Goal: Feedback & Contribution: Submit feedback/report problem

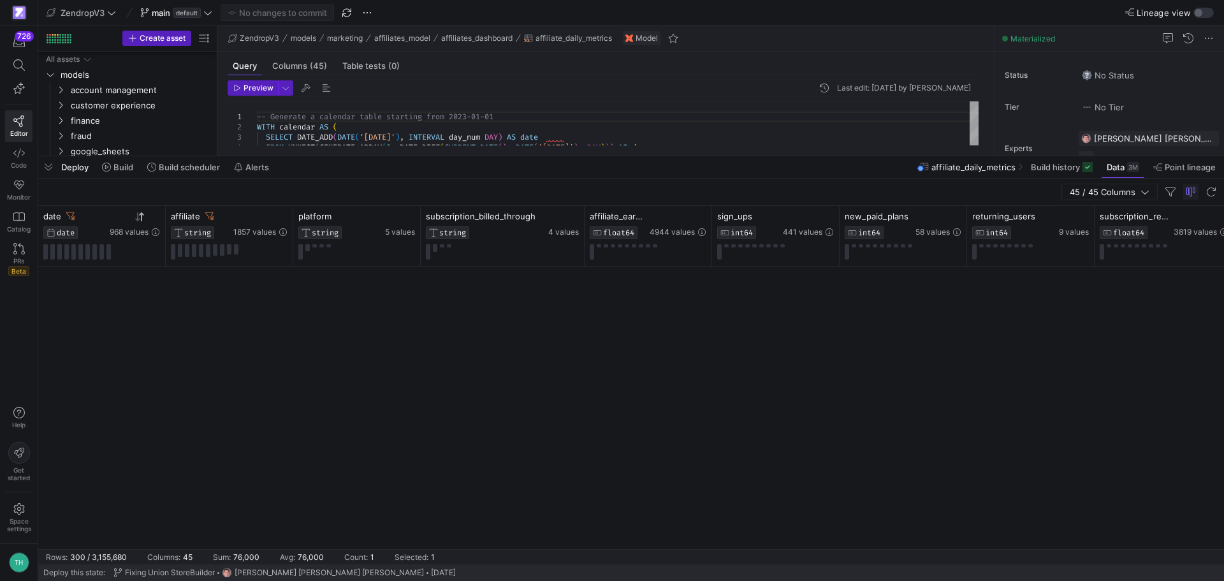
scroll to position [6315, 0]
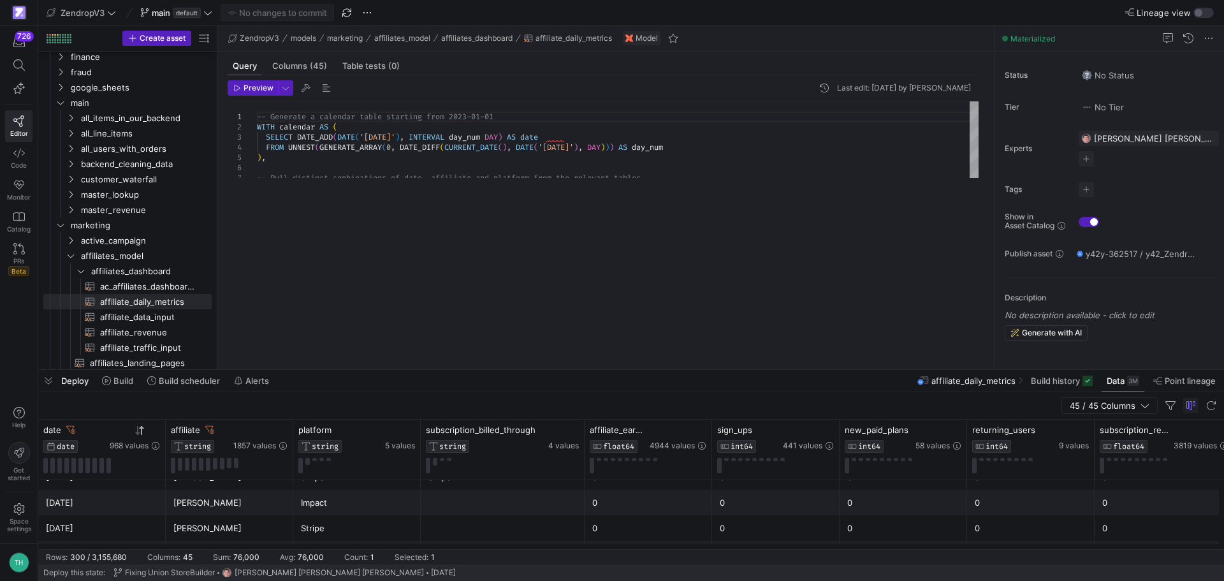
drag, startPoint x: 841, startPoint y: 156, endPoint x: 729, endPoint y: 372, distance: 243.8
click at [789, 372] on div at bounding box center [631, 369] width 1186 height 5
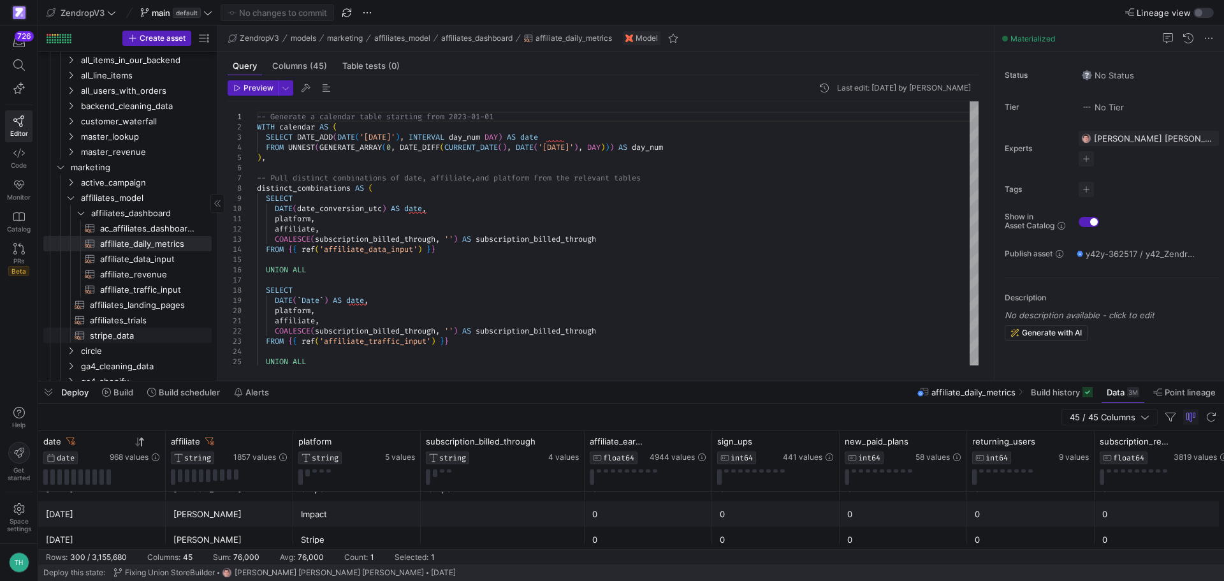
scroll to position [128, 0]
click at [27, 67] on span at bounding box center [19, 65] width 26 height 22
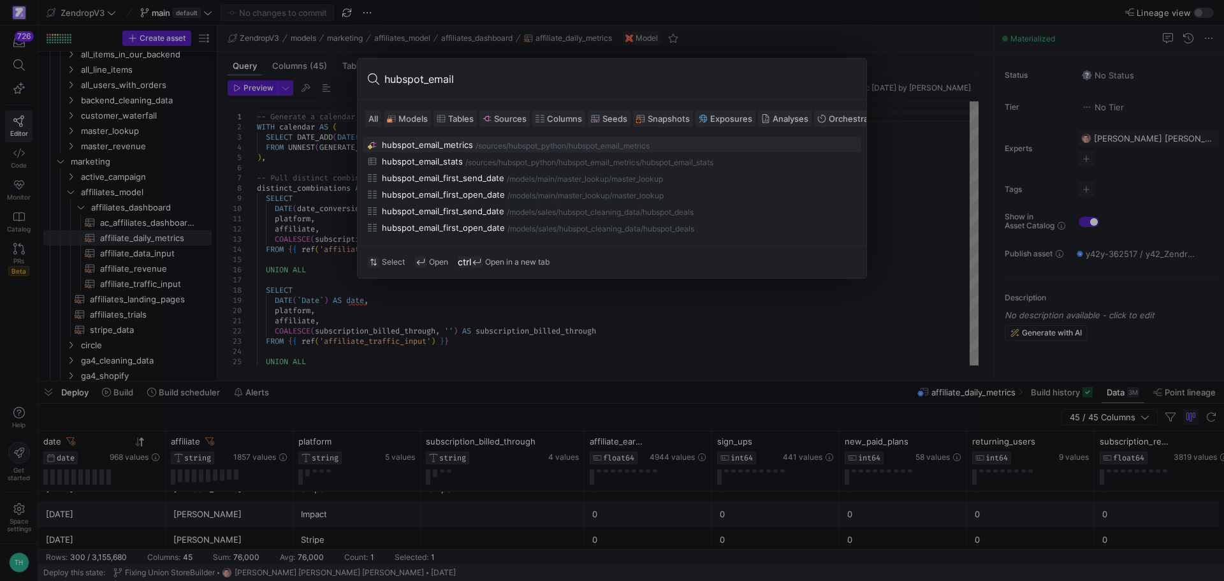
type input "hubspot_email"
click at [555, 145] on div "hubspot_python" at bounding box center [537, 146] width 57 height 9
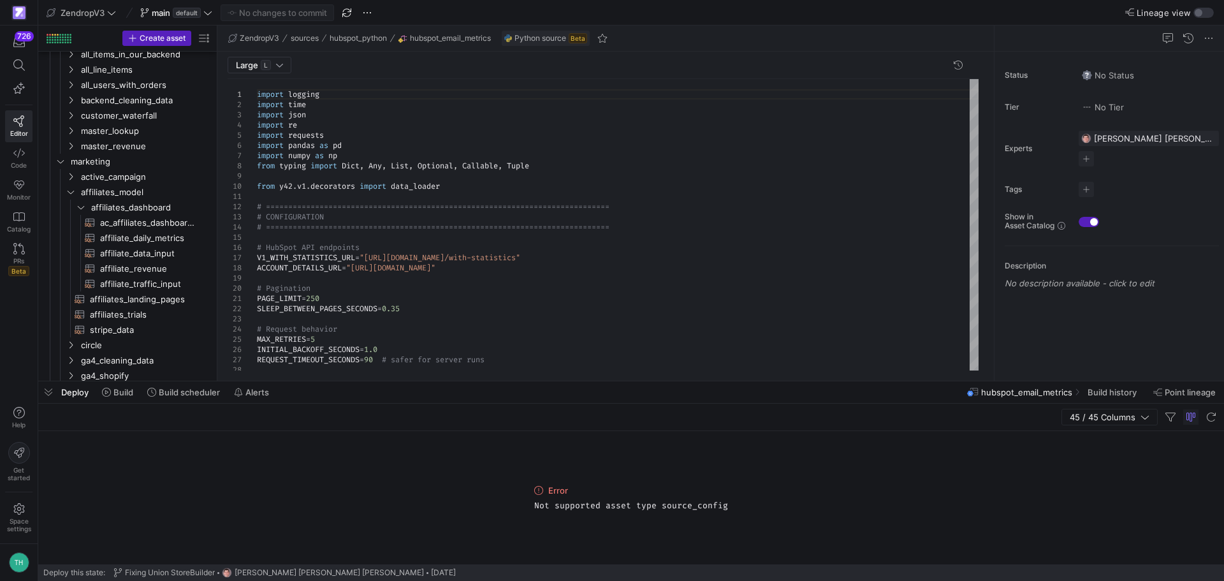
type textarea "import logging import time import json import re import requests import pandas …"
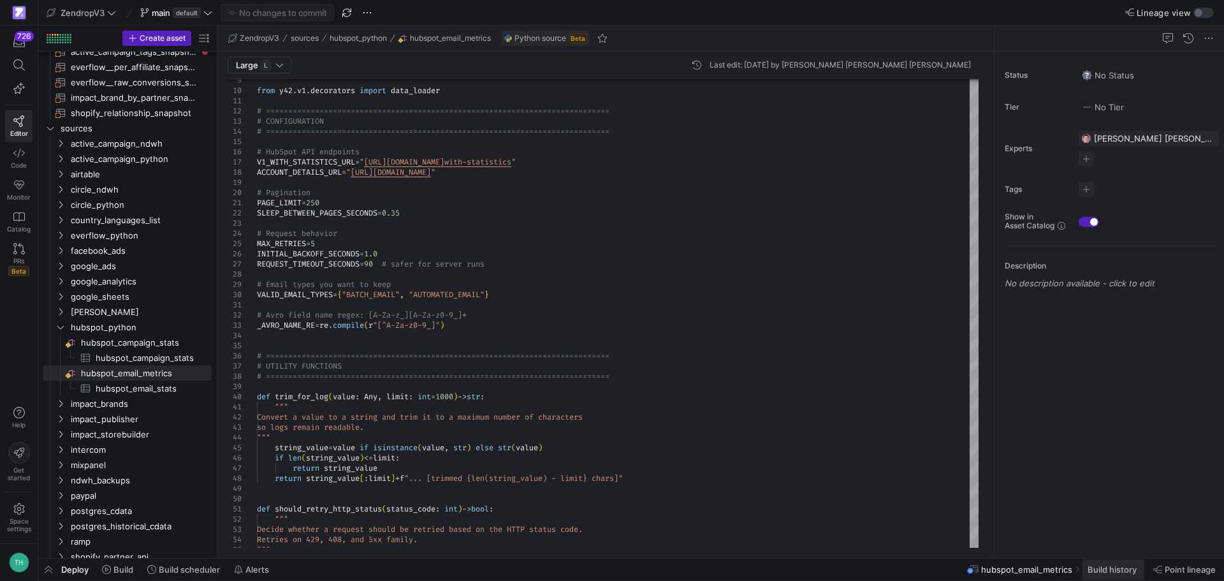
click at [1102, 568] on span "Build history" at bounding box center [1112, 569] width 49 height 10
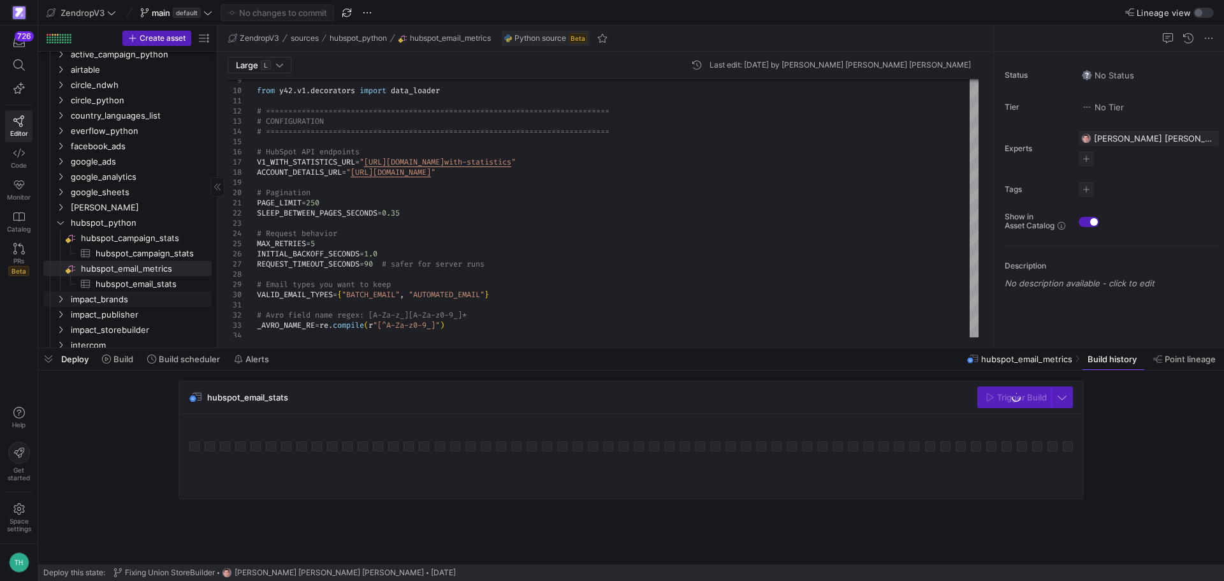
scroll to position [824, 0]
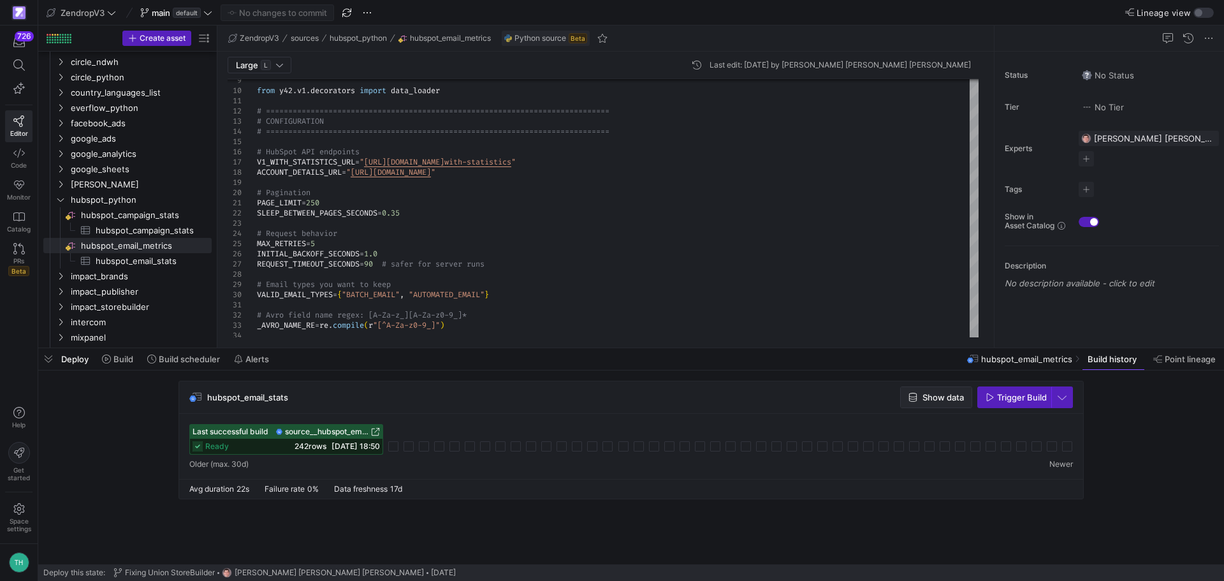
click at [953, 401] on span "Show data" at bounding box center [943, 397] width 41 height 10
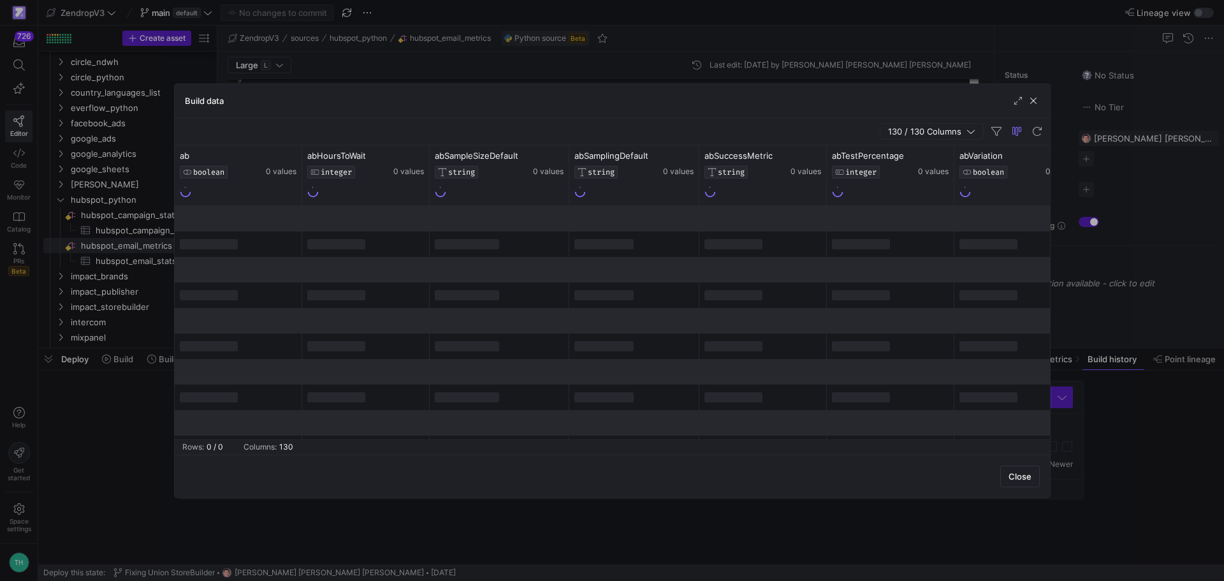
click at [65, 295] on div at bounding box center [612, 290] width 1224 height 581
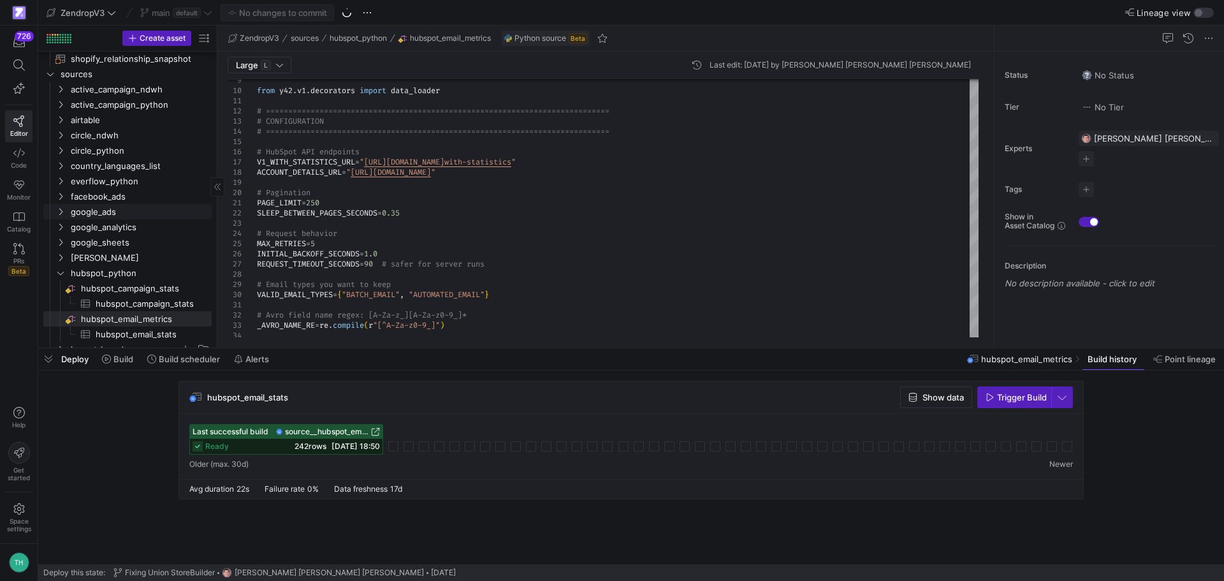
scroll to position [0, 0]
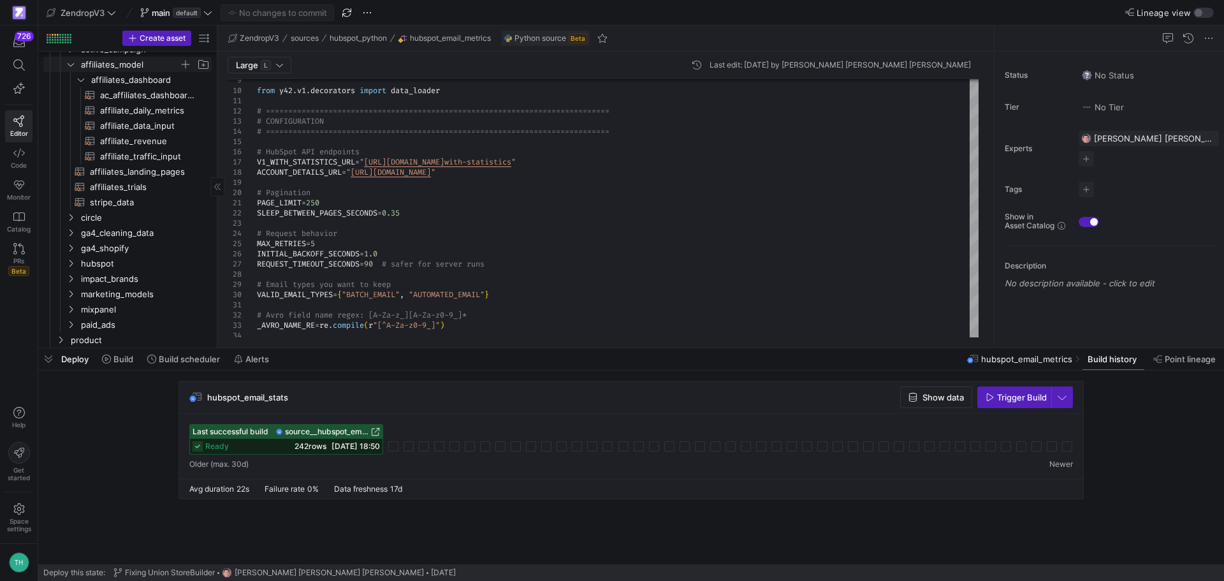
click at [75, 65] on icon "Press SPACE to select this row." at bounding box center [70, 65] width 9 height 8
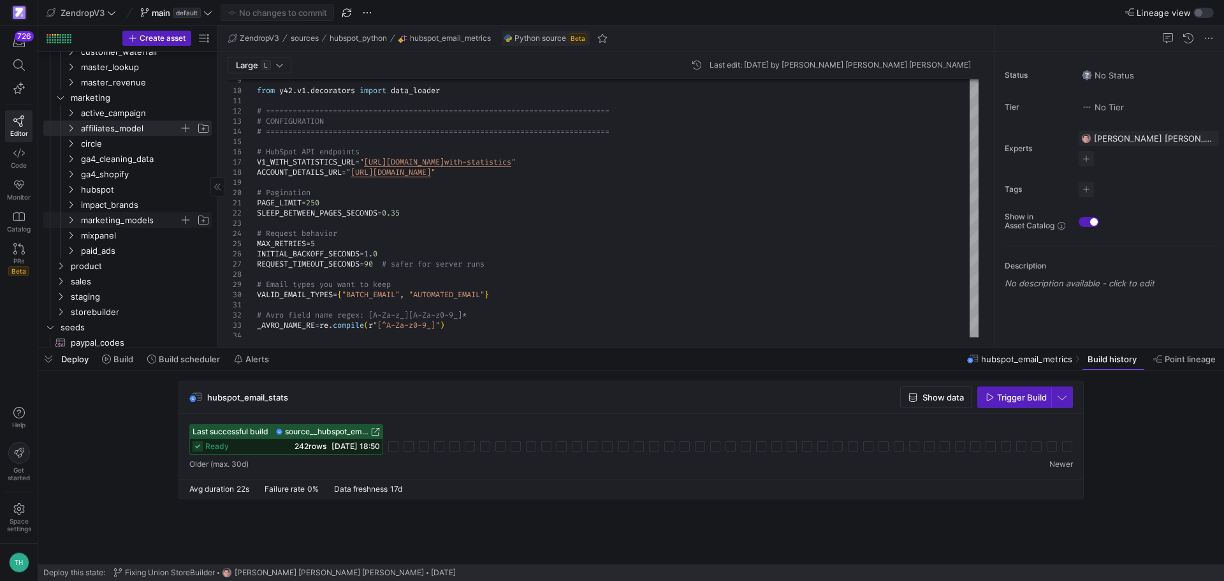
click at [76, 221] on span "marketing_models" at bounding box center [137, 220] width 147 height 14
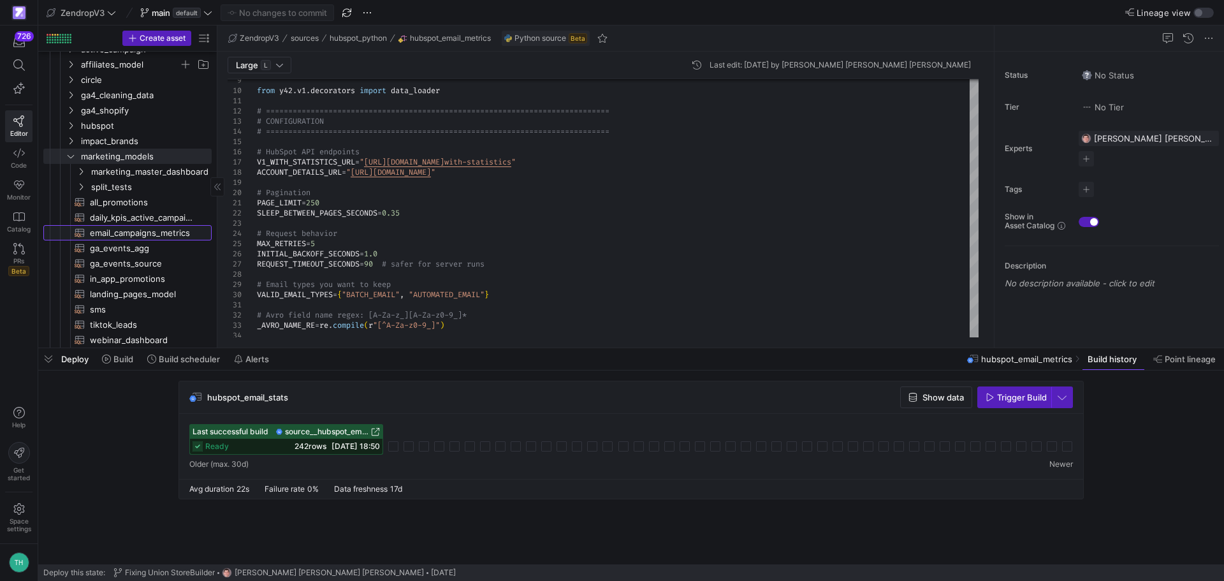
click at [118, 235] on span "email_campaigns_metrics​​​​​​​​​​" at bounding box center [143, 233] width 107 height 15
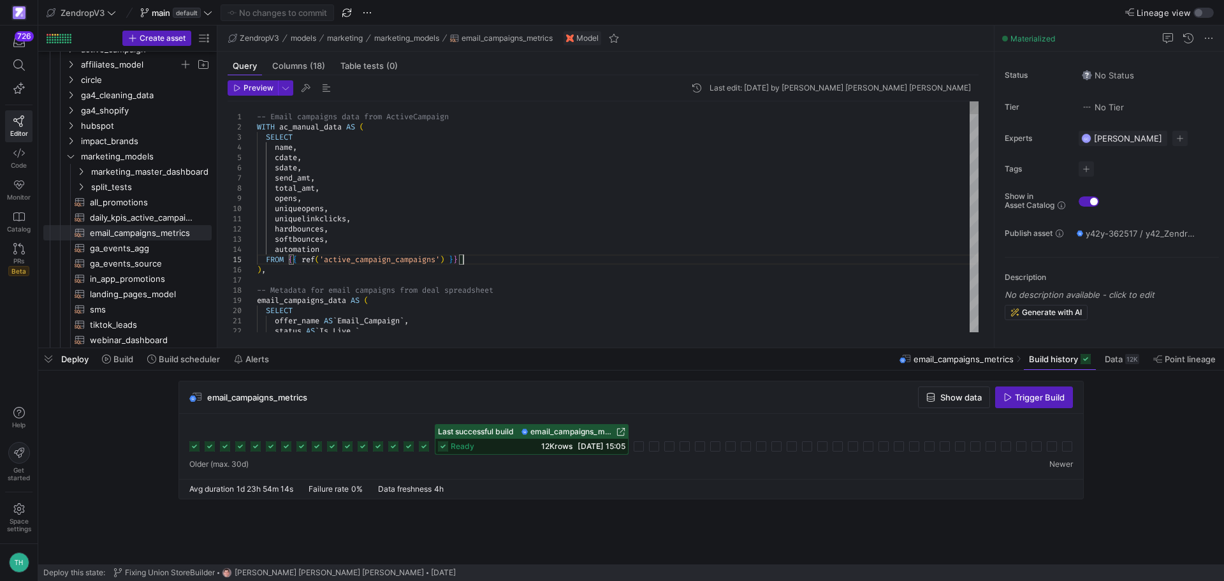
click at [977, 101] on div at bounding box center [974, 107] width 9 height 13
type textarea "-- Email campaigns data from ActiveCampaign WITH ac_manual_data AS ( SELECT nam…"
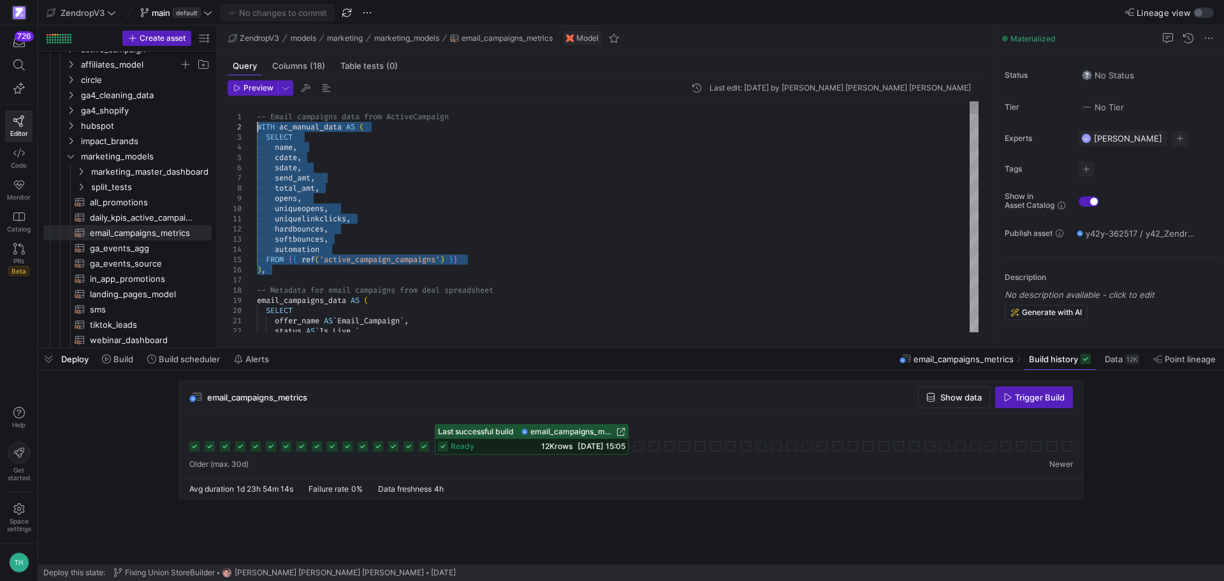
drag, startPoint x: 350, startPoint y: 267, endPoint x: 249, endPoint y: 122, distance: 177.2
click at [26, 62] on span at bounding box center [19, 64] width 16 height 11
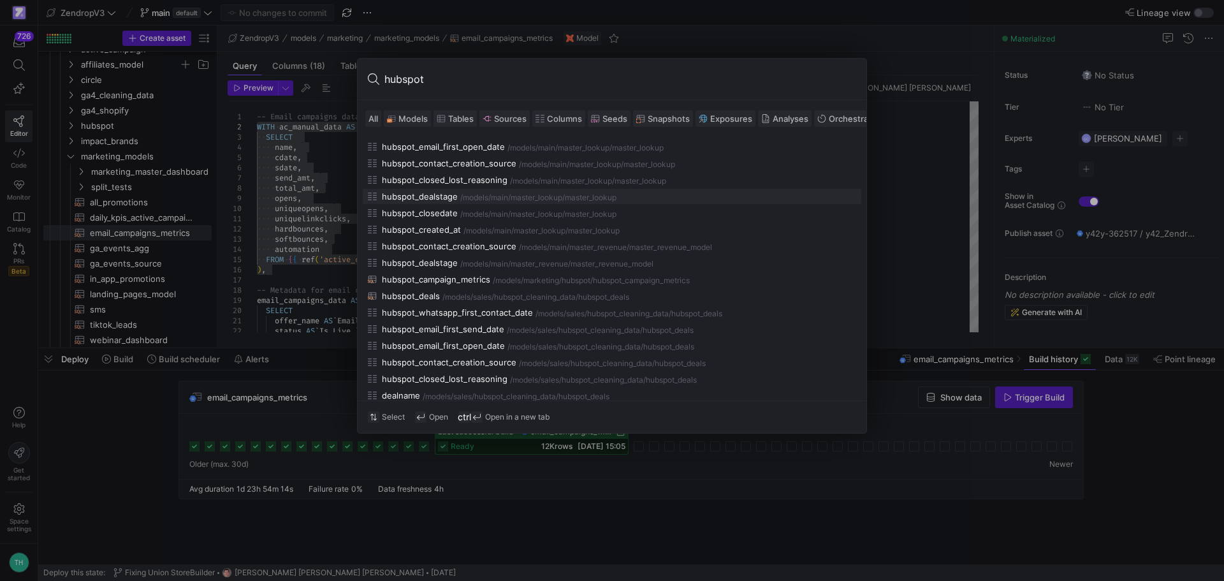
scroll to position [319, 0]
type input "hubspot"
click at [333, 207] on div at bounding box center [612, 290] width 1224 height 581
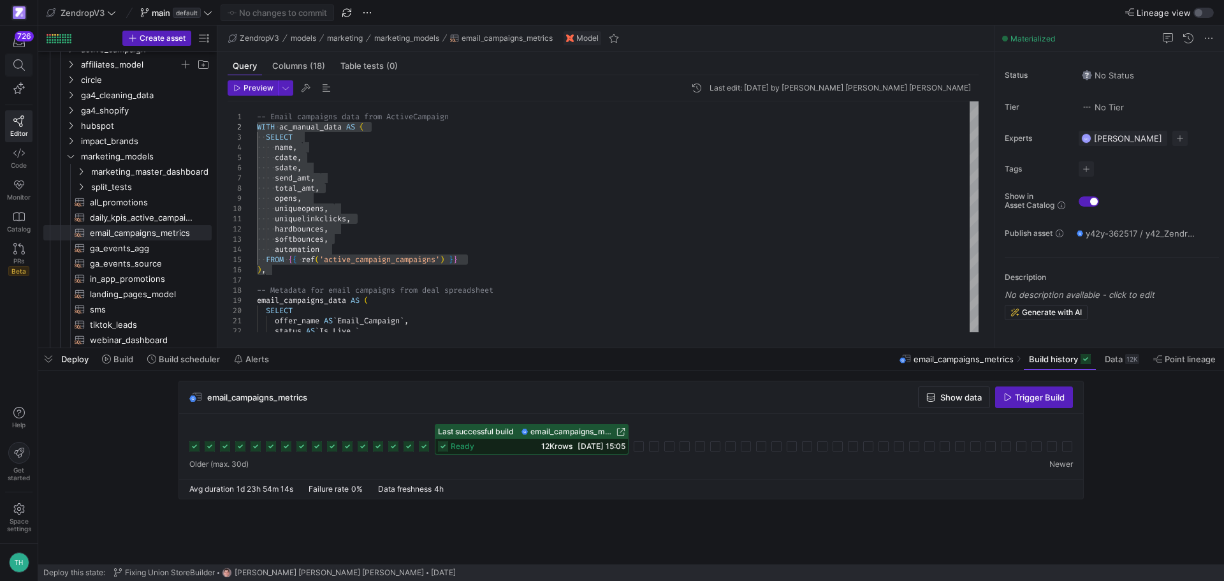
click at [14, 68] on icon at bounding box center [18, 64] width 11 height 11
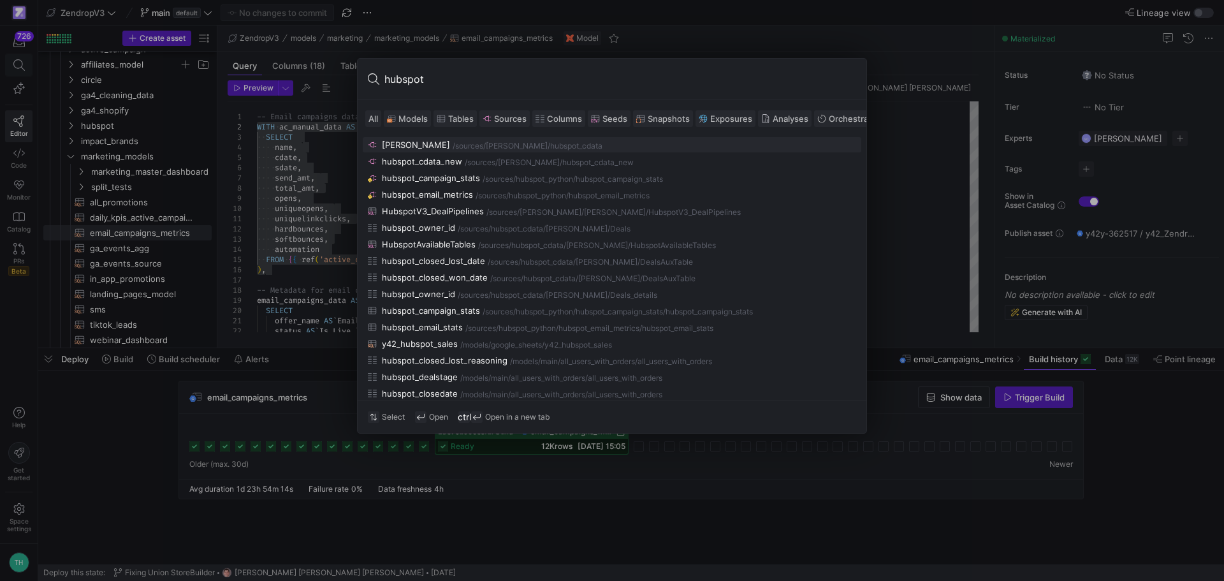
type input "hubspot"
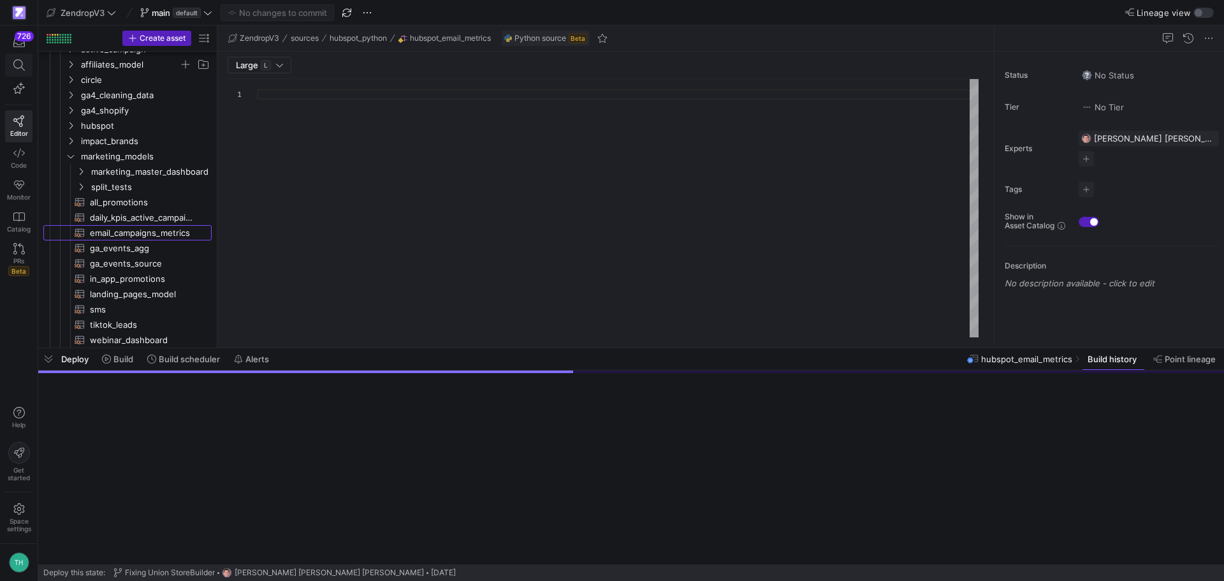
type textarea "import logging import time import json import re import requests import pandas …"
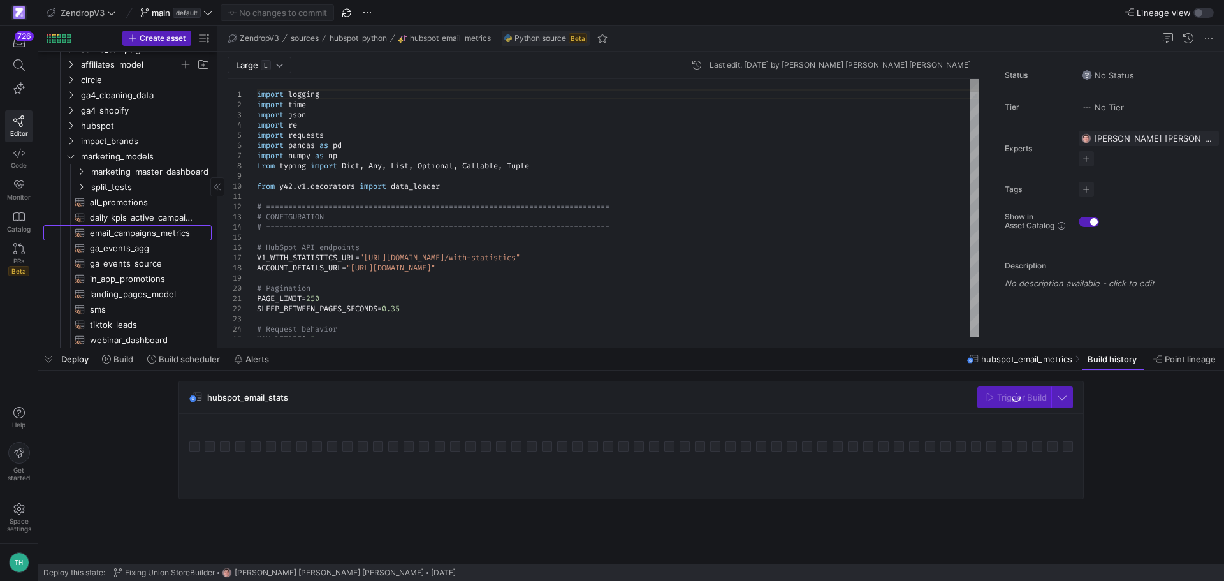
scroll to position [775, 0]
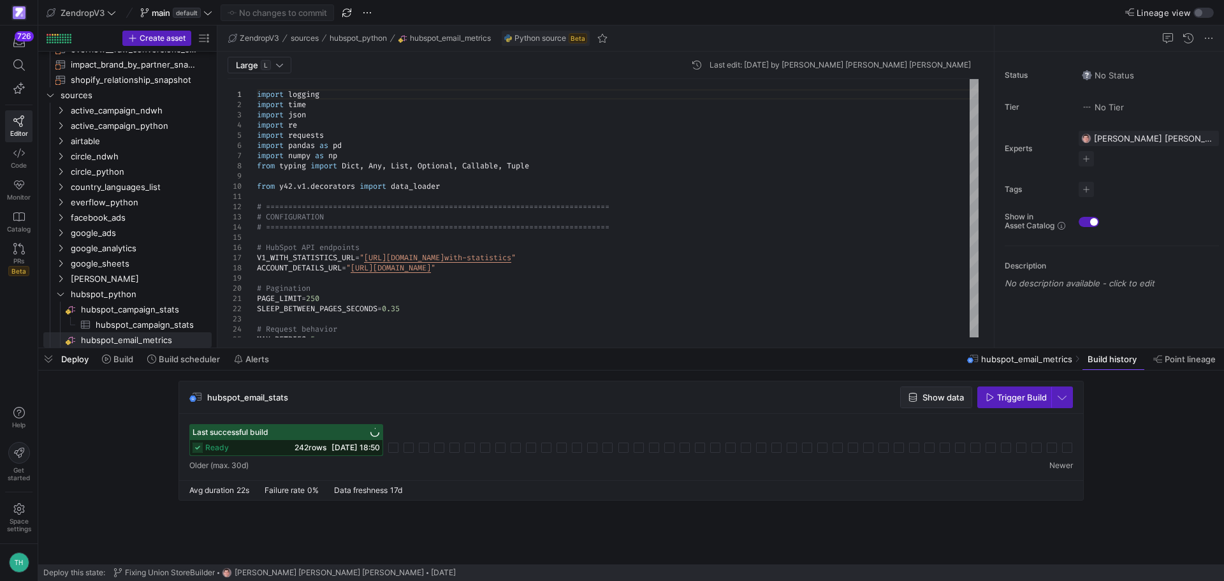
click at [928, 402] on span "Show data" at bounding box center [943, 397] width 41 height 10
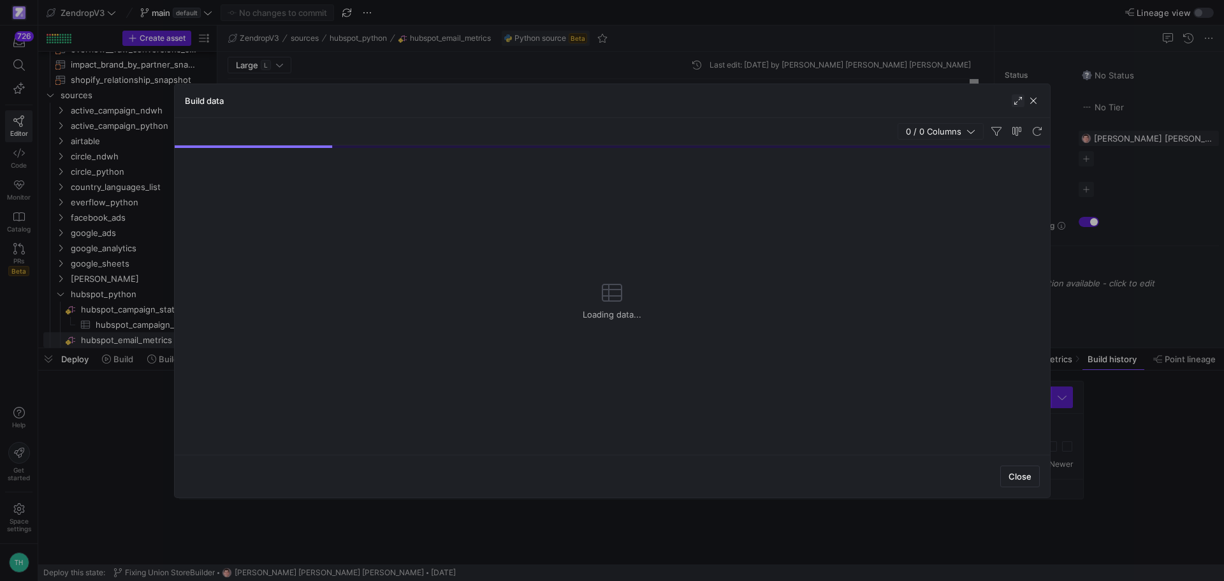
click at [1017, 98] on span "button" at bounding box center [1018, 100] width 13 height 13
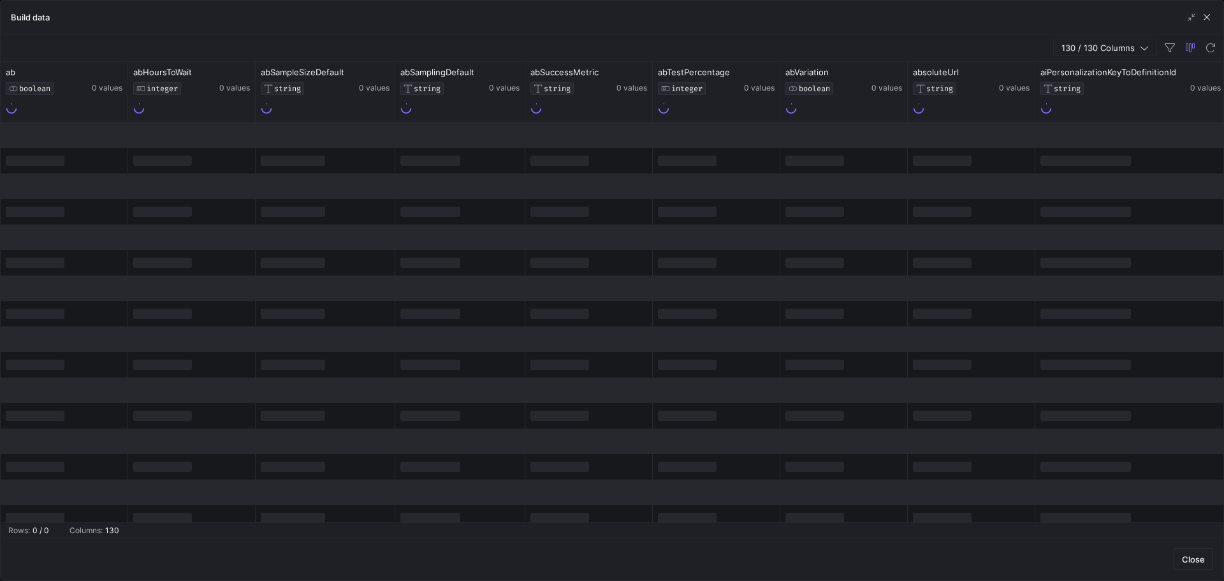
click at [574, 170] on div at bounding box center [589, 161] width 128 height 26
click at [606, 112] on div at bounding box center [588, 107] width 117 height 14
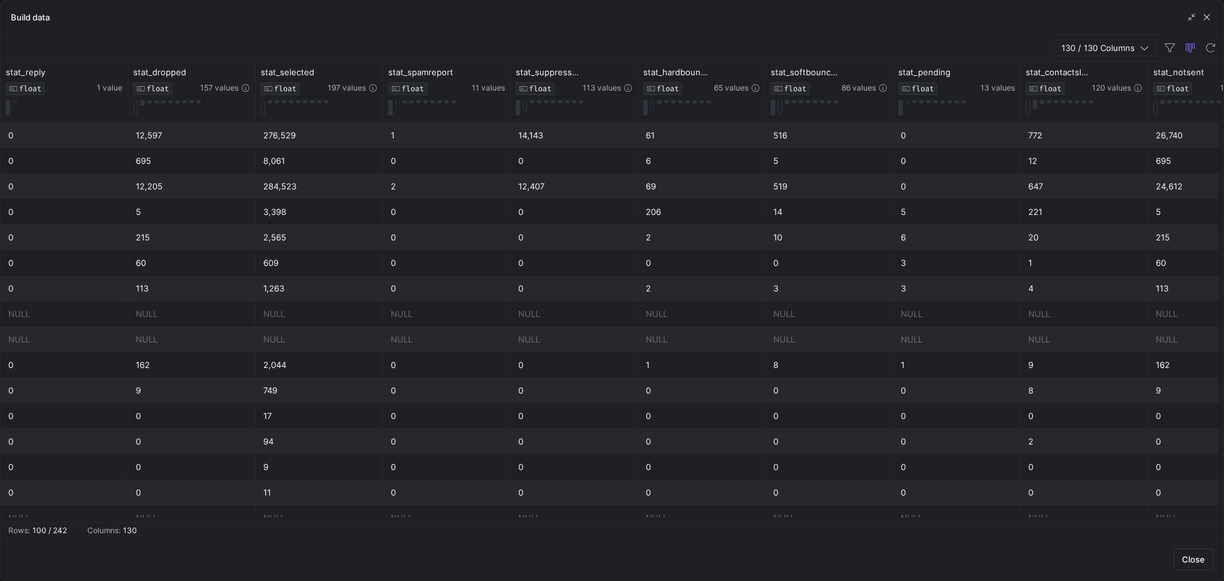
scroll to position [0, 15262]
click at [467, 136] on div "276,529" at bounding box center [447, 135] width 112 height 25
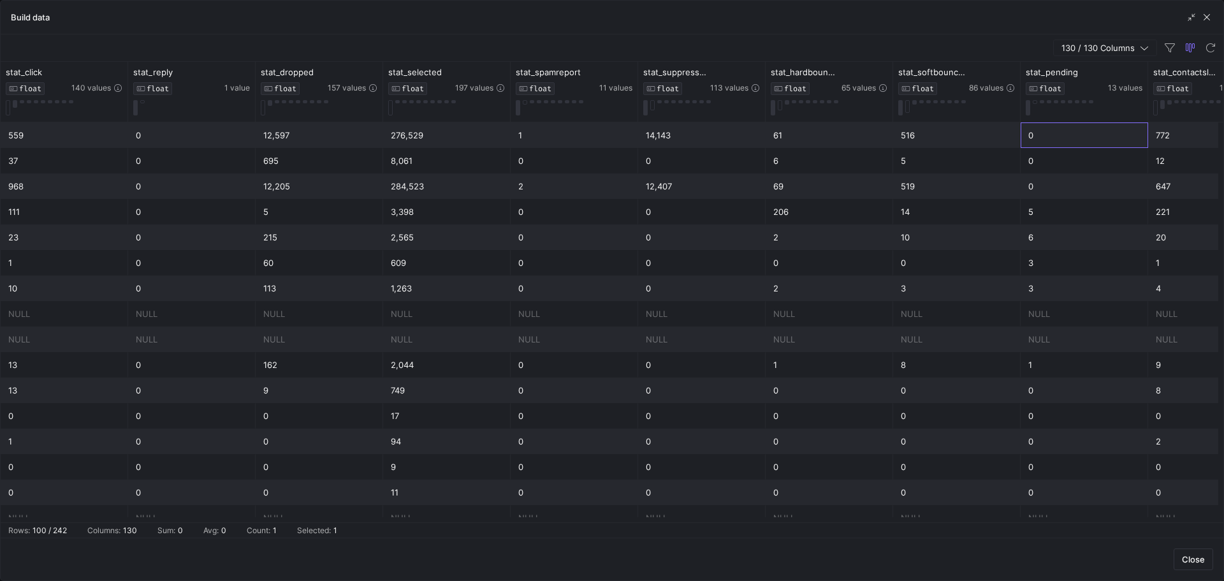
scroll to position [0, 15319]
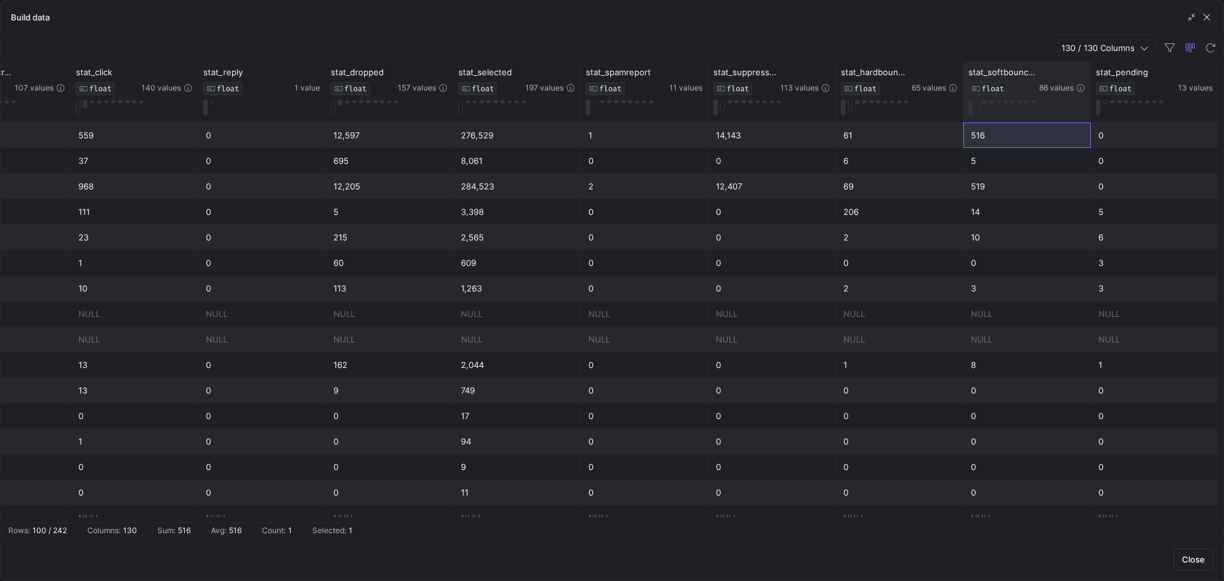
click at [1090, 76] on div "stat_softbounced FLOAT 86 values" at bounding box center [1027, 92] width 128 height 60
drag, startPoint x: 1089, startPoint y: 72, endPoint x: 1114, endPoint y: 68, distance: 25.2
click at [1114, 68] on div at bounding box center [1115, 92] width 5 height 60
click at [1216, 16] on div "Build data" at bounding box center [612, 18] width 1223 height 34
click at [1207, 20] on span "button" at bounding box center [1207, 17] width 13 height 13
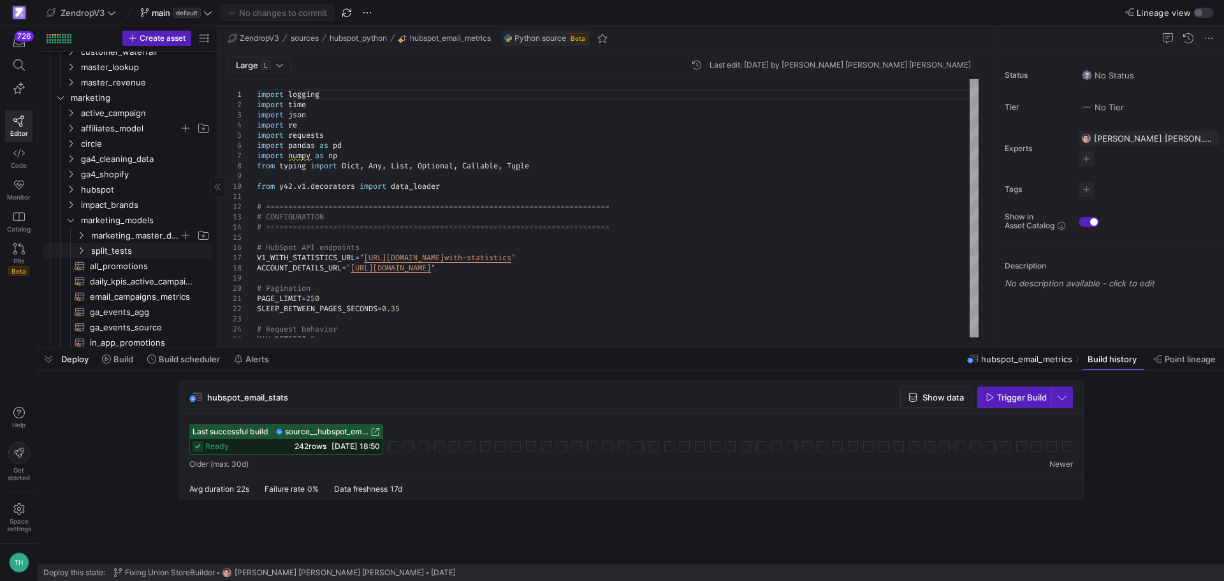
scroll to position [255, 0]
click at [113, 233] on span "email_campaigns_metrics​​​​​​​​​​" at bounding box center [143, 233] width 107 height 15
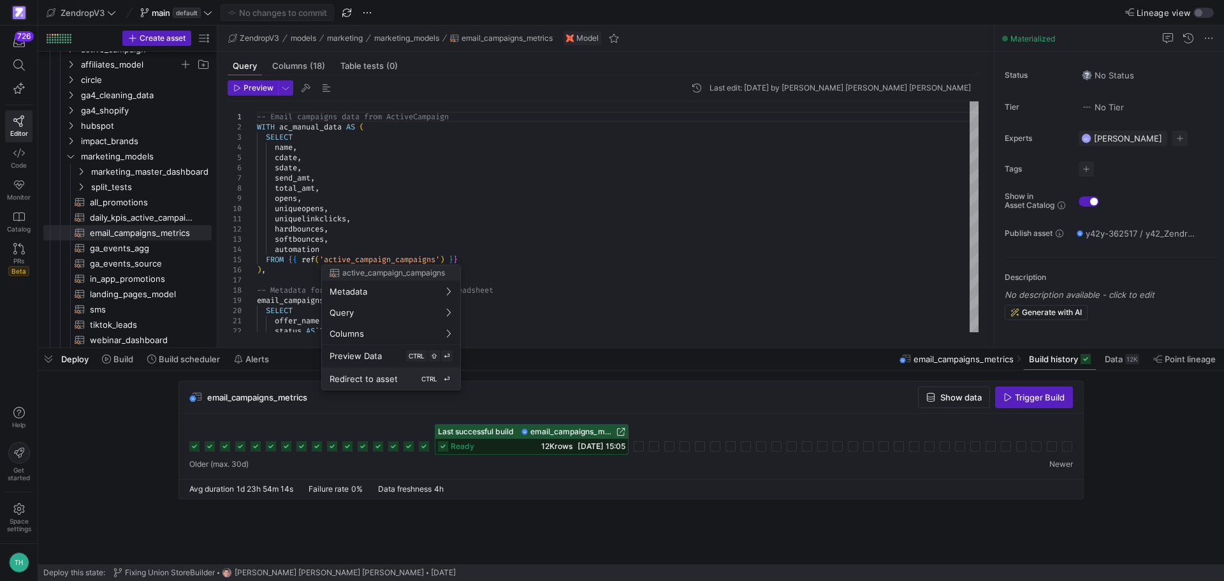
click at [349, 375] on span "Redirect to asset" at bounding box center [364, 379] width 68 height 10
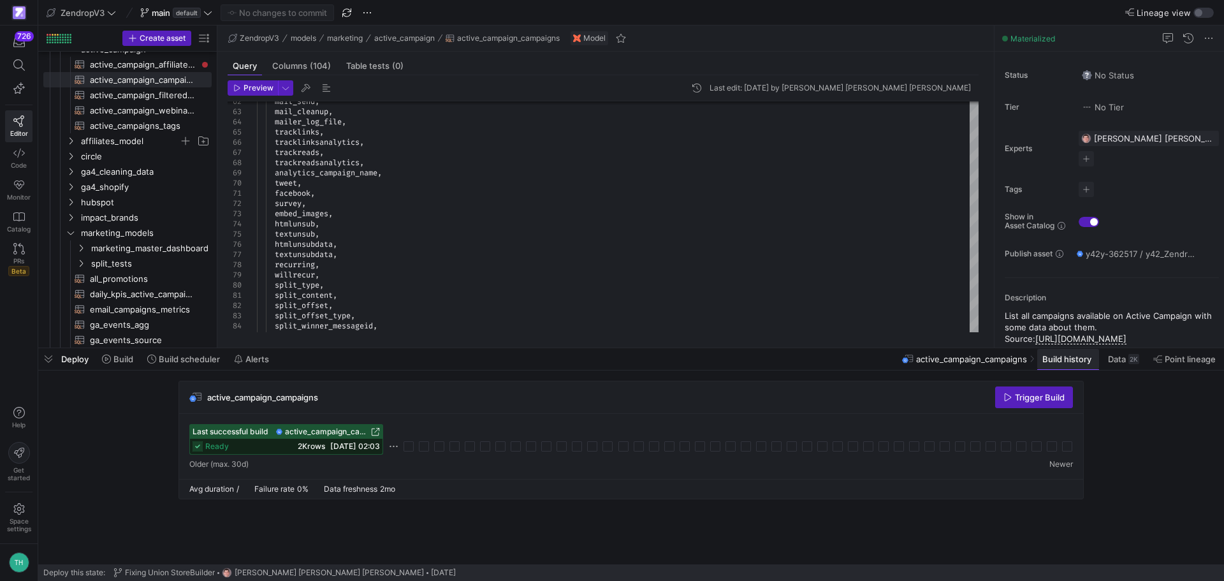
click at [1063, 365] on span at bounding box center [1068, 359] width 62 height 20
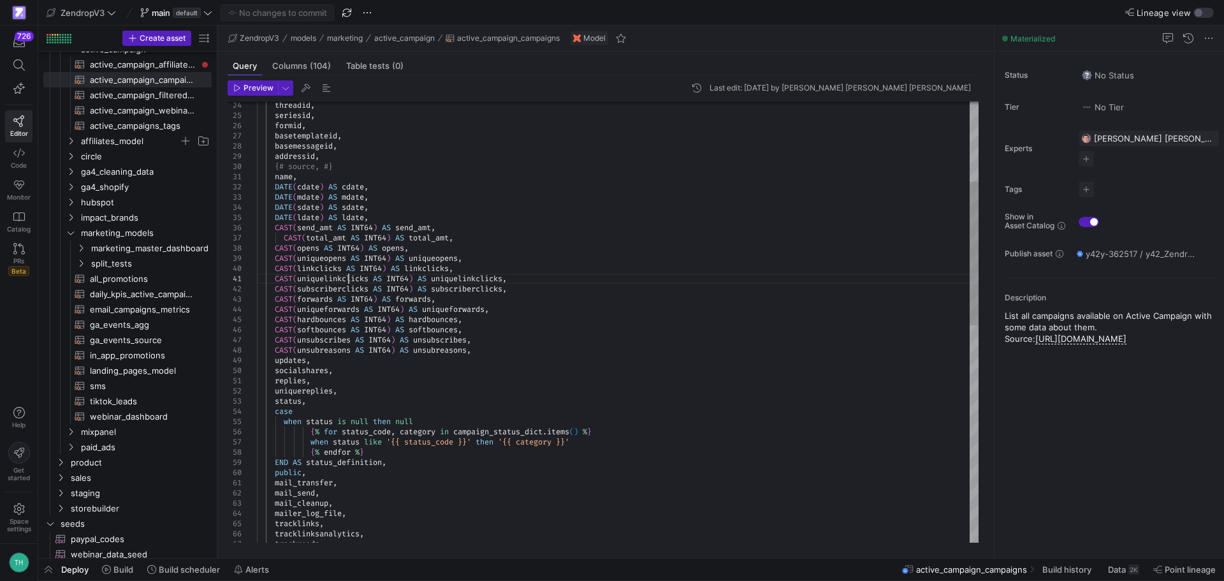
click at [351, 276] on div "trackreads , mailer_log_file , tracklinks , tracklinksanalytics , mail_transfer…" at bounding box center [618, 533] width 722 height 1357
click at [350, 291] on div "trackreads , mailer_log_file , tracklinks , tracklinksanalytics , mail_transfer…" at bounding box center [618, 533] width 722 height 1357
click at [311, 323] on div "trackreads , mailer_log_file , tracklinks , tracklinksanalytics , mail_transfer…" at bounding box center [618, 533] width 722 height 1357
click at [313, 333] on div "trackreads , mailer_log_file , tracklinks , tracklinksanalytics , mail_transfer…" at bounding box center [618, 533] width 722 height 1357
click at [319, 349] on div "trackreads , mailer_log_file , tracklinks , tracklinksanalytics , mail_transfer…" at bounding box center [618, 533] width 722 height 1357
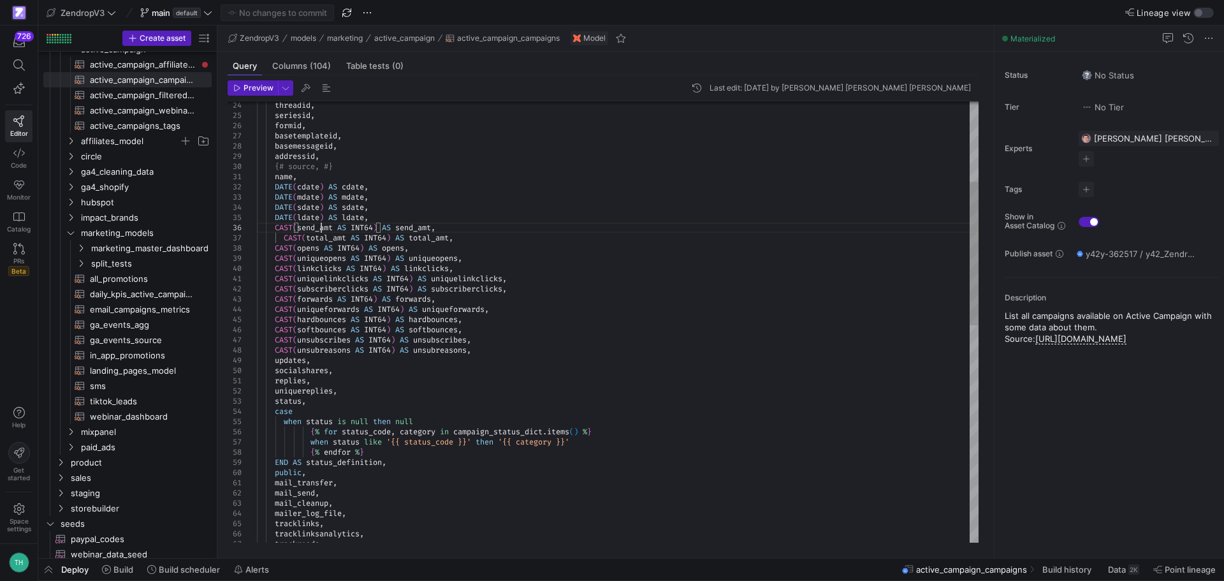
click at [321, 230] on div "trackreads , mailer_log_file , tracklinks , tracklinksanalytics , mail_transfer…" at bounding box center [618, 533] width 722 height 1357
click at [326, 238] on div "trackreads , mailer_log_file , tracklinks , tracklinksanalytics , mail_transfer…" at bounding box center [618, 533] width 722 height 1357
click at [476, 239] on div "trackreads , mailer_log_file , tracklinks , tracklinksanalytics , mail_transfer…" at bounding box center [618, 533] width 722 height 1357
click at [285, 239] on div "trackreads , mailer_log_file , tracklinks , tracklinksanalytics , mail_transfer…" at bounding box center [618, 533] width 722 height 1357
click at [314, 228] on div "trackreads , mailer_log_file , tracklinks , tracklinksanalytics , mail_transfer…" at bounding box center [618, 533] width 722 height 1357
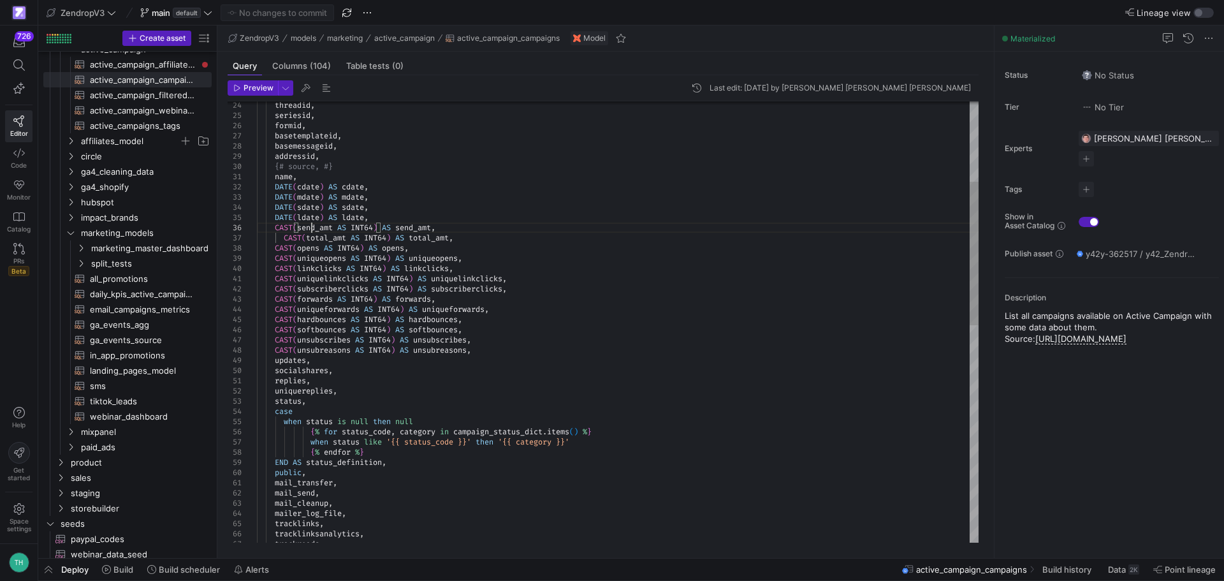
click at [314, 228] on div "trackreads , mailer_log_file , tracklinks , tracklinksanalytics , mail_transfer…" at bounding box center [618, 533] width 722 height 1357
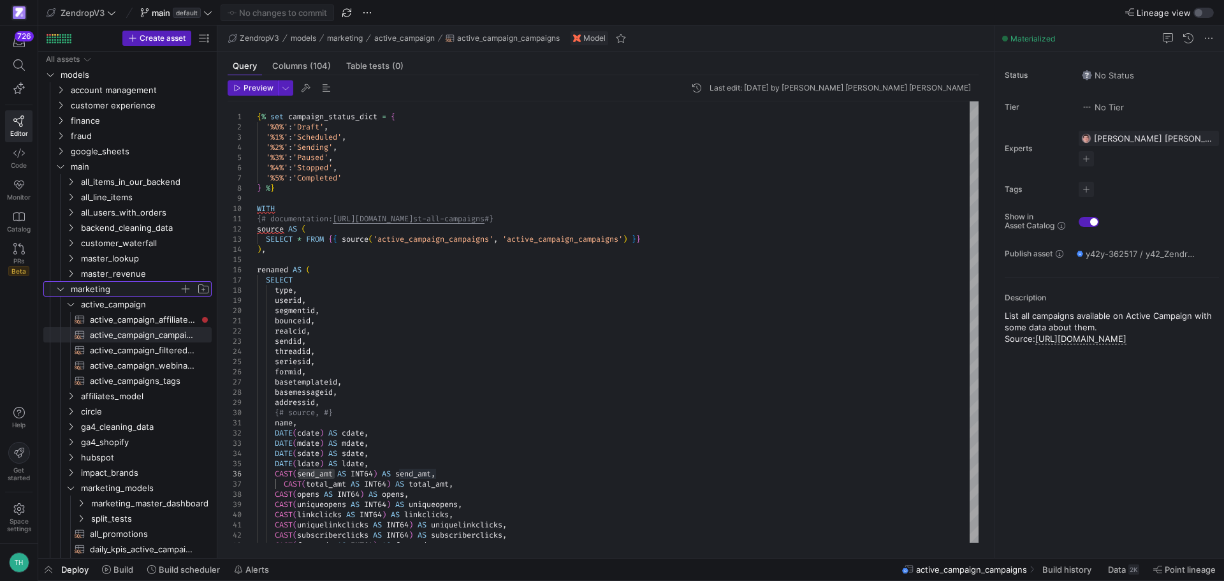
click at [94, 286] on span "marketing" at bounding box center [125, 289] width 108 height 15
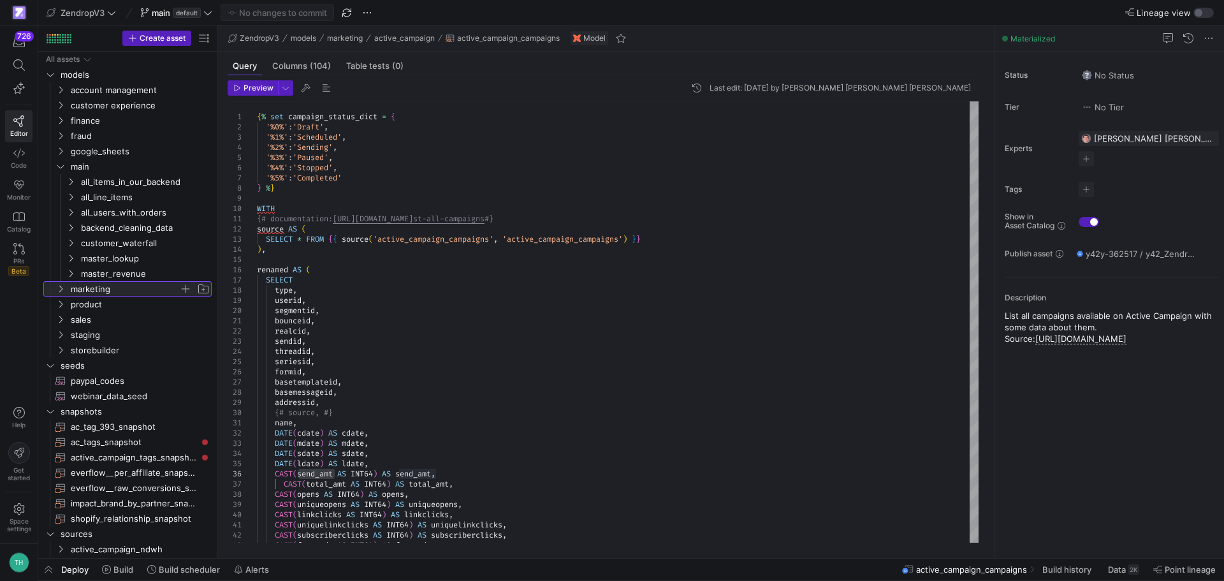
click at [99, 288] on span "marketing" at bounding box center [125, 289] width 108 height 15
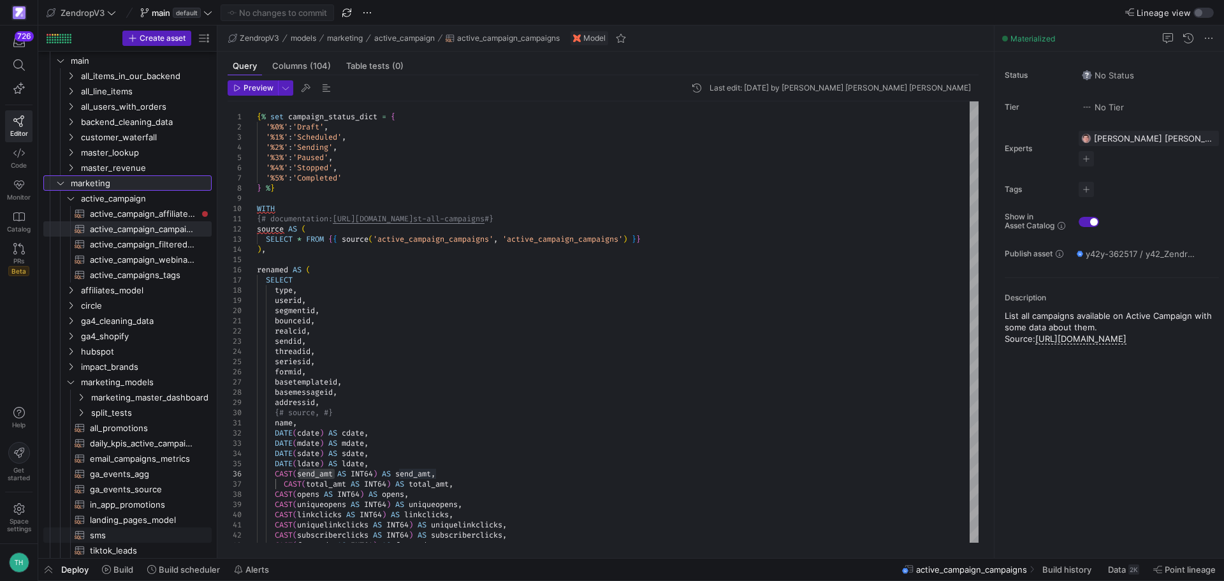
scroll to position [128, 0]
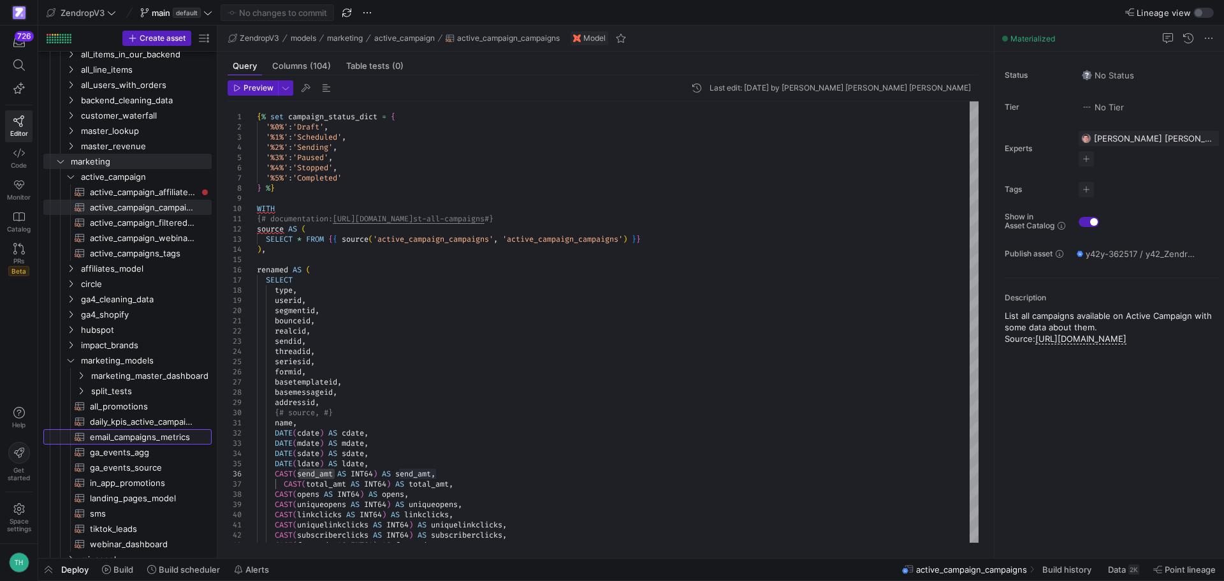
click at [129, 438] on span "email_campaigns_metrics​​​​​​​​​​" at bounding box center [143, 437] width 107 height 15
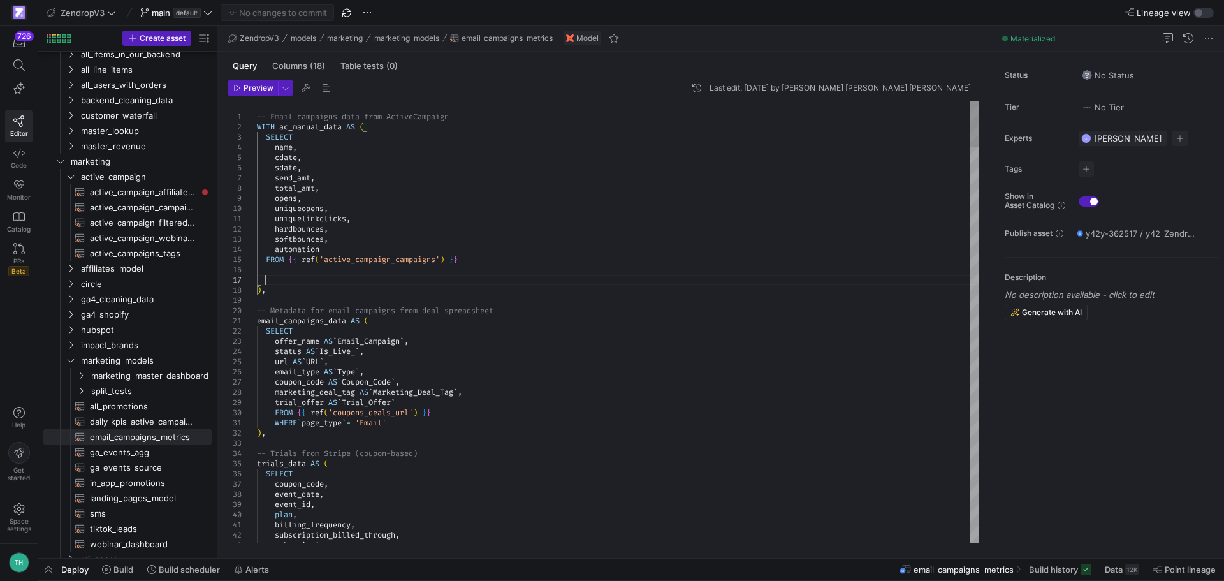
scroll to position [71, 8]
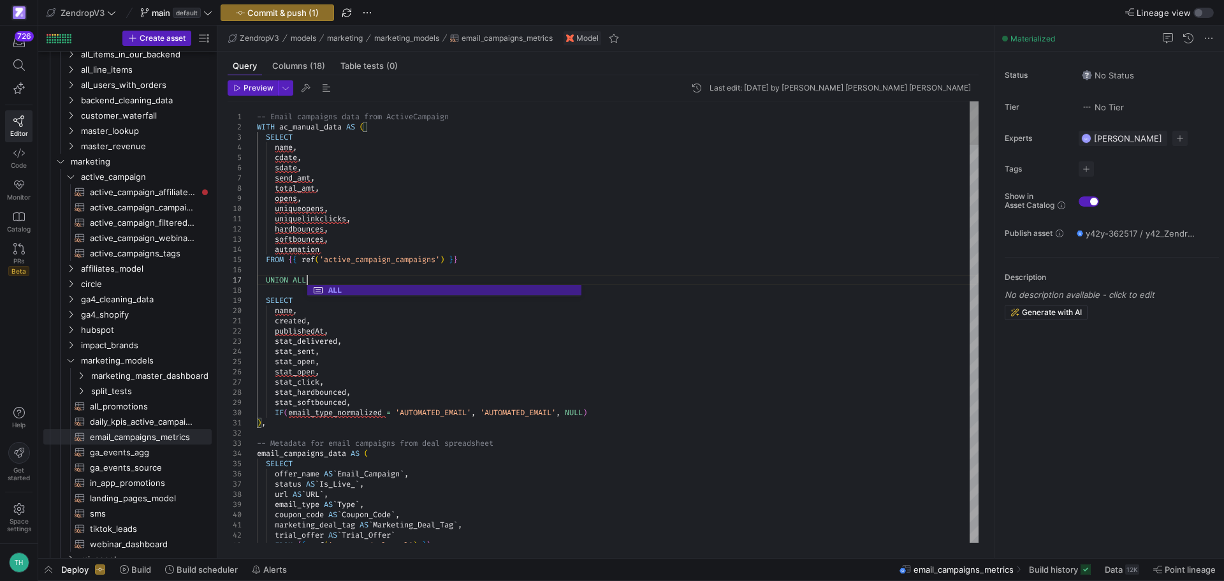
scroll to position [71, 50]
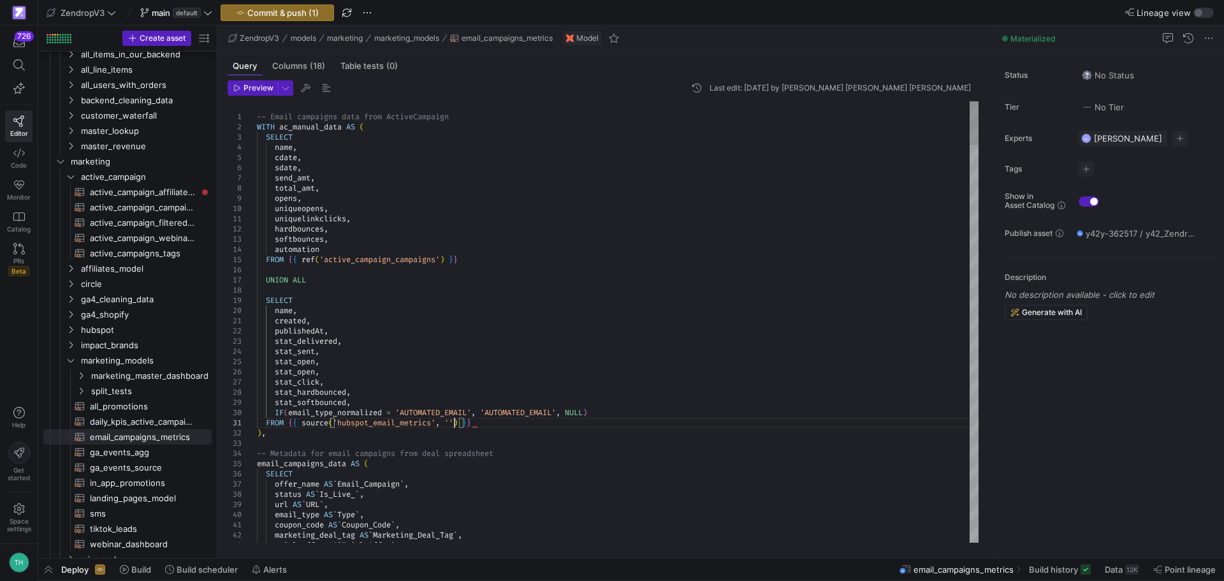
scroll to position [10, 197]
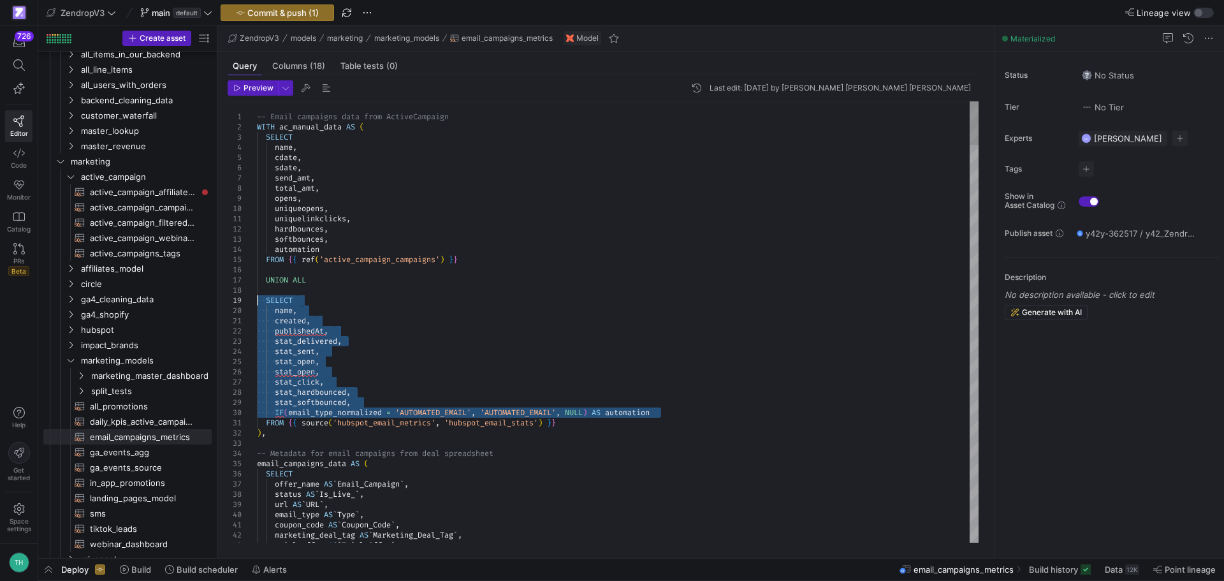
drag, startPoint x: 695, startPoint y: 411, endPoint x: 256, endPoint y: 300, distance: 453.2
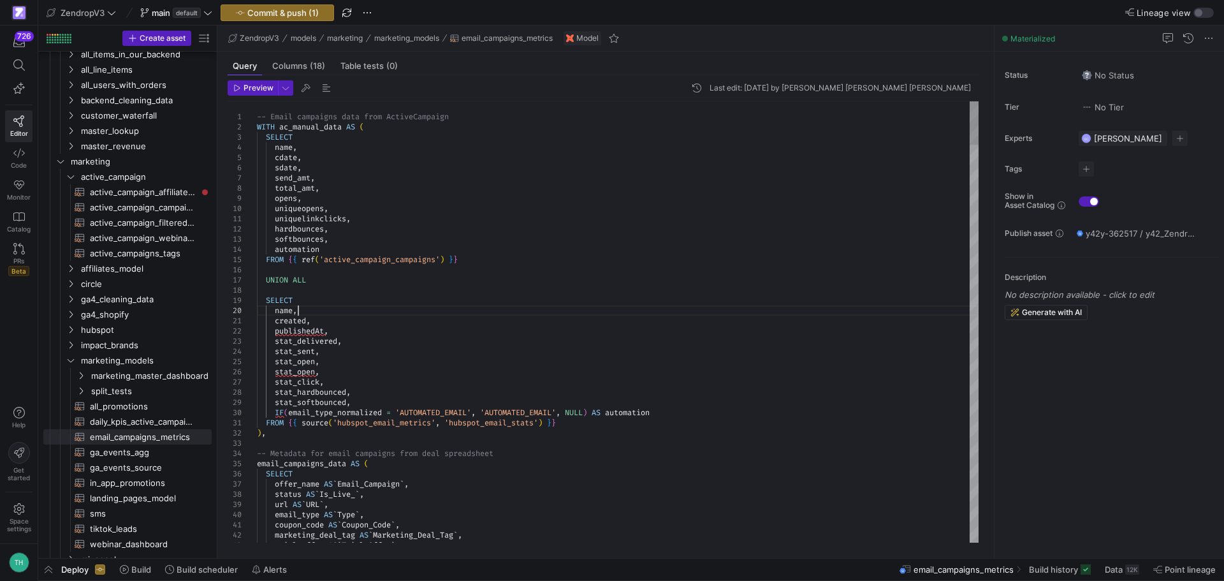
drag, startPoint x: 410, startPoint y: 365, endPoint x: 428, endPoint y: 372, distance: 19.6
drag, startPoint x: 674, startPoint y: 417, endPoint x: 277, endPoint y: 413, distance: 397.2
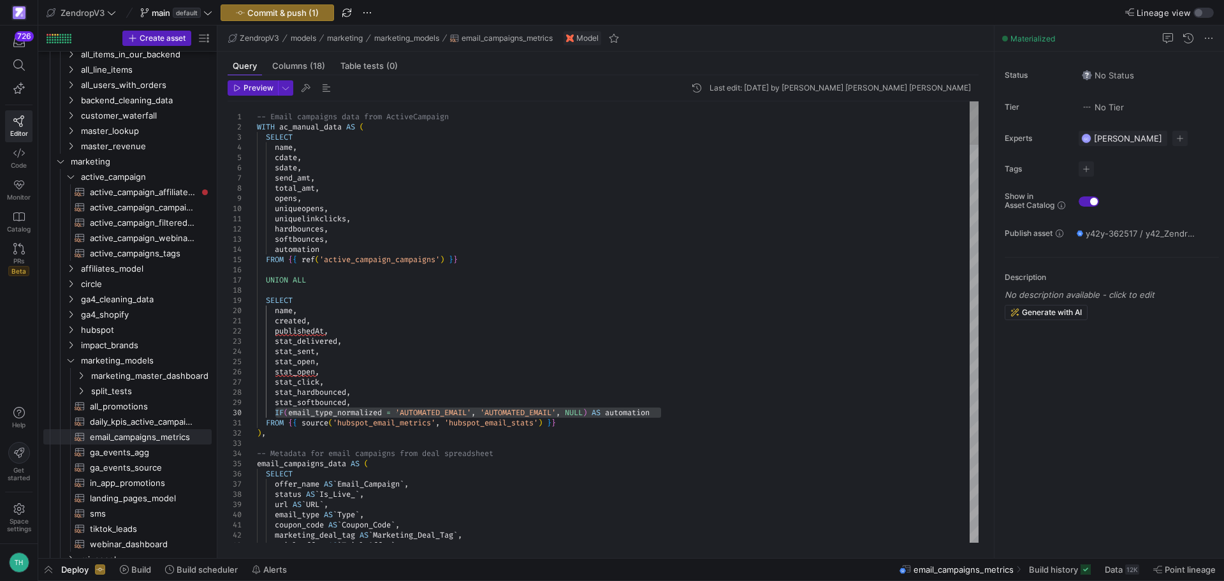
drag, startPoint x: 674, startPoint y: 413, endPoint x: 277, endPoint y: 413, distance: 396.6
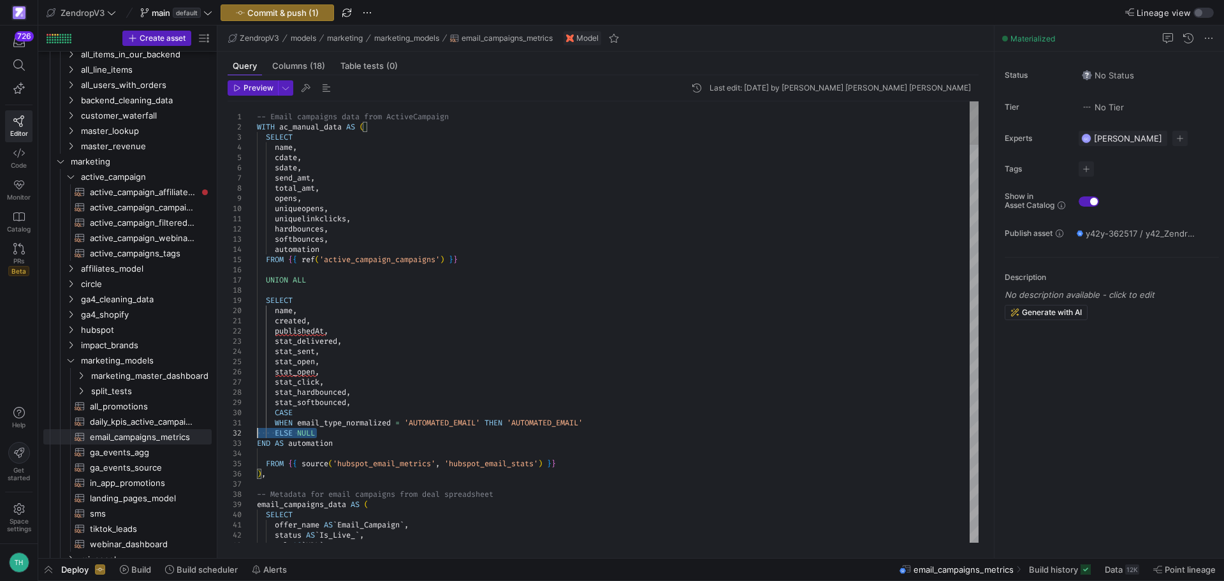
drag, startPoint x: 323, startPoint y: 431, endPoint x: 244, endPoint y: 434, distance: 78.5
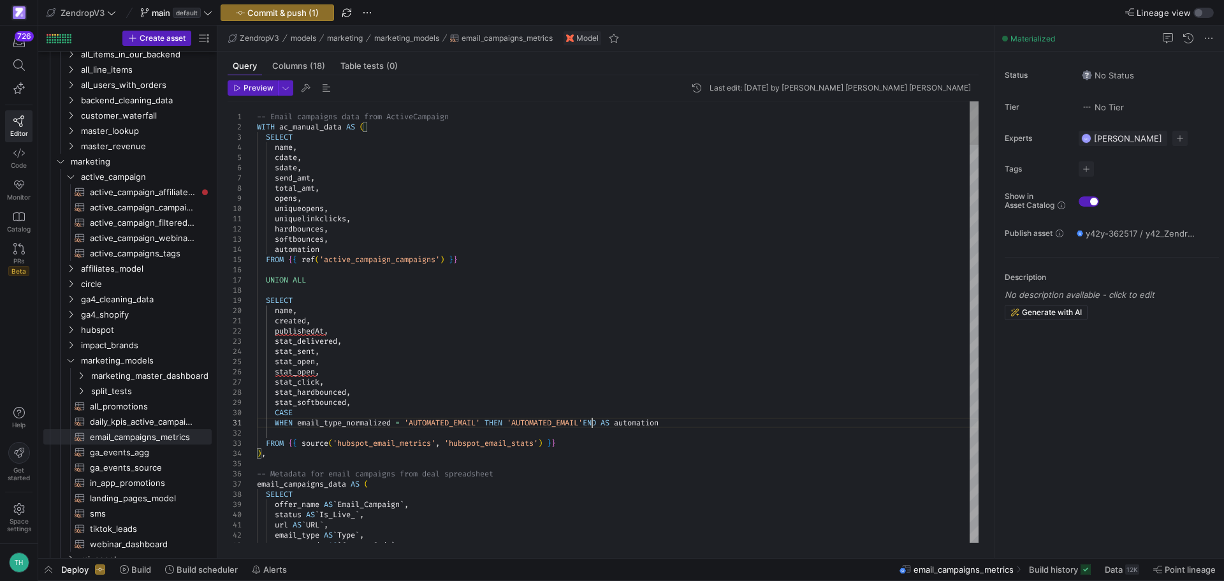
scroll to position [10, 339]
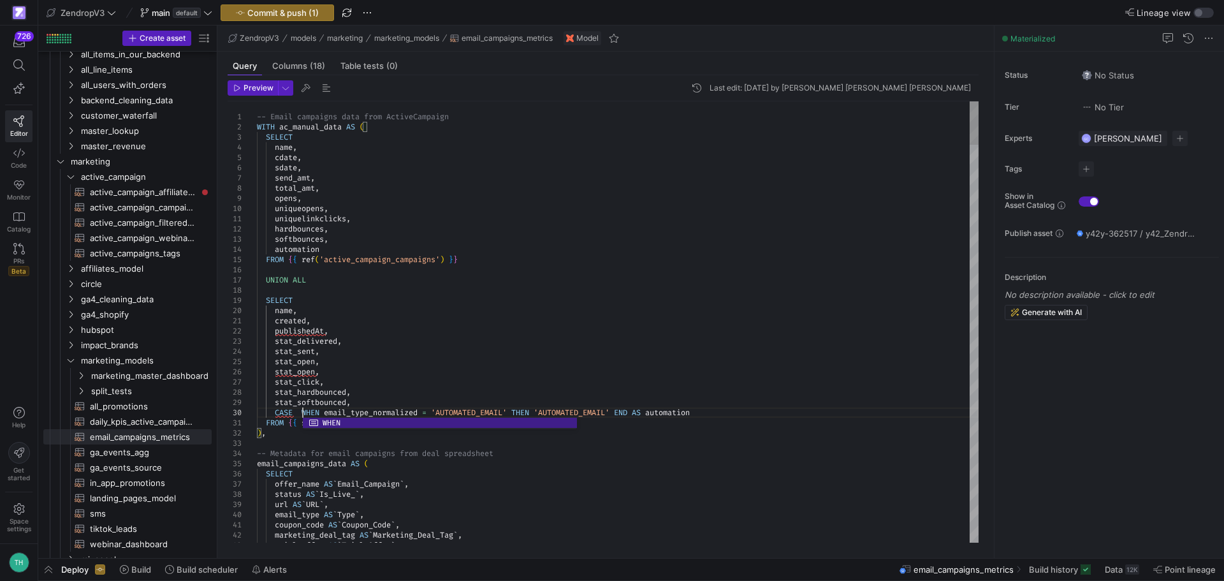
scroll to position [92, 46]
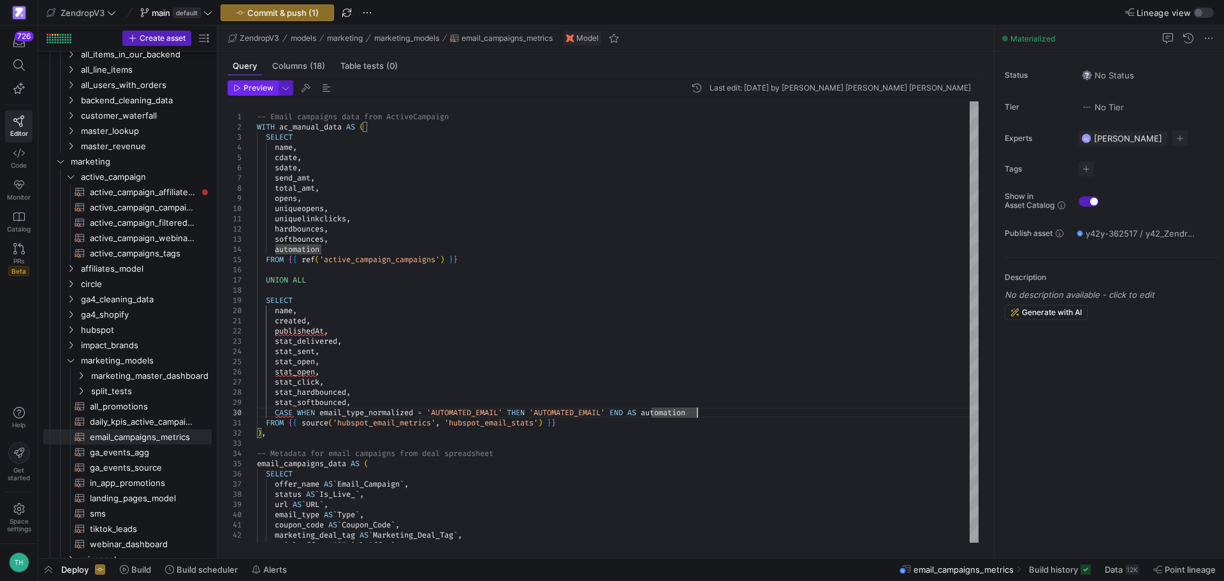
click at [253, 89] on span "Preview" at bounding box center [259, 88] width 30 height 9
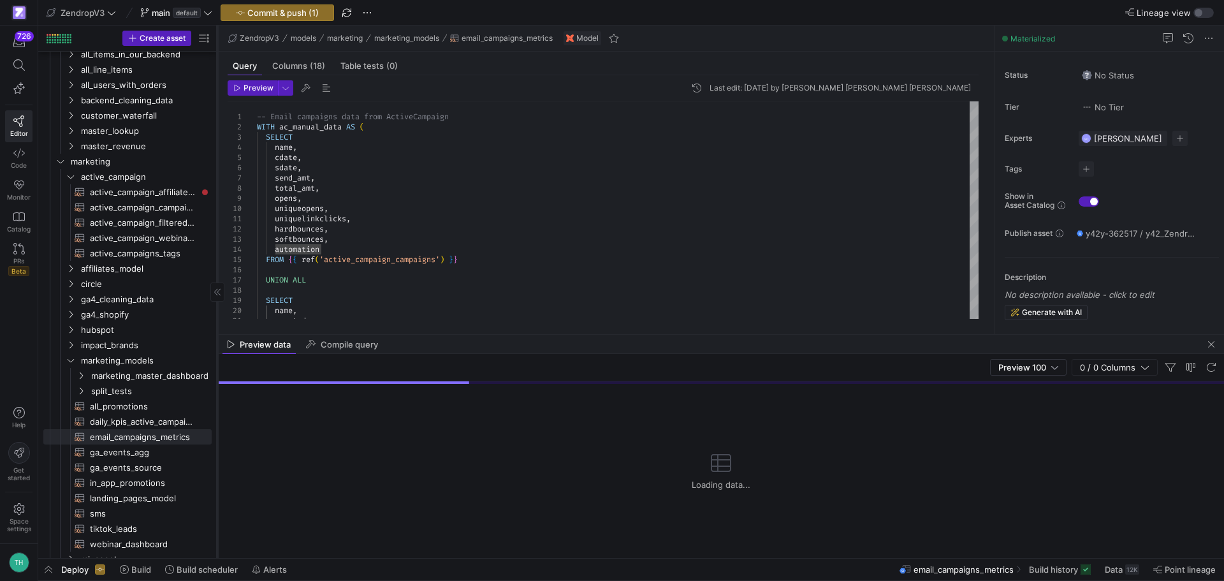
click at [216, 295] on icon at bounding box center [218, 292] width 8 height 8
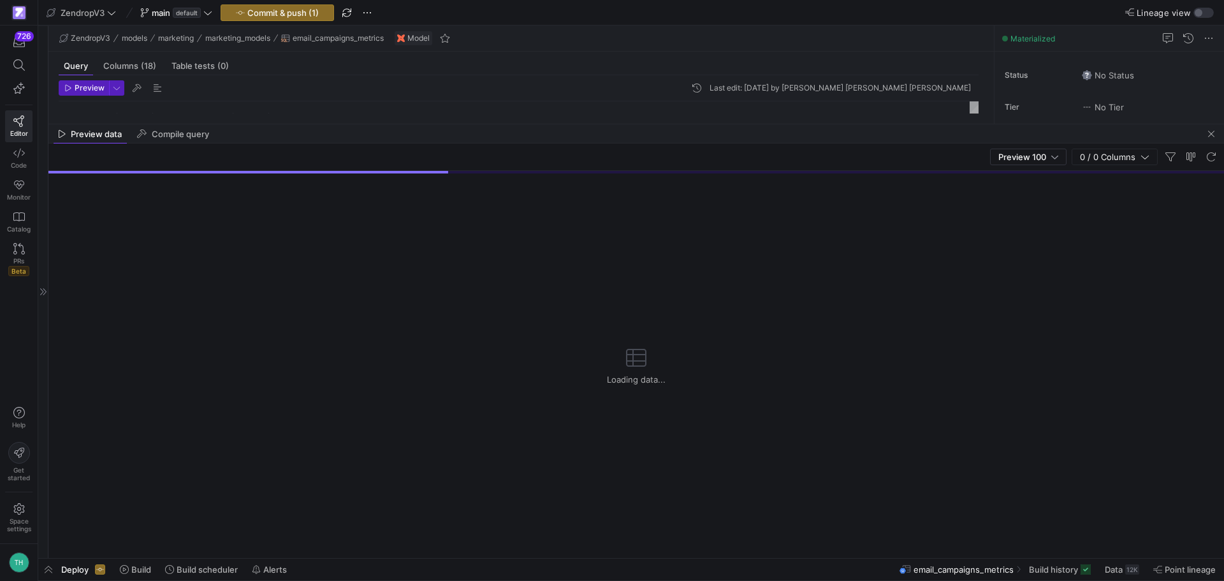
drag, startPoint x: 601, startPoint y: 333, endPoint x: 609, endPoint y: 109, distance: 223.9
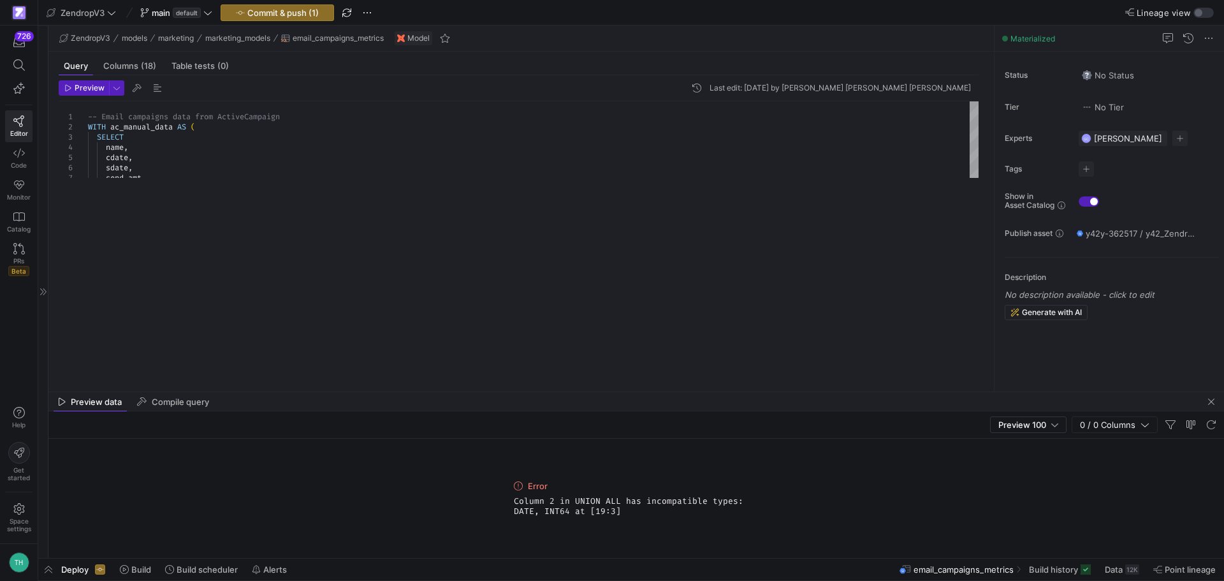
drag, startPoint x: 625, startPoint y: 114, endPoint x: 597, endPoint y: 393, distance: 280.0
click at [597, 393] on as-split "ZendropV3 models marketing marketing_models email_campaigns_metrics Model Query…" at bounding box center [636, 292] width 1176 height 532
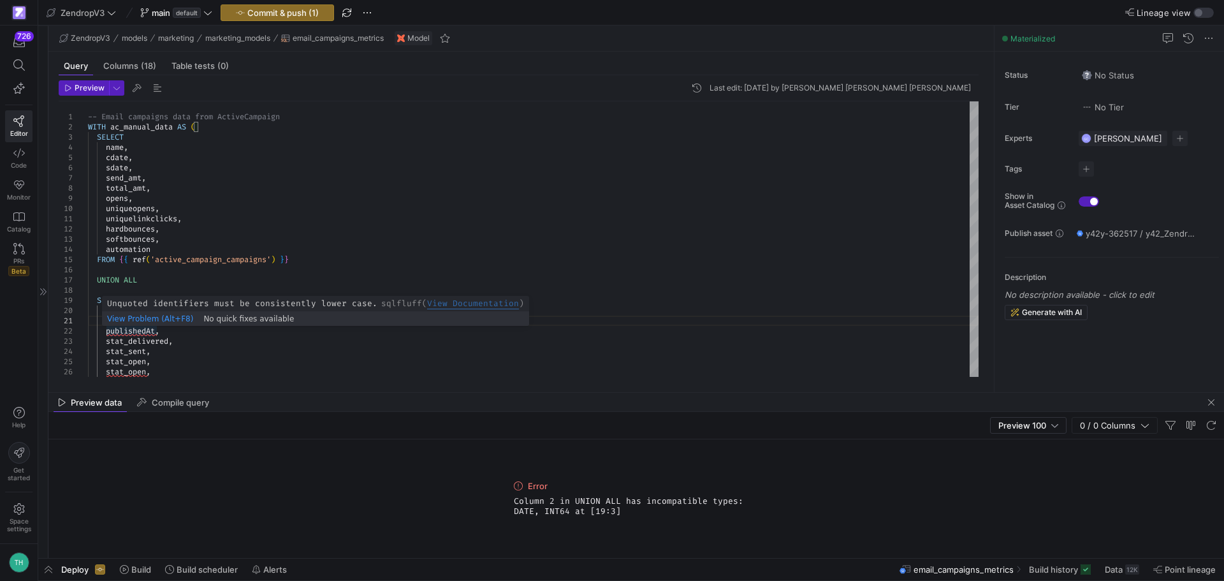
click at [106, 319] on div "View Problem (Alt+F8) No quick fixes available" at bounding box center [315, 319] width 427 height 14
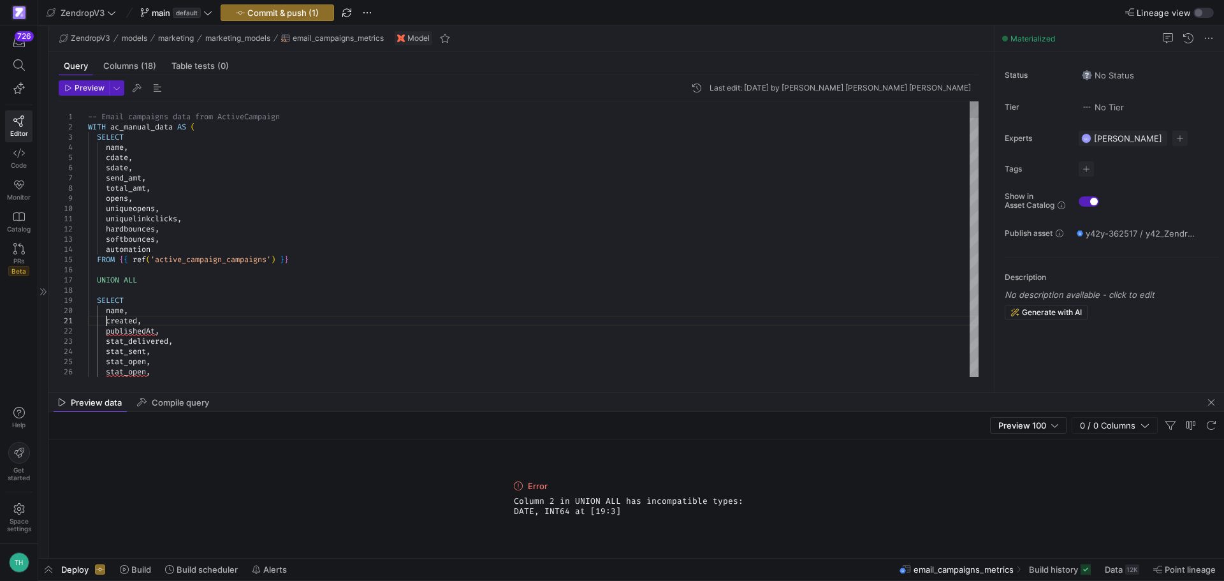
scroll to position [92, 54]
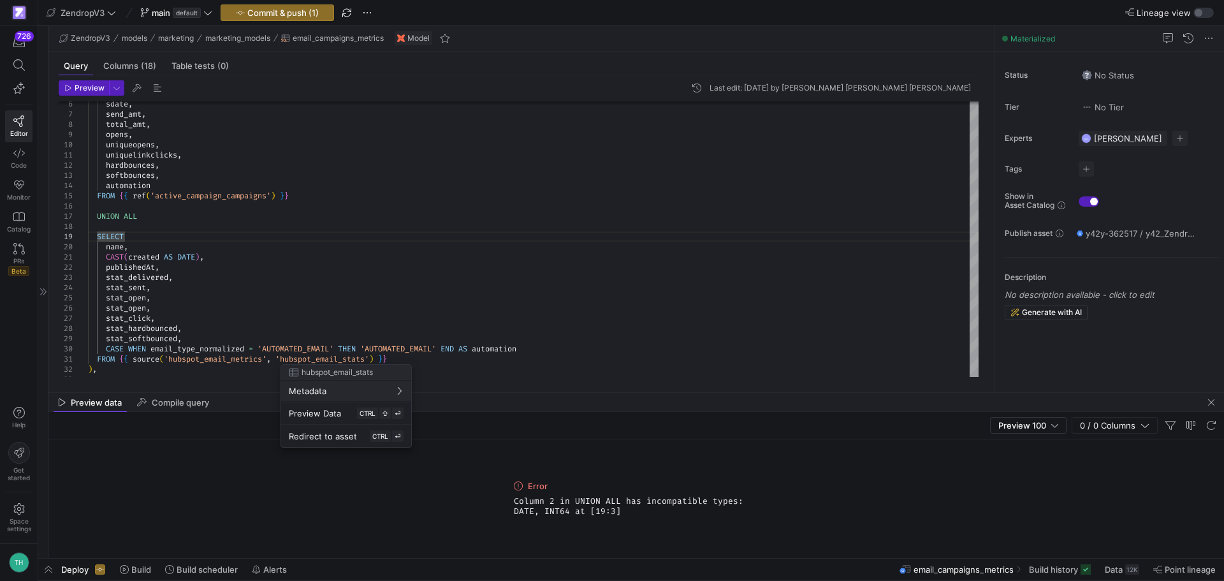
click at [550, 346] on div at bounding box center [612, 290] width 1224 height 581
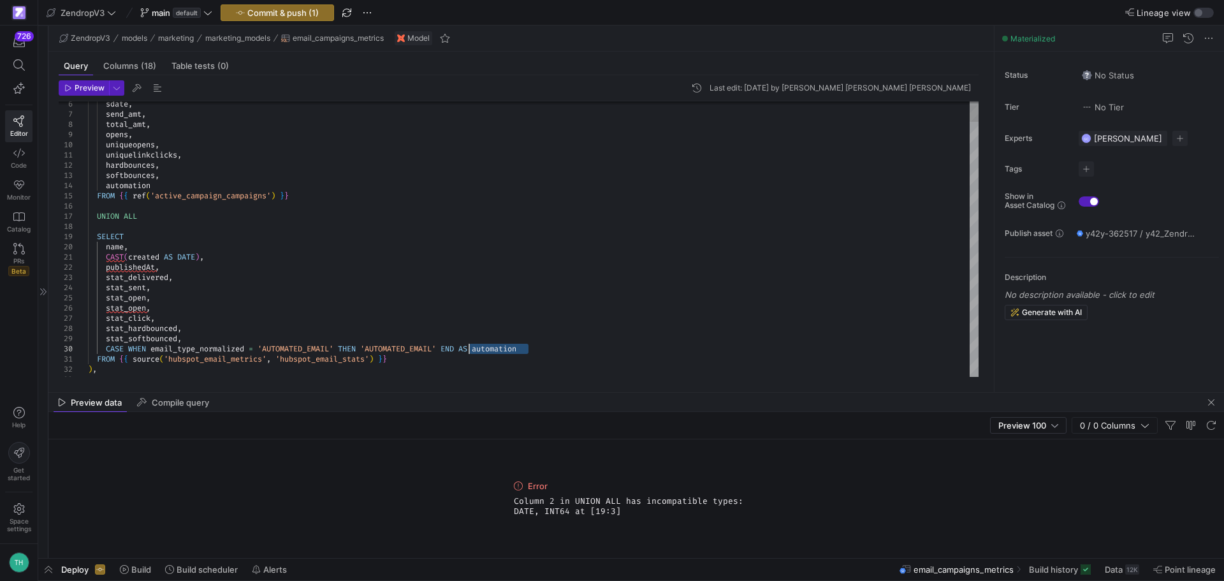
drag, startPoint x: 556, startPoint y: 344, endPoint x: 469, endPoint y: 347, distance: 86.8
click at [73, 85] on span "Preview" at bounding box center [84, 88] width 40 height 9
click at [82, 485] on div "Error Invalid cast from INT64 to DATE at [21:10]" at bounding box center [636, 498] width 1176 height 119
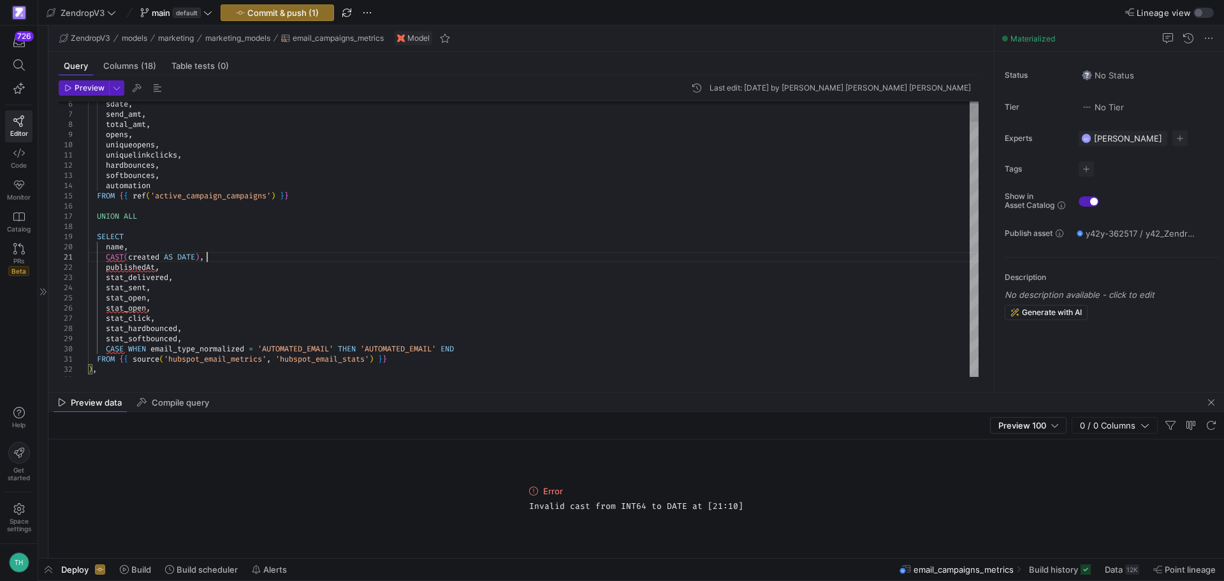
drag, startPoint x: 128, startPoint y: 254, endPoint x: 107, endPoint y: 259, distance: 21.6
drag, startPoint x: 248, startPoint y: 255, endPoint x: 185, endPoint y: 255, distance: 63.1
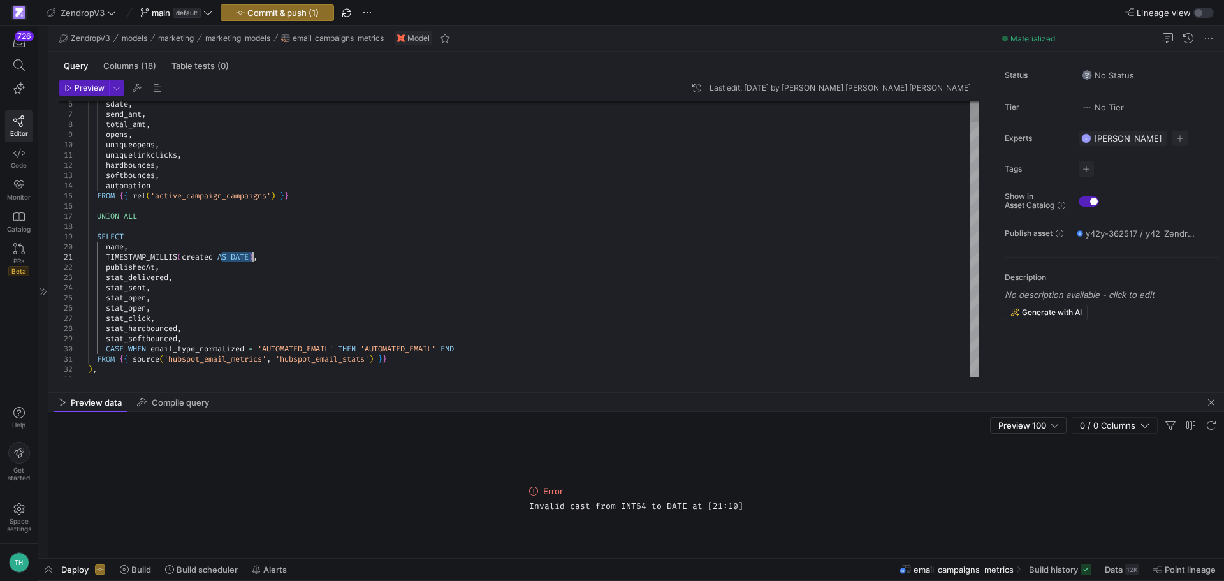
drag, startPoint x: 222, startPoint y: 257, endPoint x: 255, endPoint y: 255, distance: 33.2
click at [91, 87] on span "Preview" at bounding box center [90, 88] width 30 height 9
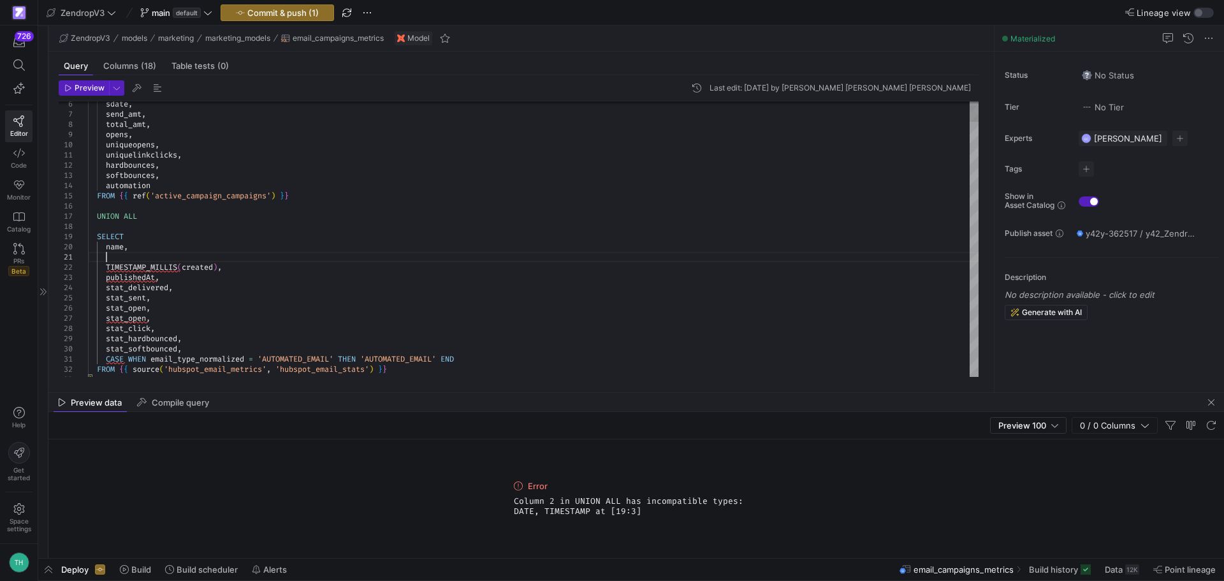
scroll to position [10, 17]
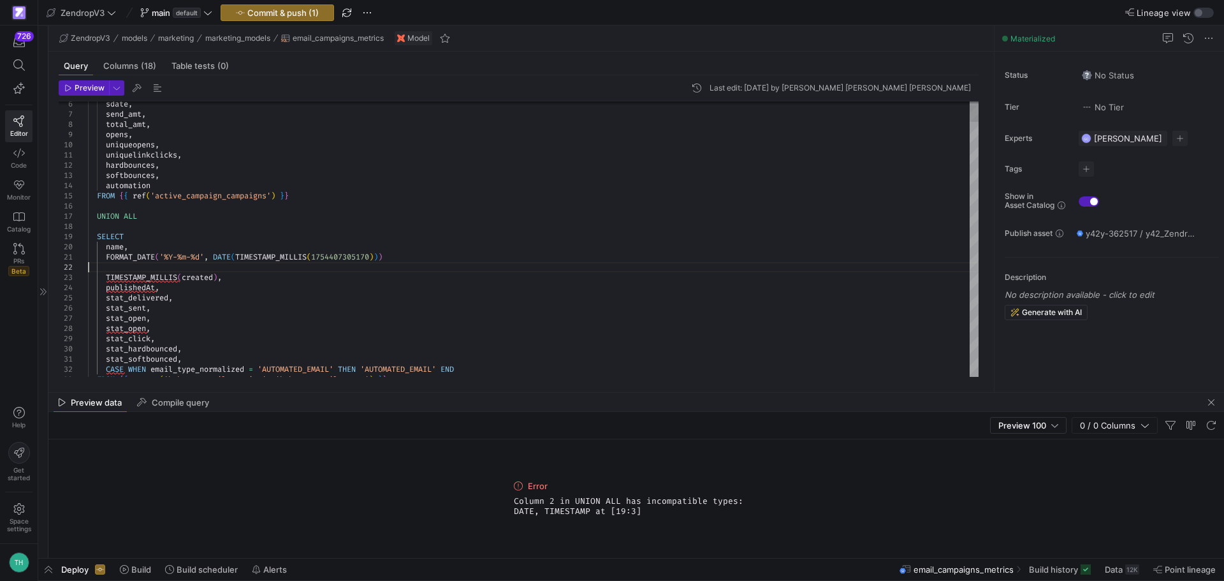
drag, startPoint x: 278, startPoint y: 275, endPoint x: 55, endPoint y: 269, distance: 222.6
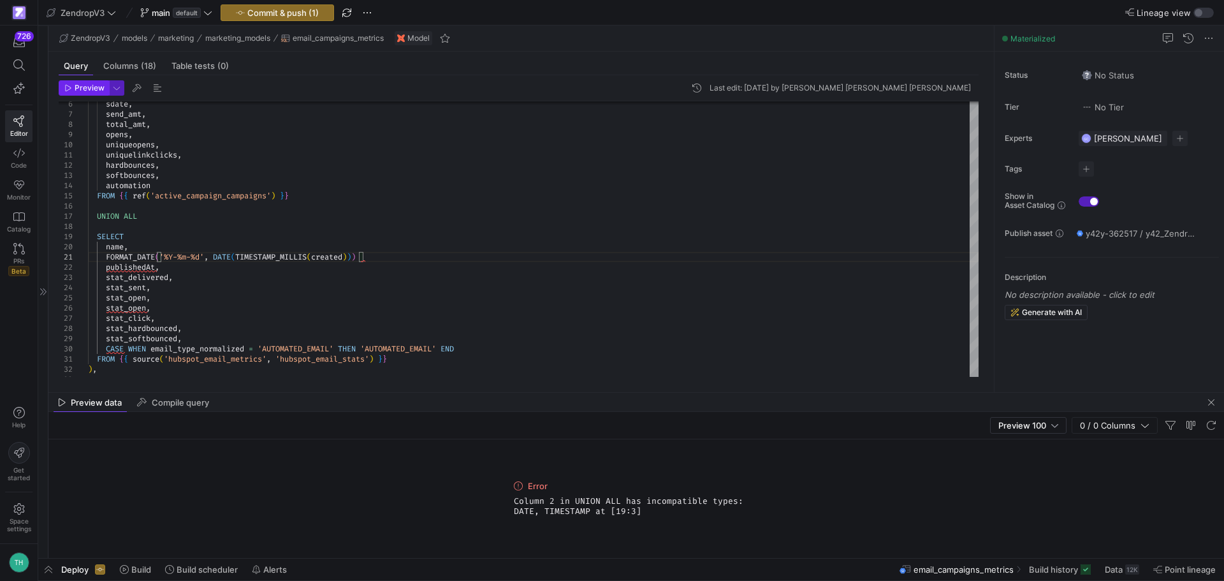
click at [67, 91] on icon "button" at bounding box center [68, 88] width 8 height 8
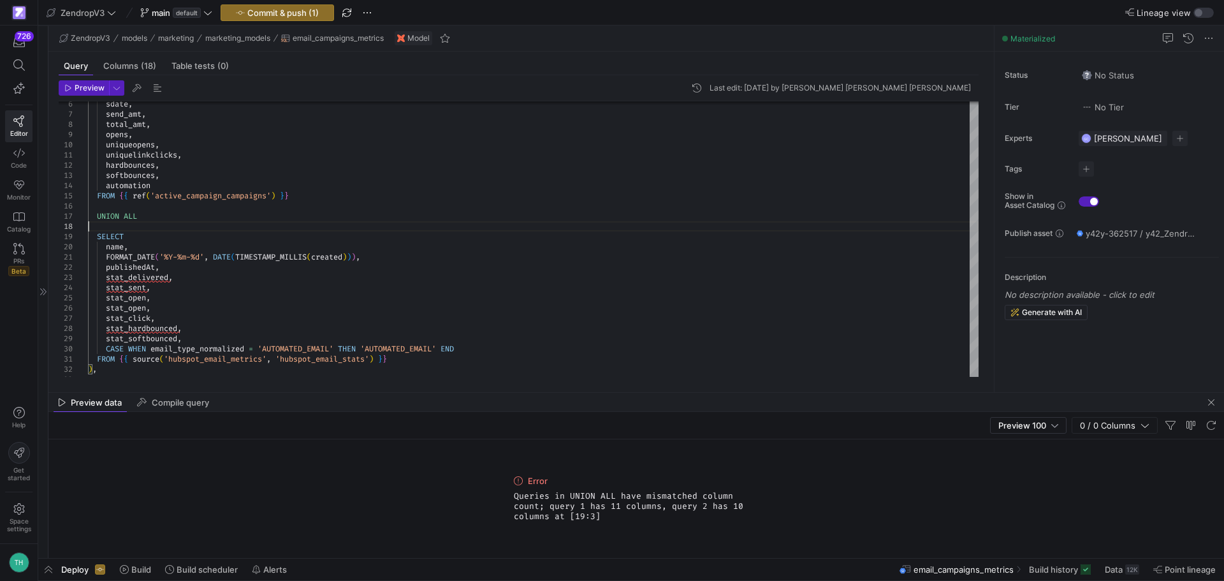
click at [86, 80] on div "Preview Last edit: [DATE] by [PERSON_NAME] [PERSON_NAME] [PERSON_NAME] 6 7 8 9 …" at bounding box center [518, 228] width 940 height 307
click at [91, 86] on span "Preview" at bounding box center [90, 88] width 30 height 9
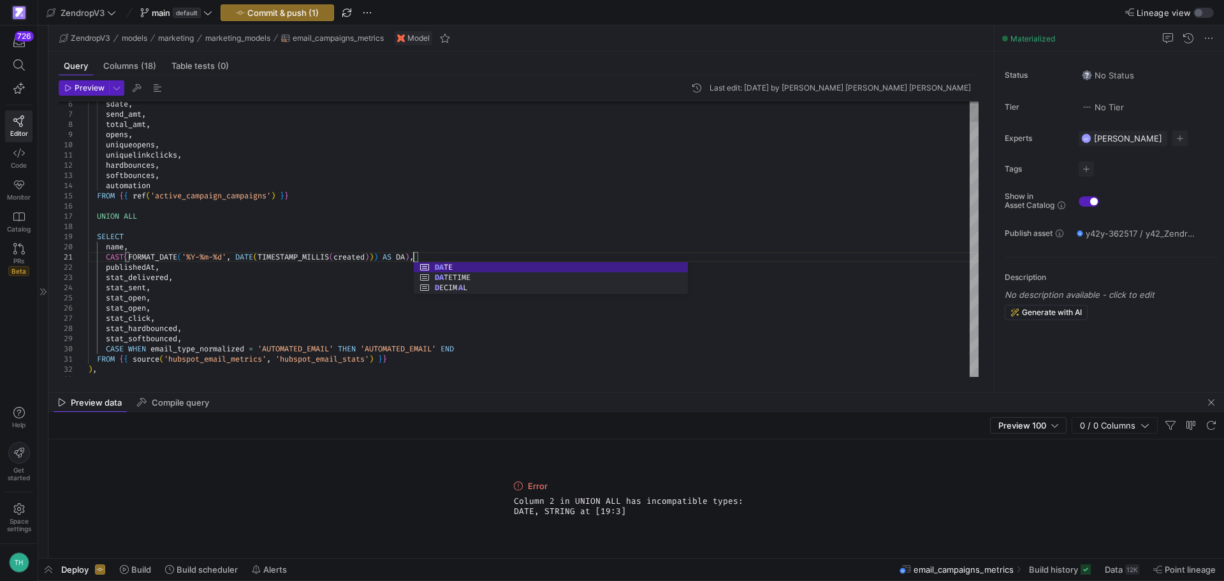
scroll to position [10, 335]
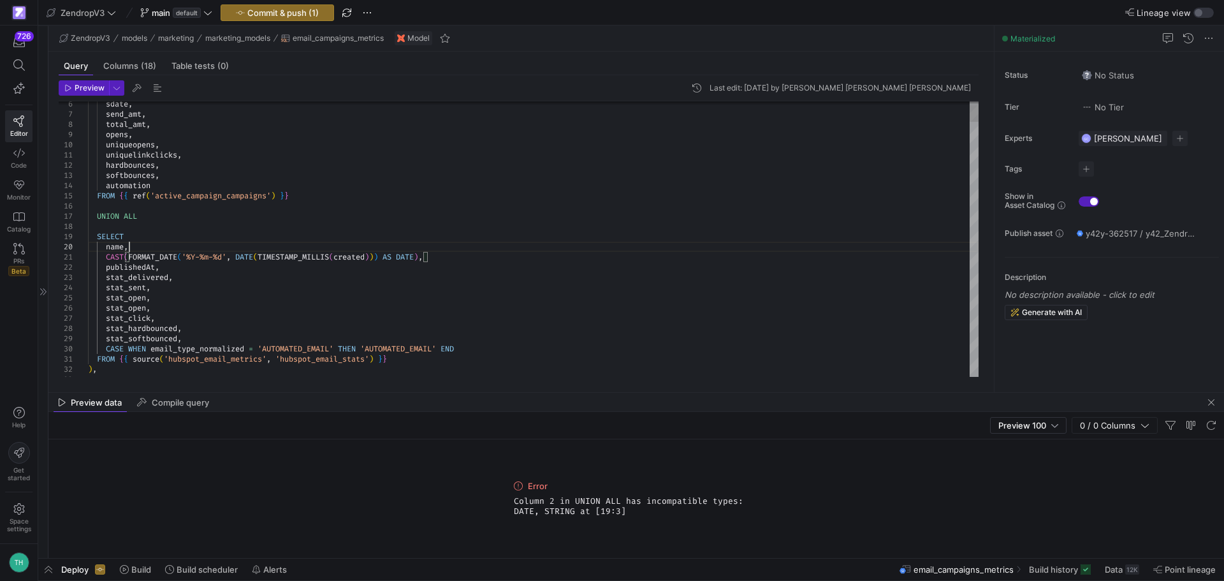
click at [78, 86] on span "Preview" at bounding box center [90, 88] width 30 height 9
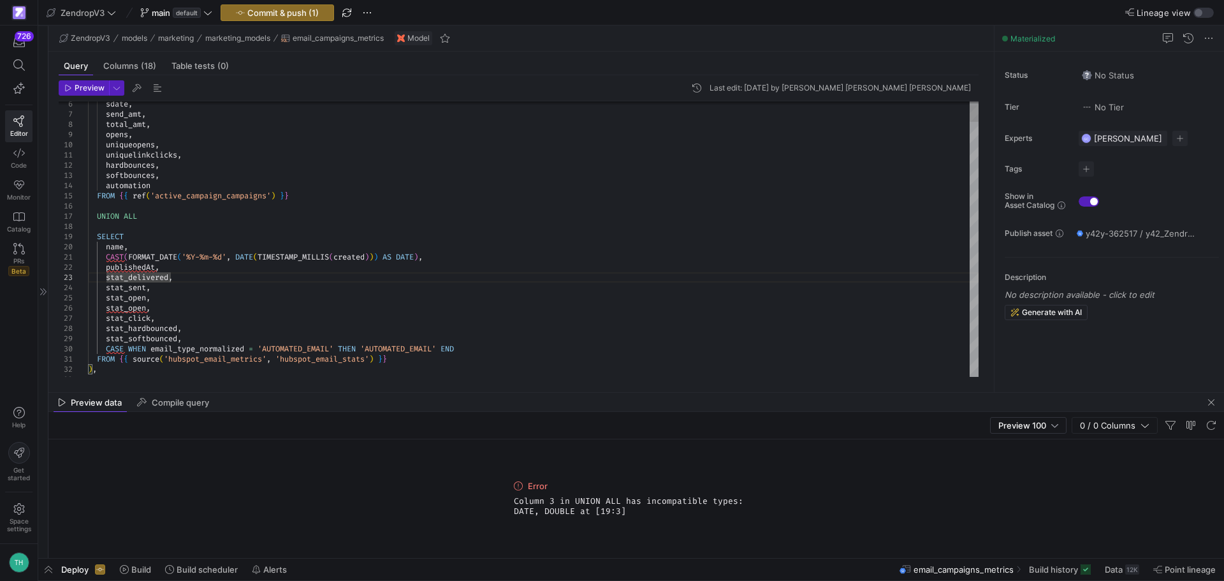
drag, startPoint x: 428, startPoint y: 257, endPoint x: 108, endPoint y: 259, distance: 320.1
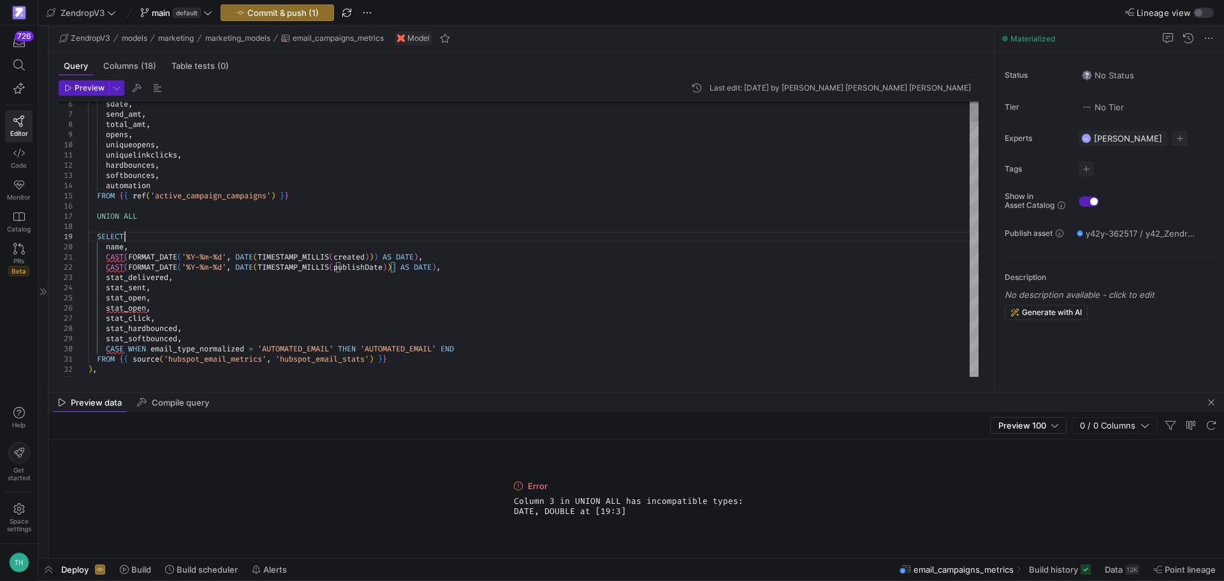
scroll to position [10, 206]
click at [67, 86] on icon "button" at bounding box center [68, 88] width 8 height 8
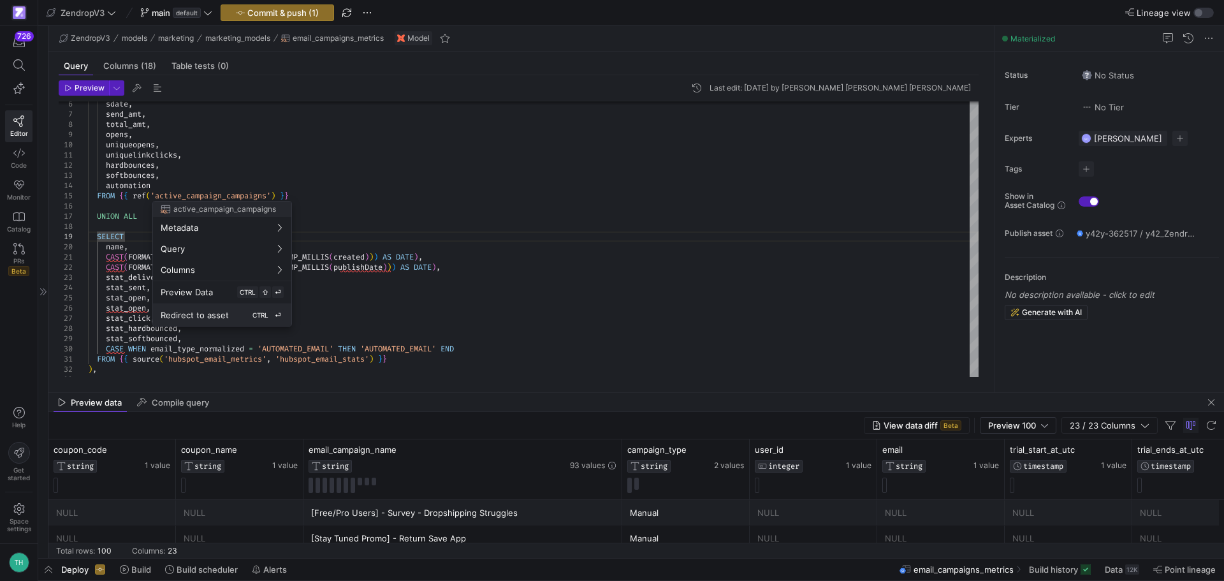
click at [241, 312] on div "Redirect to asset CTRL ⏎" at bounding box center [222, 314] width 123 height 11
type textarea "{% set campaign_status_dict = { '%0%': 'Draft', '%1%': 'Scheduled', '%2%': 'Sen…"
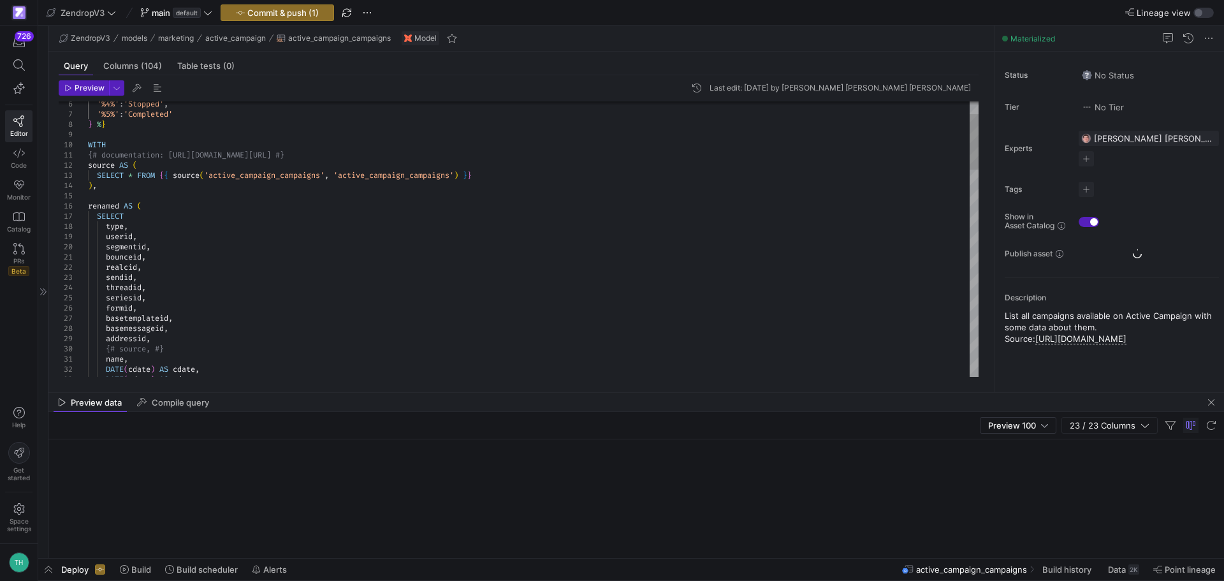
scroll to position [10, 142]
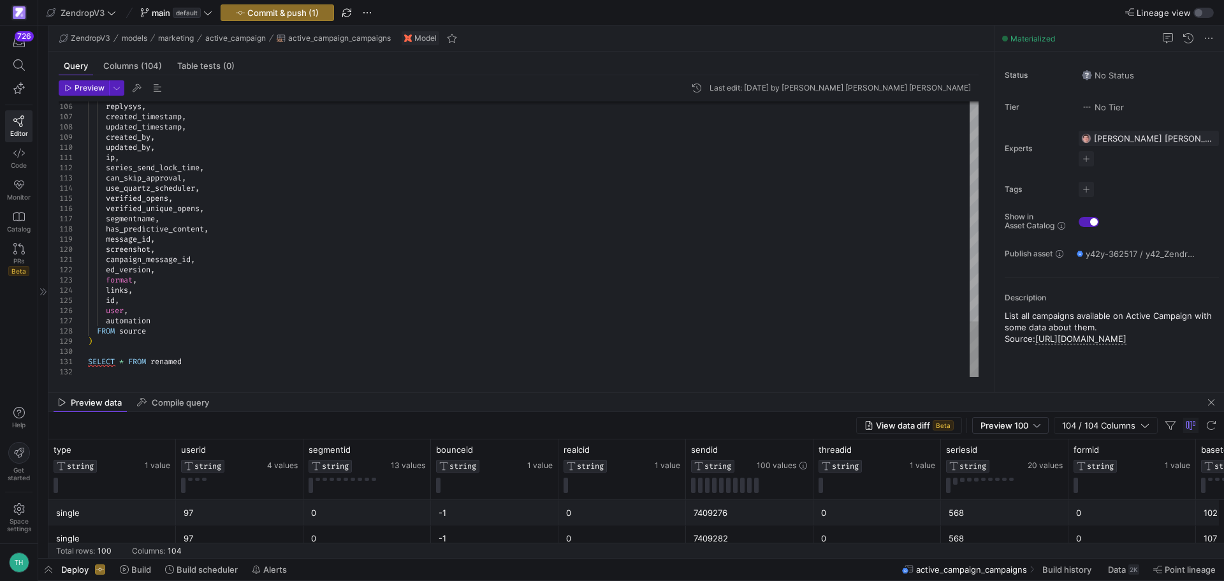
scroll to position [10, 142]
click at [39, 235] on div at bounding box center [43, 292] width 10 height 532
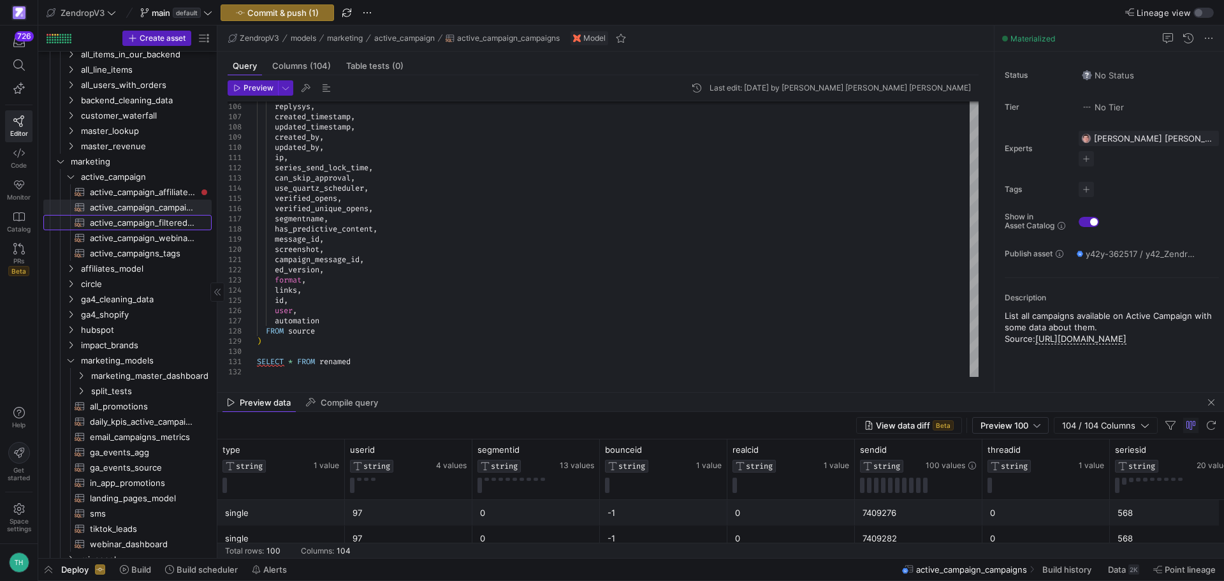
click at [115, 217] on span "active_campaign_filtered_tag_contacts​​​​​​​​​​" at bounding box center [143, 222] width 107 height 15
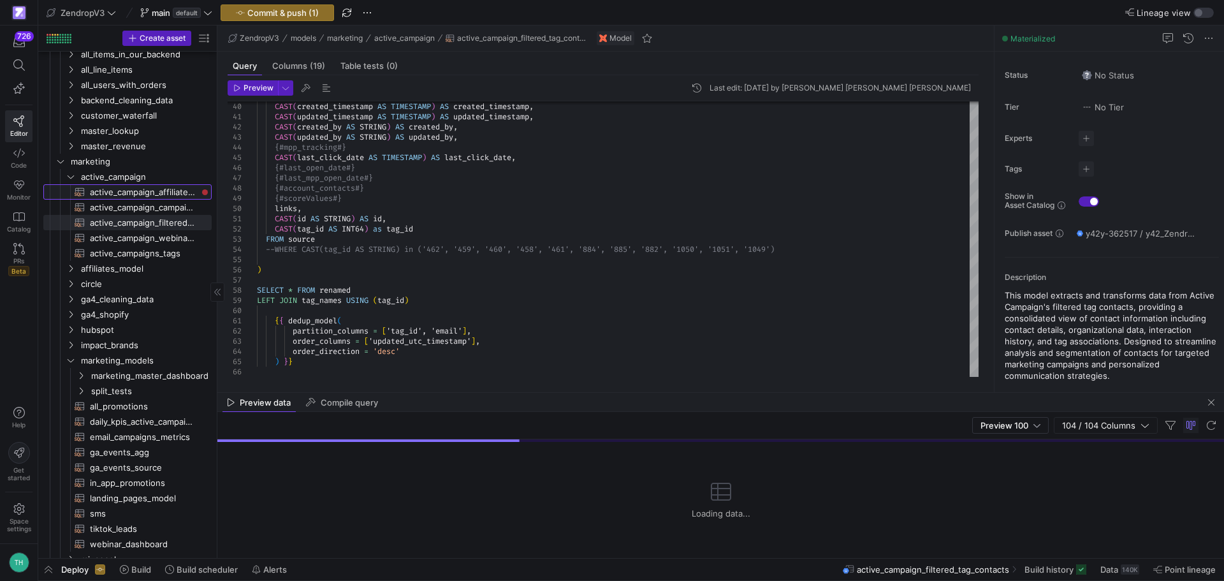
click at [105, 187] on span "active_campaign_affiliate_dashboard_customers​​​​​​​​​​" at bounding box center [143, 192] width 107 height 15
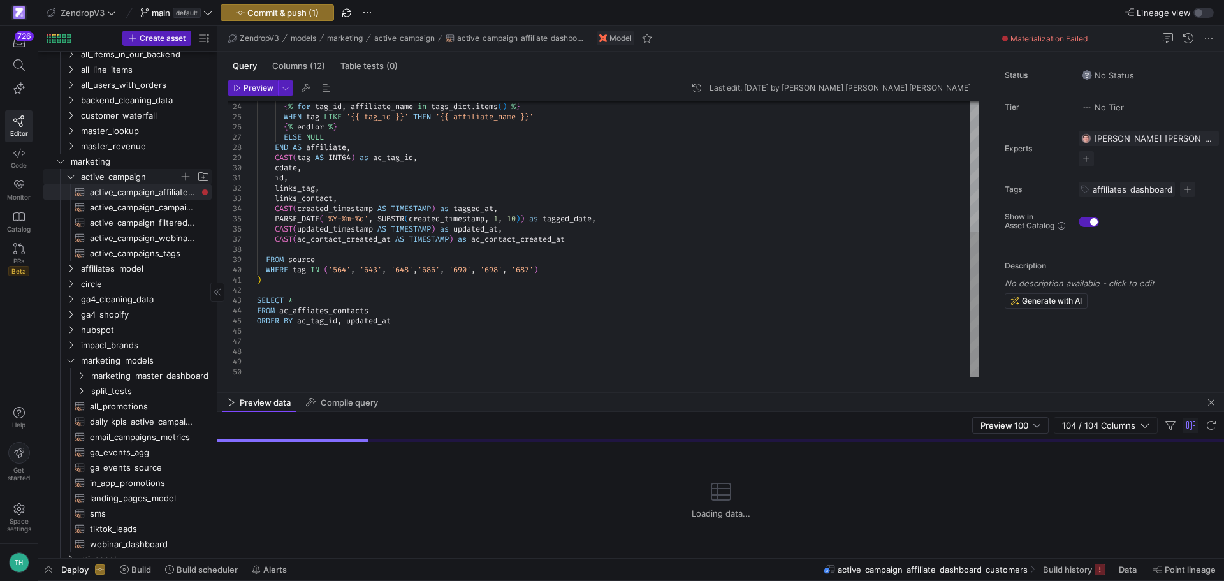
click at [70, 175] on icon "Press SPACE to select this row." at bounding box center [70, 177] width 9 height 8
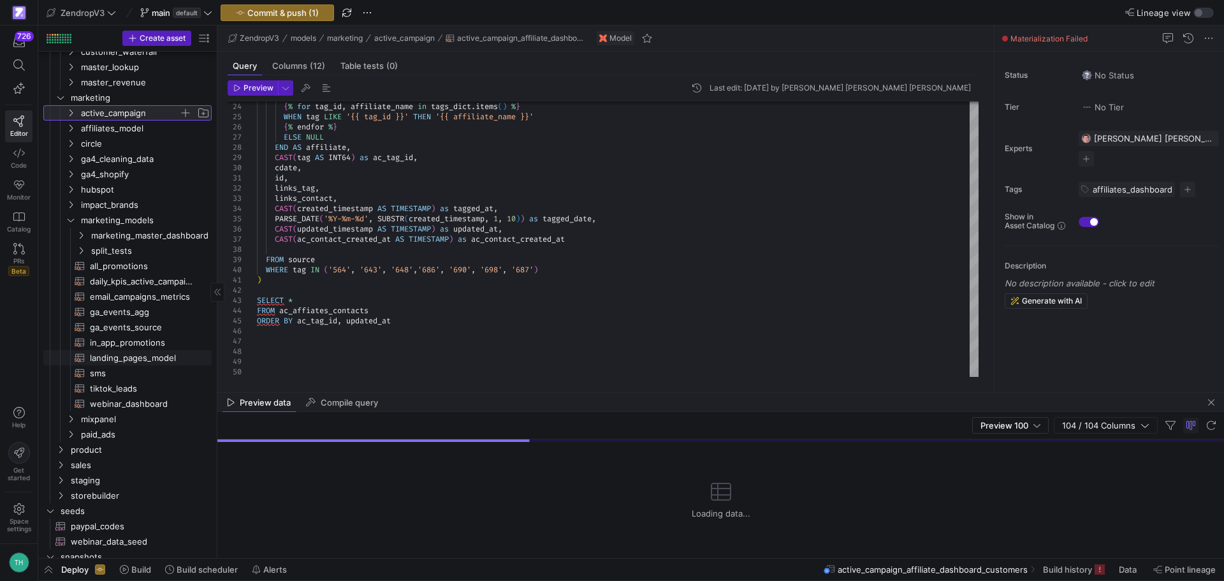
scroll to position [128, 0]
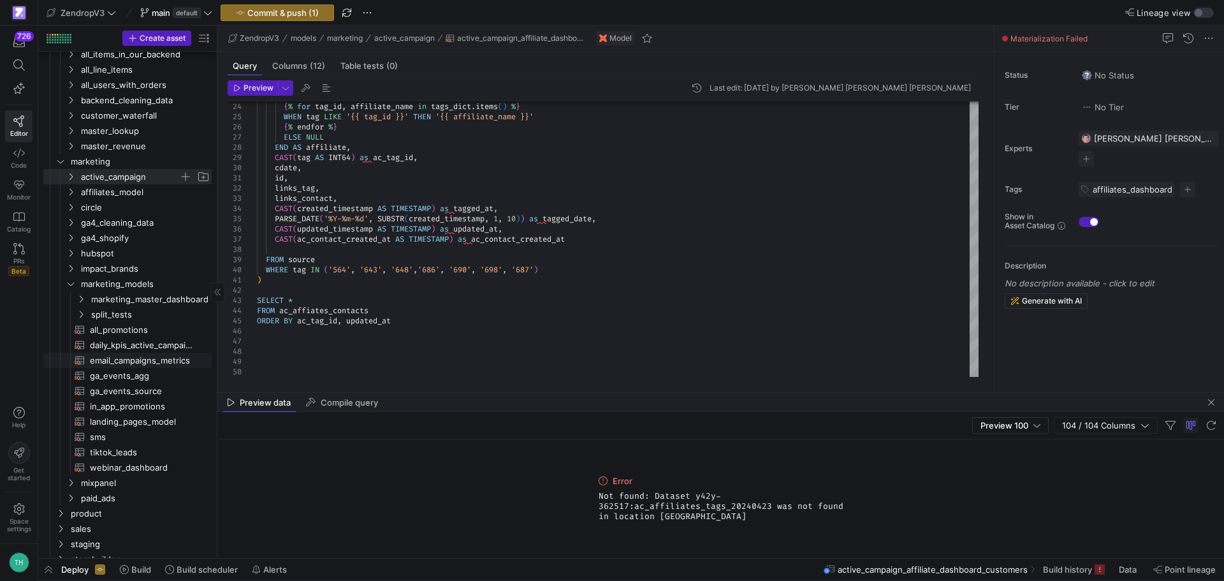
click at [126, 360] on span "email_campaigns_metrics​​​​​​​​​​" at bounding box center [143, 360] width 107 height 15
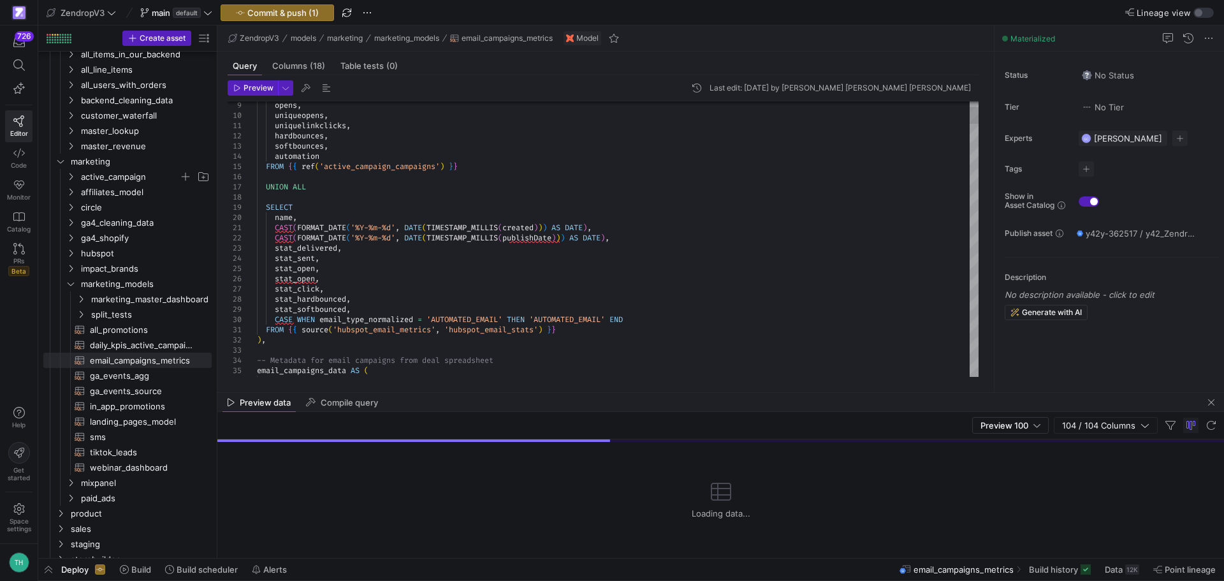
scroll to position [10, 0]
drag, startPoint x: 372, startPoint y: 319, endPoint x: 418, endPoint y: 318, distance: 45.3
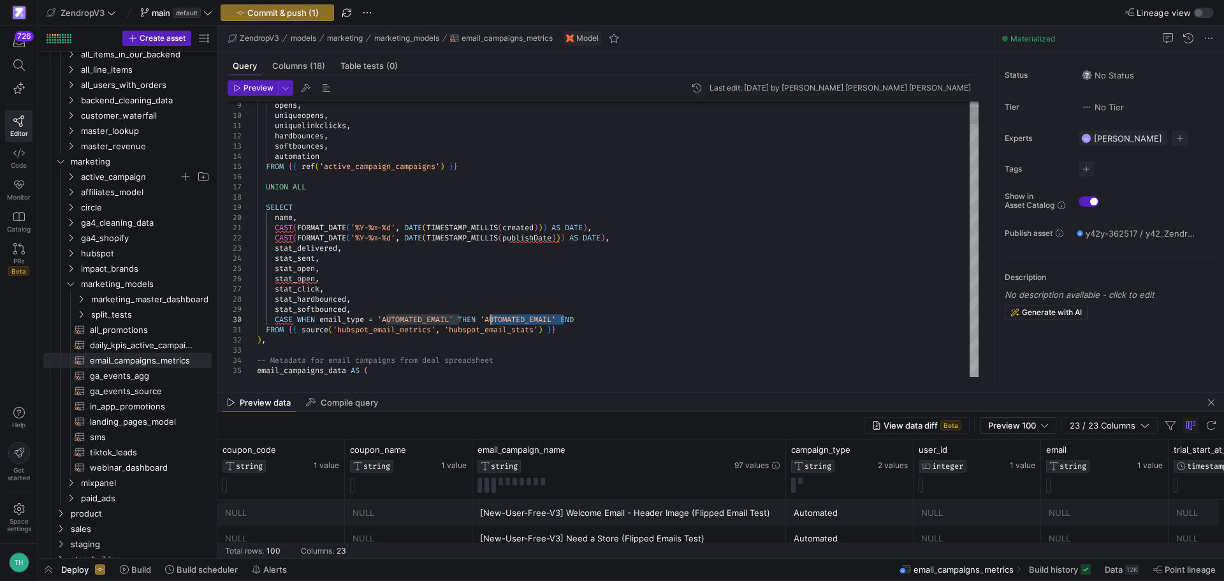
drag, startPoint x: 564, startPoint y: 318, endPoint x: 489, endPoint y: 322, distance: 75.4
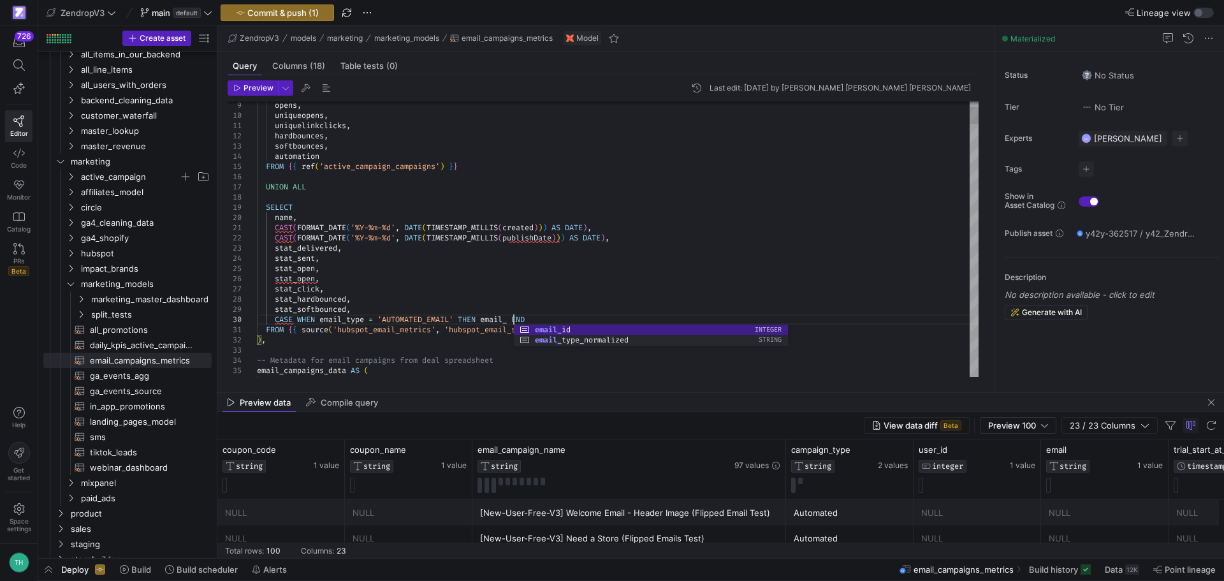
scroll to position [92, 266]
click at [245, 92] on span "Preview" at bounding box center [259, 88] width 30 height 9
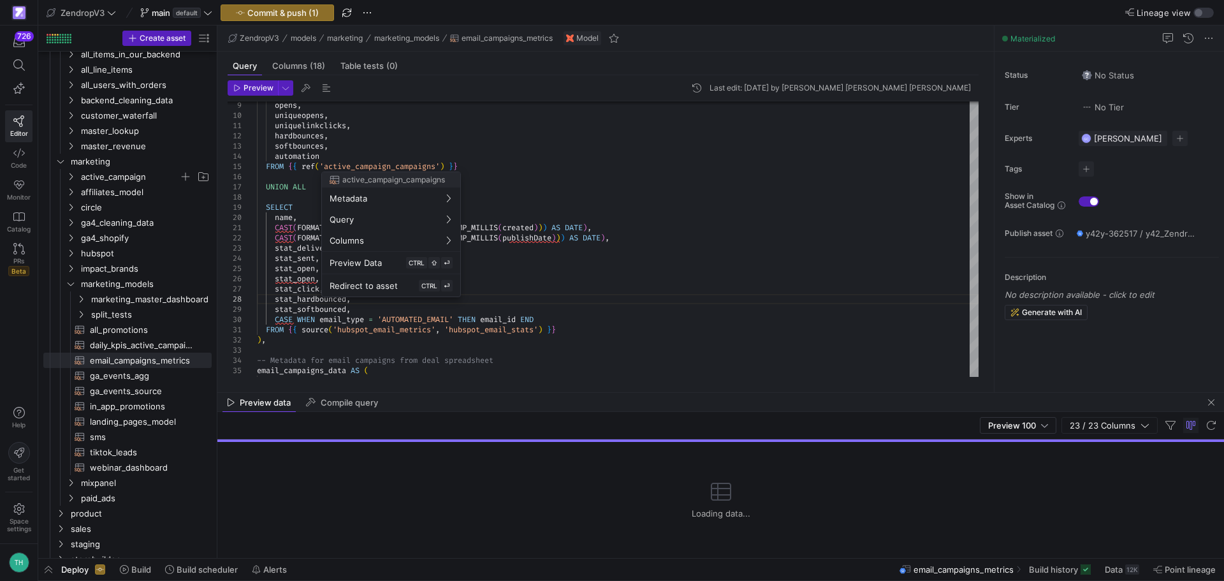
click at [758, 208] on div at bounding box center [612, 290] width 1224 height 581
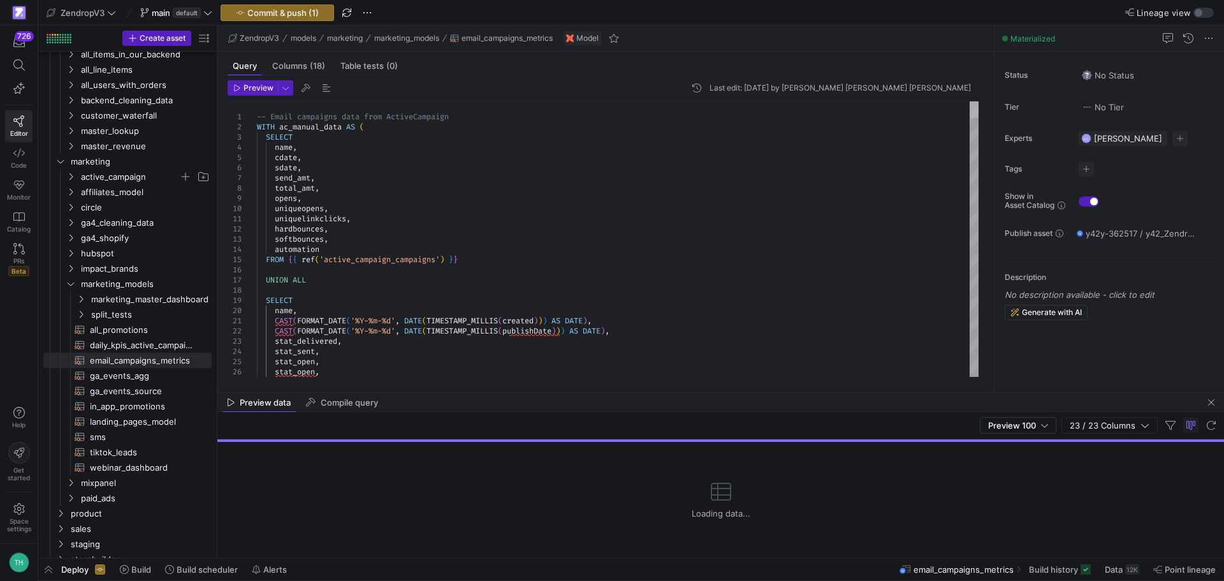
click at [970, 101] on div at bounding box center [974, 109] width 9 height 17
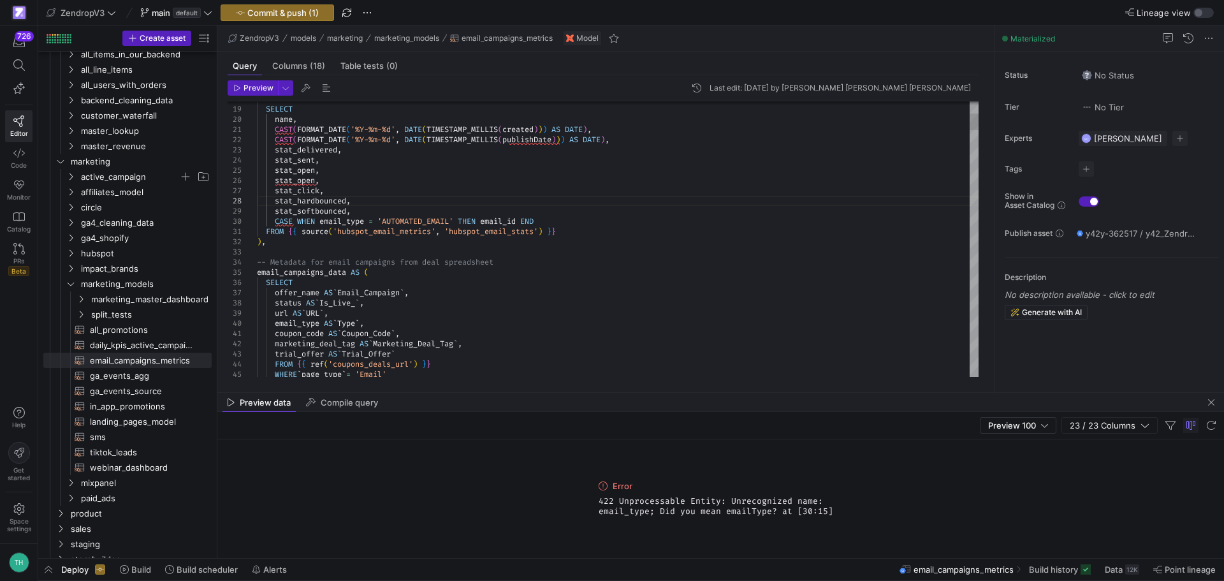
click at [265, 84] on span "Preview" at bounding box center [259, 88] width 30 height 9
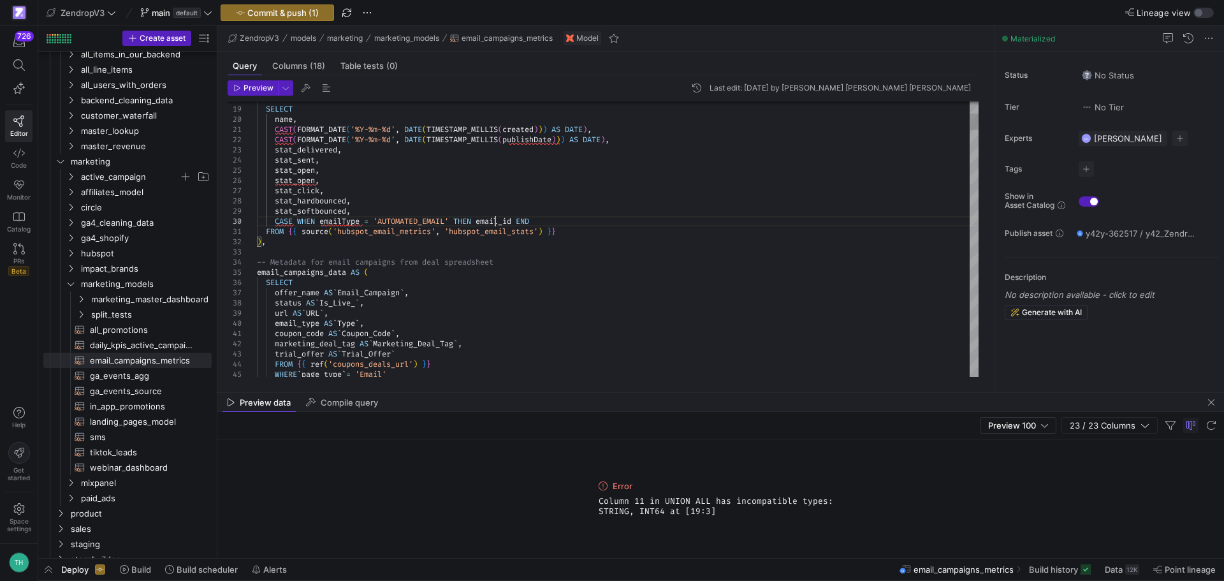
scroll to position [92, 63]
click at [249, 89] on span "Preview" at bounding box center [259, 88] width 30 height 9
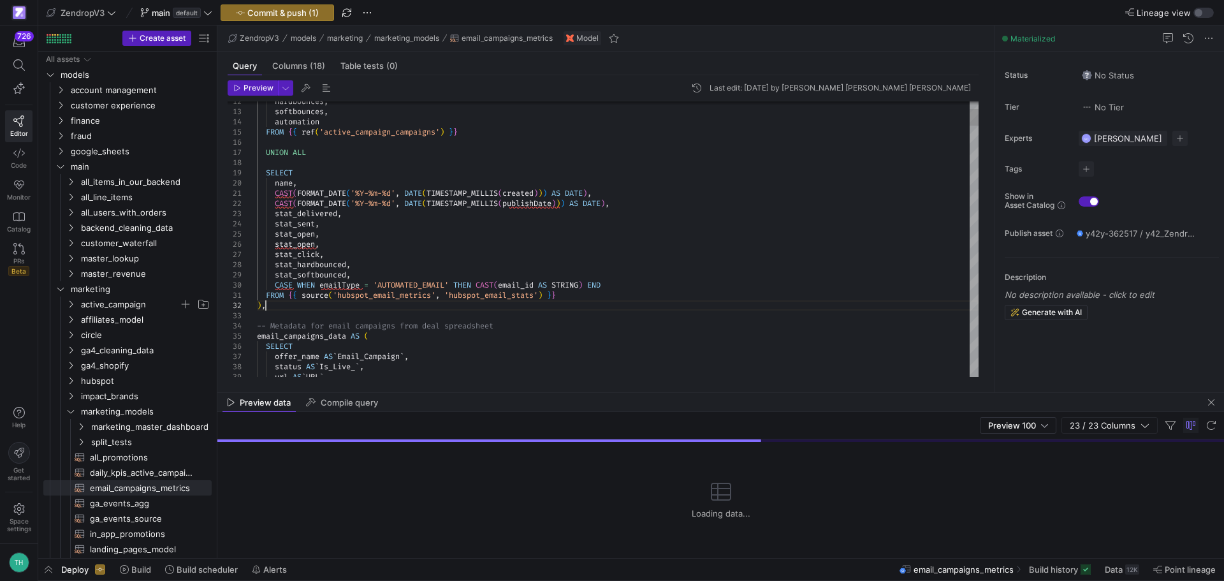
scroll to position [92, 307]
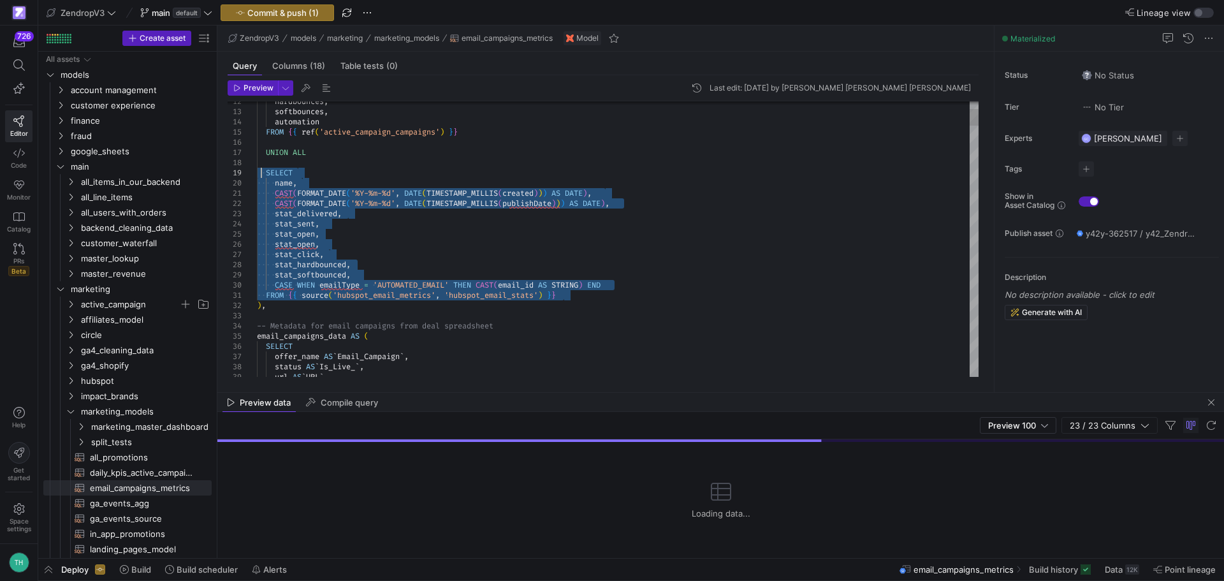
drag, startPoint x: 577, startPoint y: 296, endPoint x: 260, endPoint y: 170, distance: 340.9
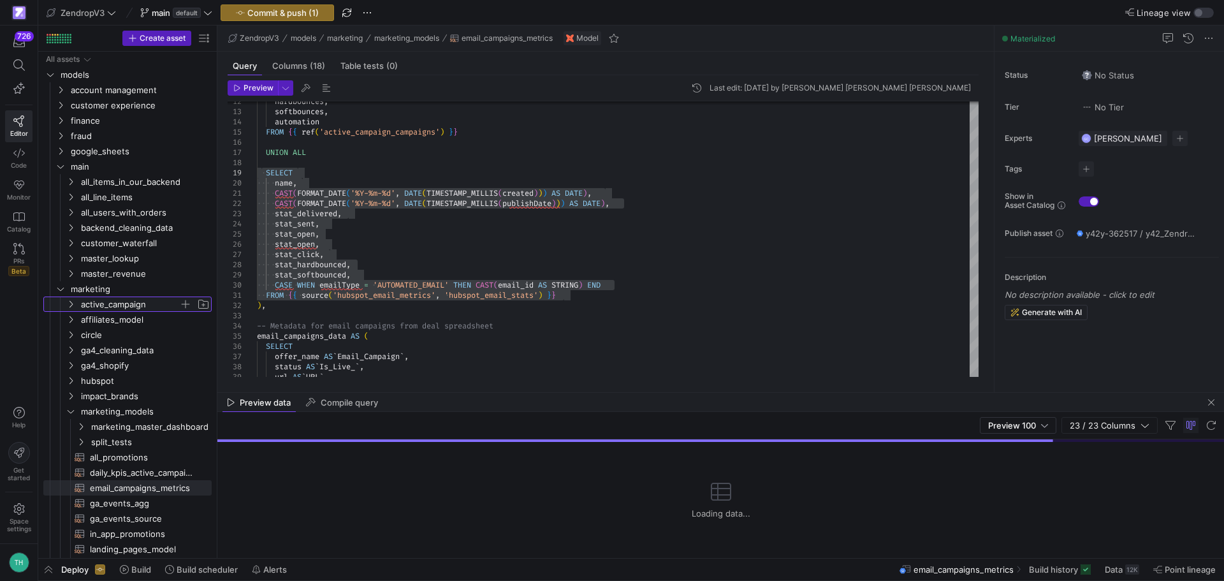
click at [117, 303] on span "active_campaign" at bounding box center [130, 304] width 98 height 15
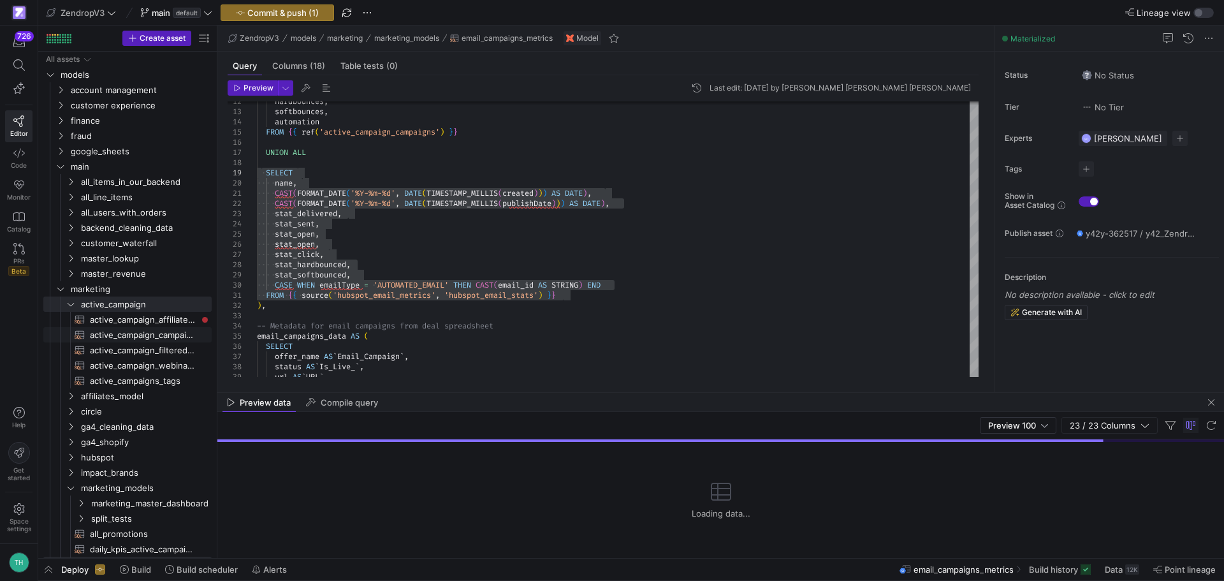
click at [122, 337] on span "active_campaign_campaigns​​​​​​​​​​" at bounding box center [143, 335] width 107 height 15
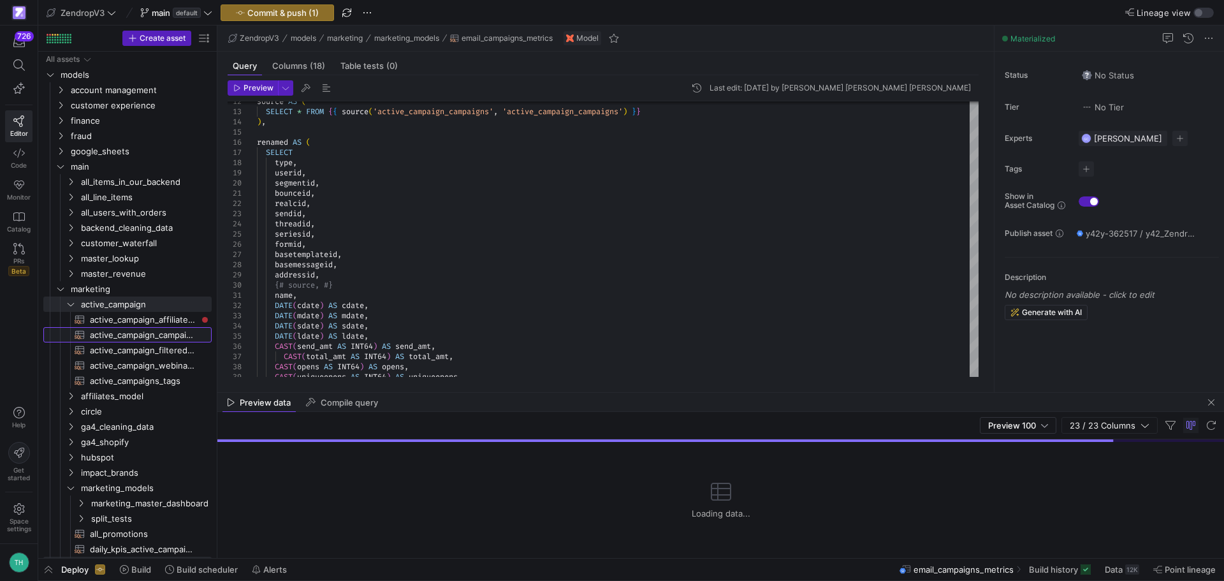
scroll to position [92, 142]
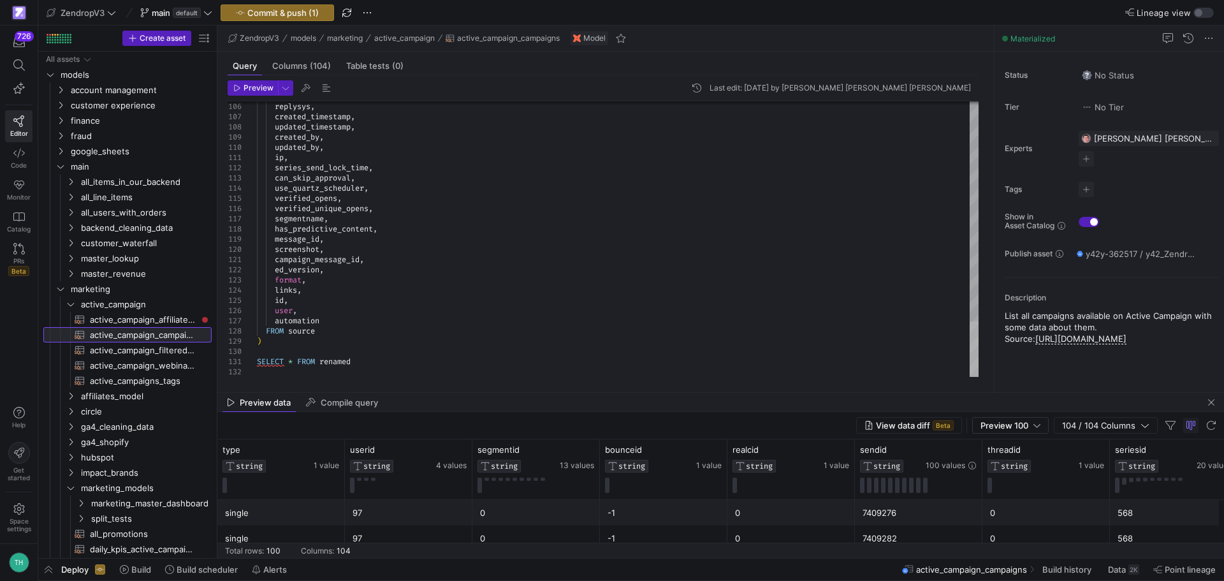
click at [970, 370] on div at bounding box center [974, 348] width 9 height 55
click at [71, 306] on icon "Press SPACE to select this row." at bounding box center [70, 304] width 9 height 8
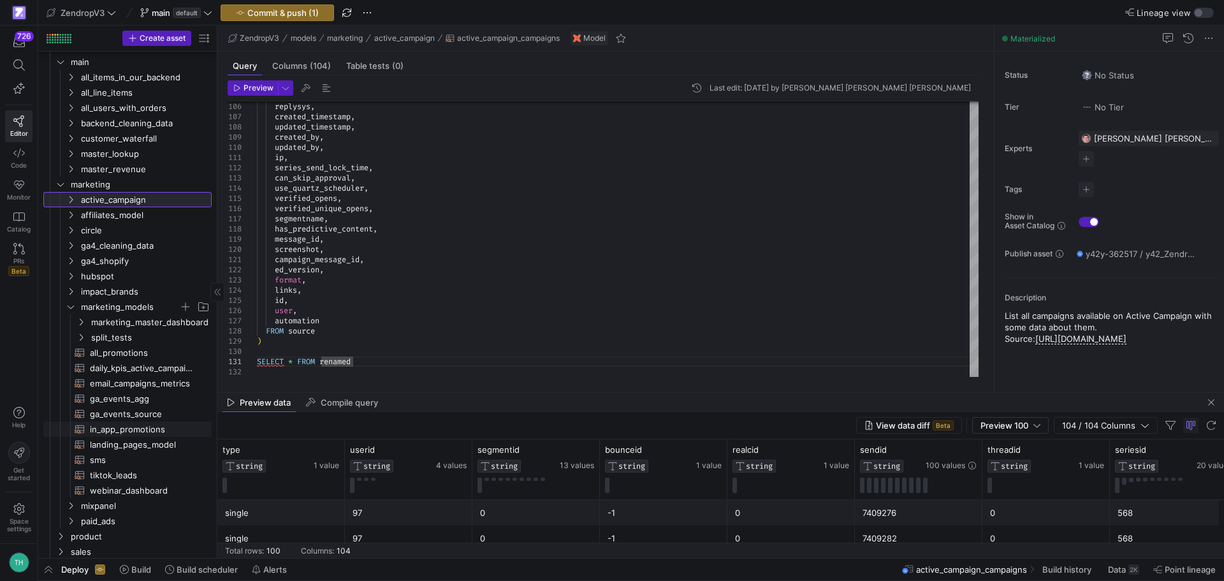
scroll to position [128, 0]
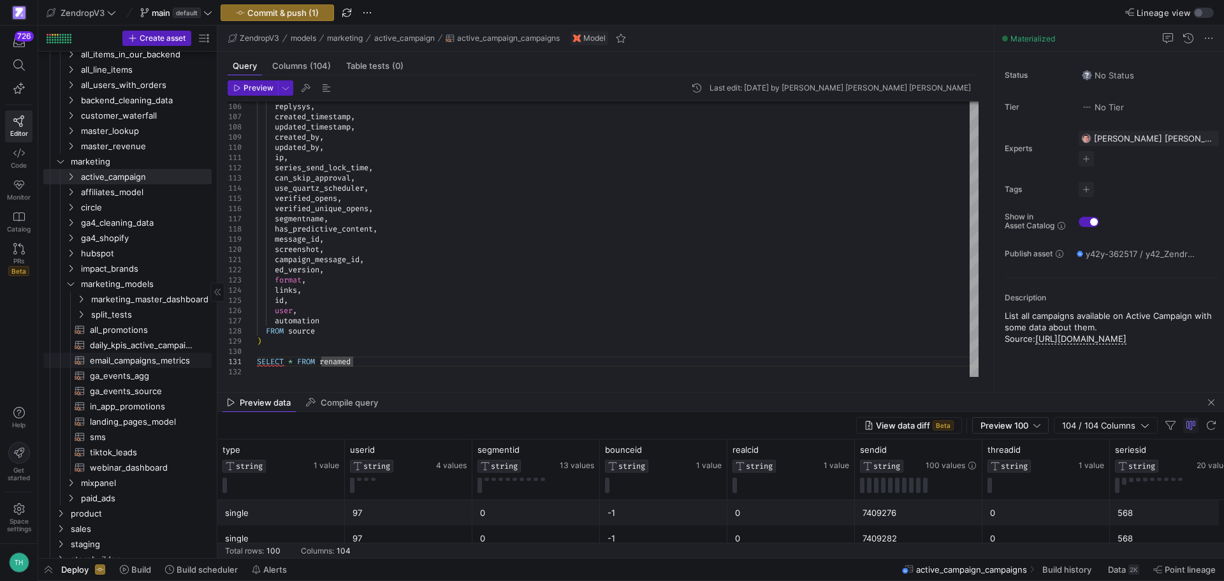
click at [116, 365] on span "email_campaigns_metrics​​​​​​​​​​" at bounding box center [143, 360] width 107 height 15
type textarea "-- Email campaigns data from ActiveCampaign WITH ac_manual_data AS ( SELECT nam…"
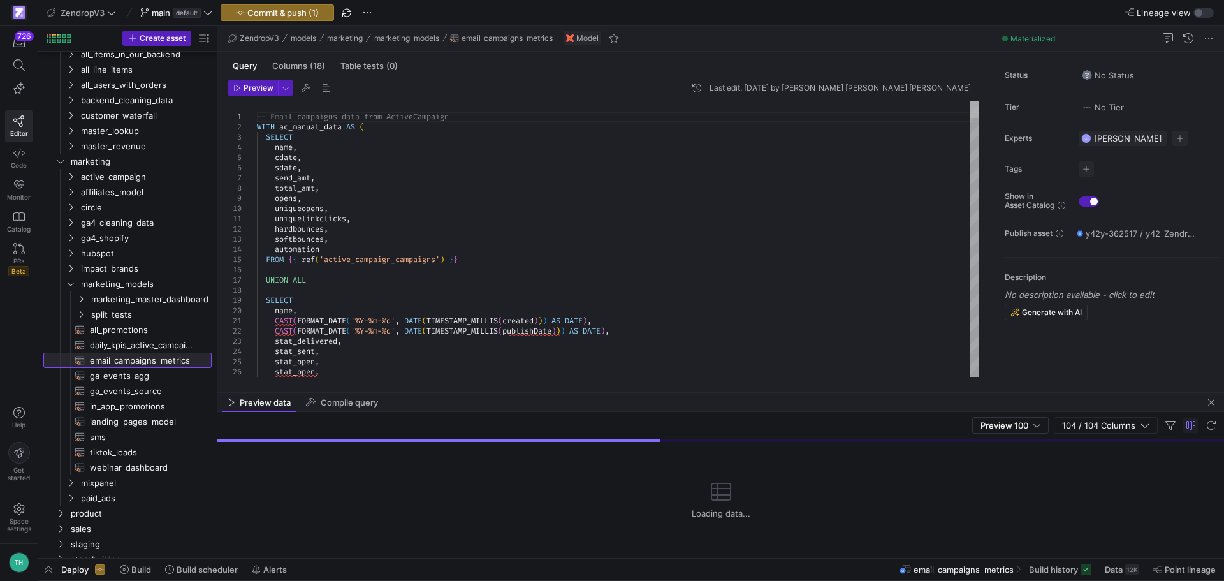
click at [977, 106] on div at bounding box center [974, 109] width 9 height 17
click at [316, 8] on span "Commit & push (1)" at bounding box center [282, 13] width 71 height 10
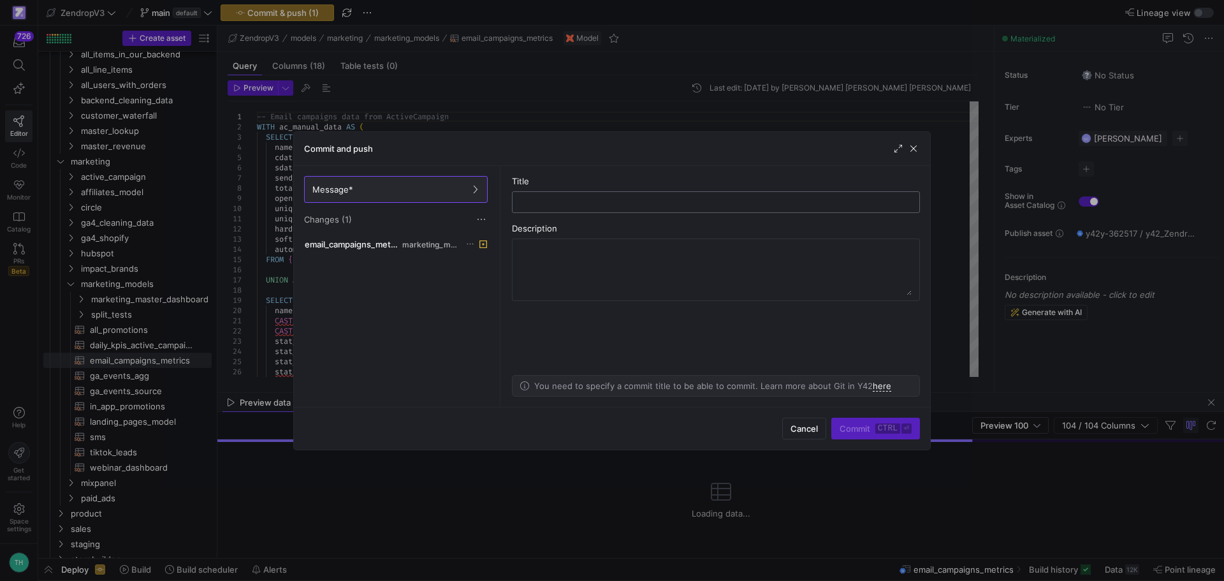
click at [544, 208] on div at bounding box center [716, 202] width 386 height 20
click at [545, 203] on input "text" at bounding box center [716, 202] width 386 height 10
click at [588, 203] on input "update email metrics to include hubspot metrics" at bounding box center [716, 202] width 386 height 10
type input "update email data to include hubspot metrics"
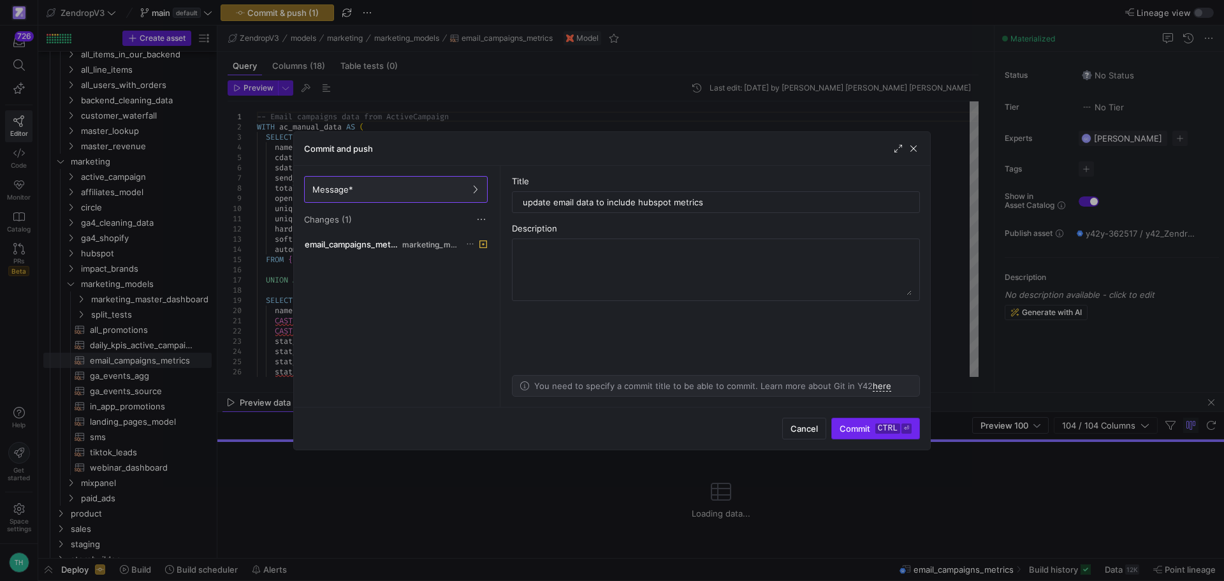
drag, startPoint x: 867, startPoint y: 435, endPoint x: 887, endPoint y: 434, distance: 19.8
click at [887, 434] on span "submit" at bounding box center [875, 428] width 87 height 20
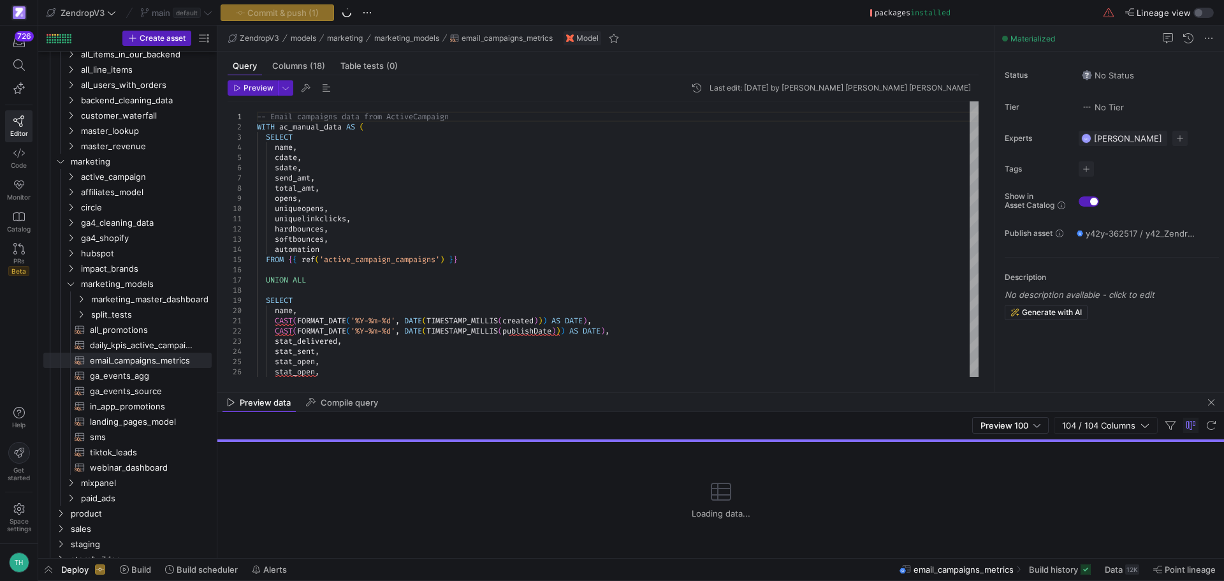
click at [281, 530] on div "Loading data..." at bounding box center [720, 500] width 1007 height 116
click at [1211, 401] on span "button" at bounding box center [1211, 402] width 15 height 15
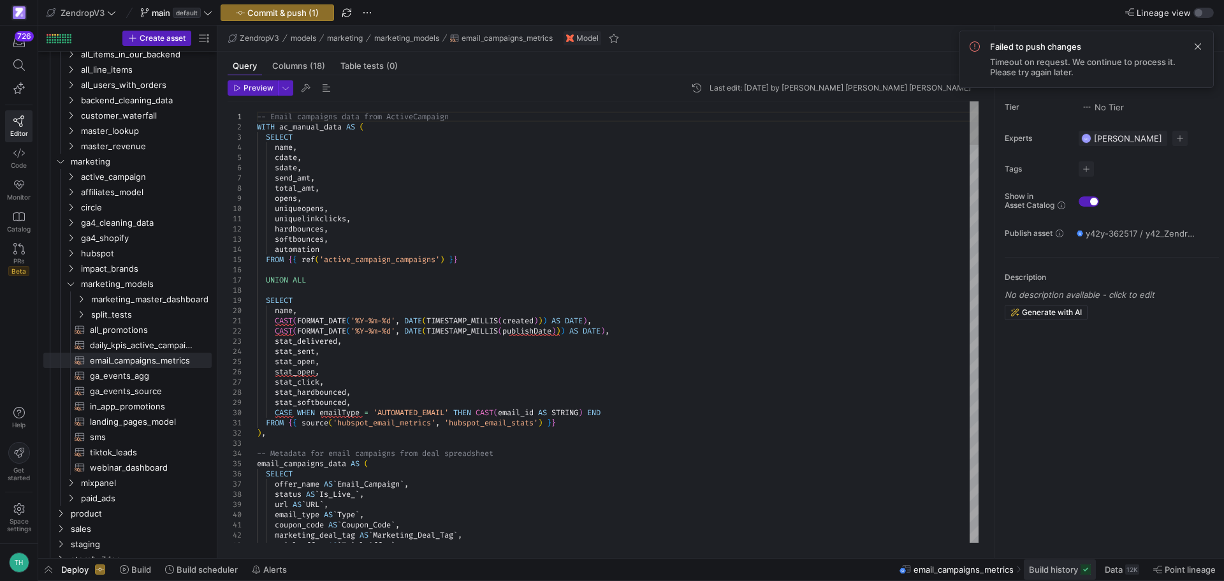
click at [1062, 576] on span at bounding box center [1060, 569] width 72 height 20
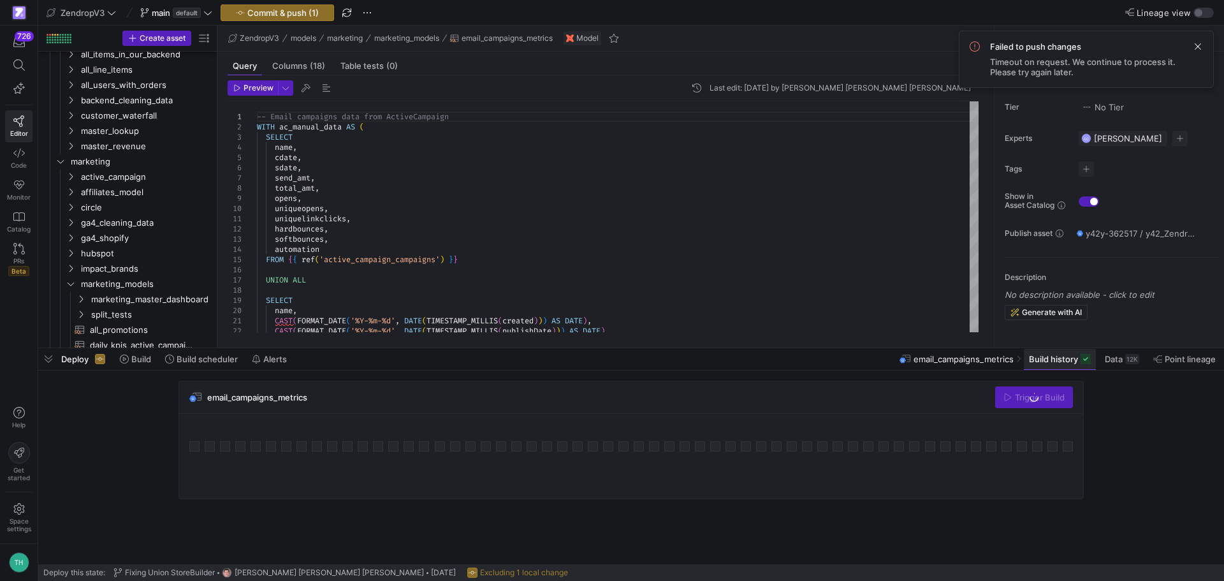
click at [1079, 362] on span "Build history" at bounding box center [1060, 359] width 62 height 10
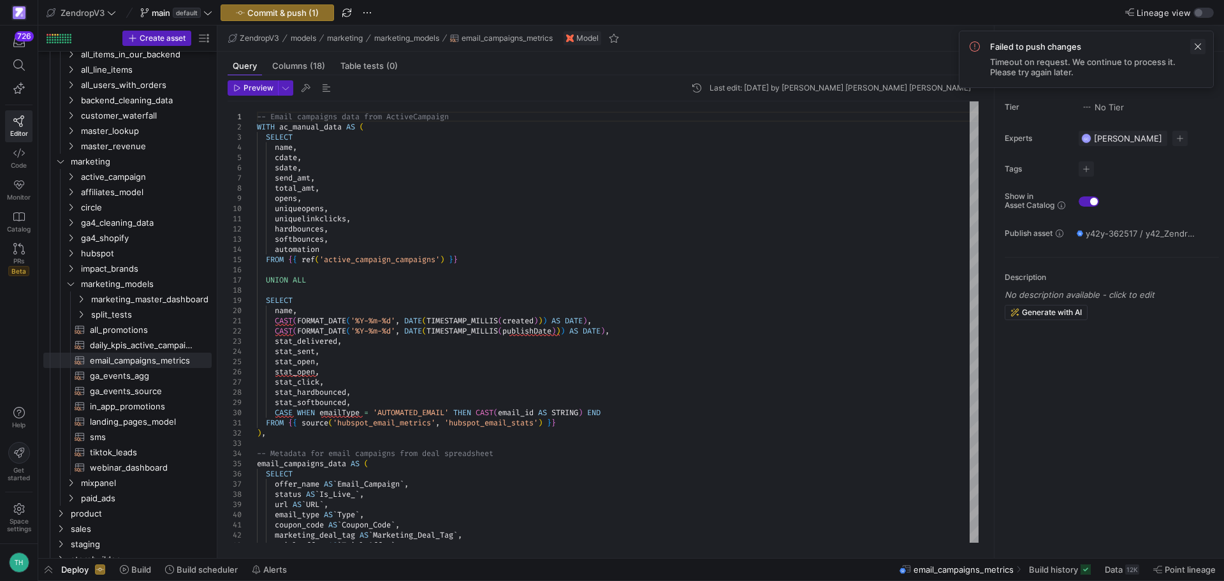
click at [1194, 44] on span at bounding box center [1197, 46] width 15 height 15
click at [287, 10] on span "Commit & push (1)" at bounding box center [282, 13] width 71 height 10
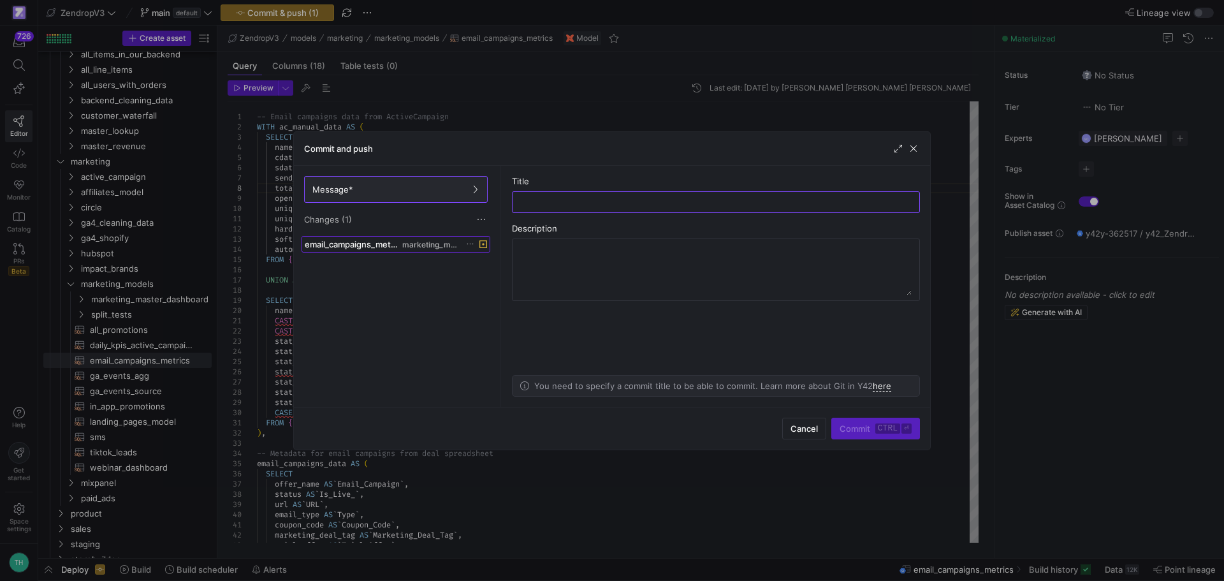
click at [384, 251] on span at bounding box center [395, 244] width 187 height 15
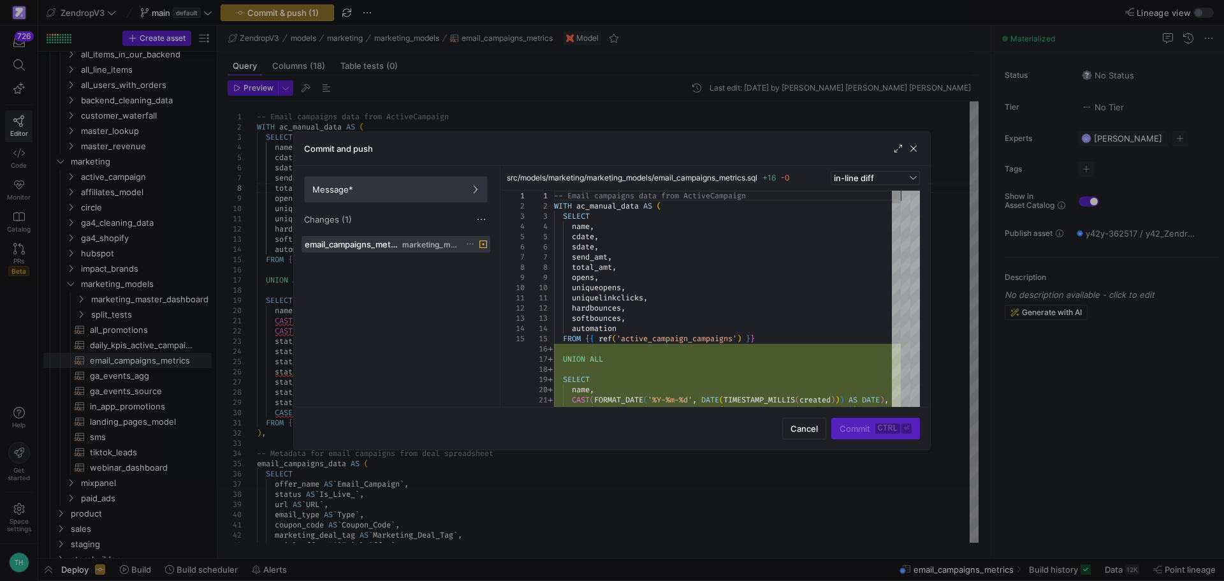
click at [383, 194] on span at bounding box center [396, 190] width 182 height 26
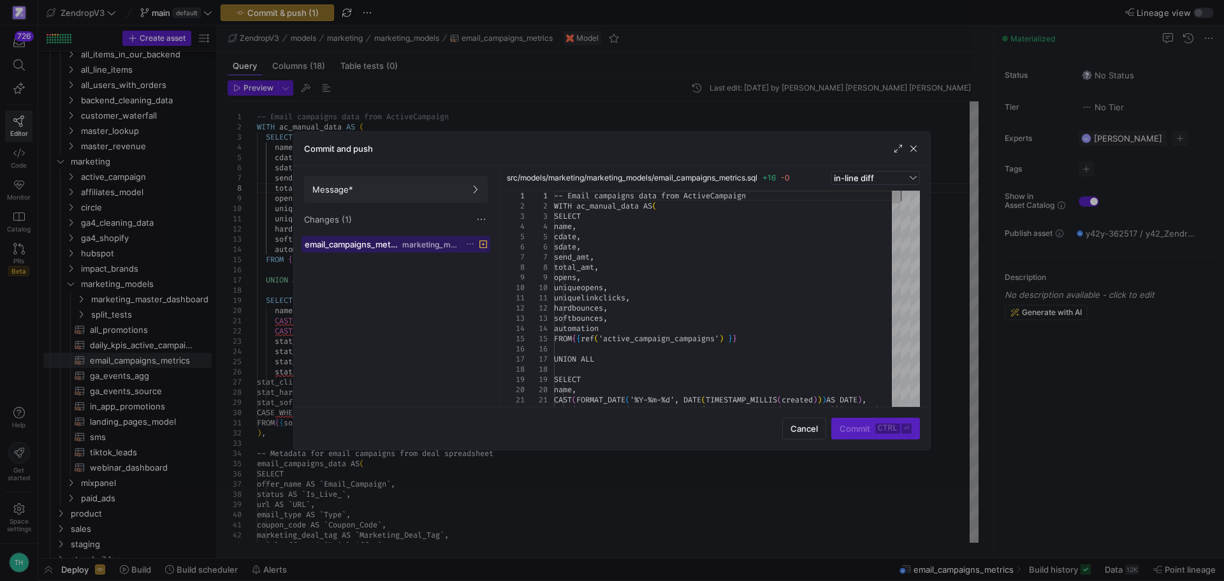
click at [437, 242] on span "marketing_models" at bounding box center [430, 244] width 57 height 9
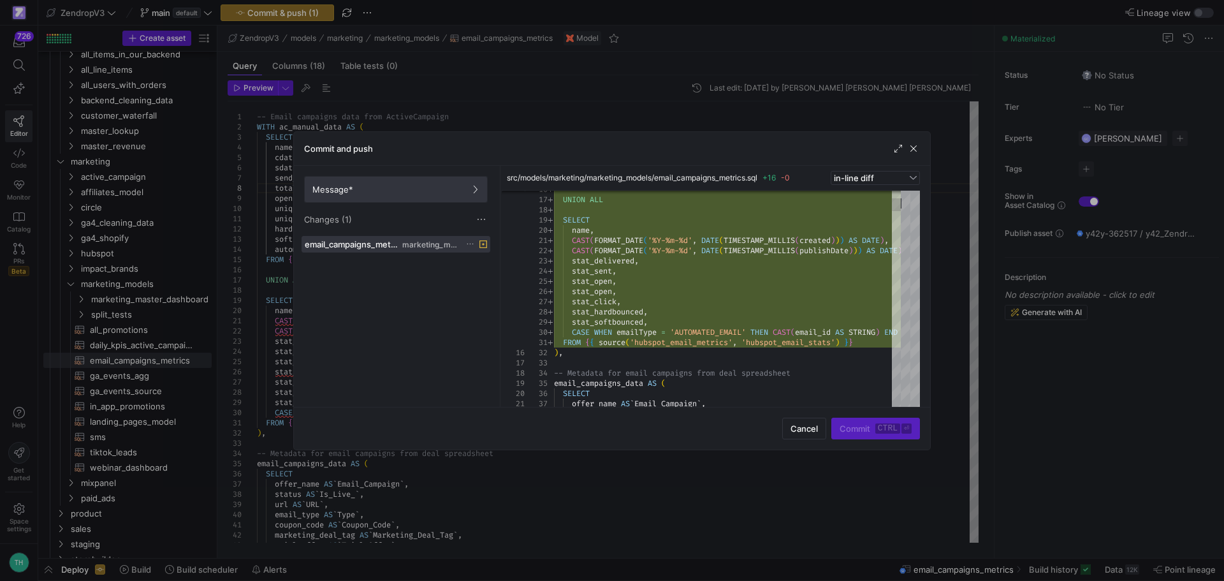
click at [409, 185] on span "Message*" at bounding box center [395, 189] width 167 height 10
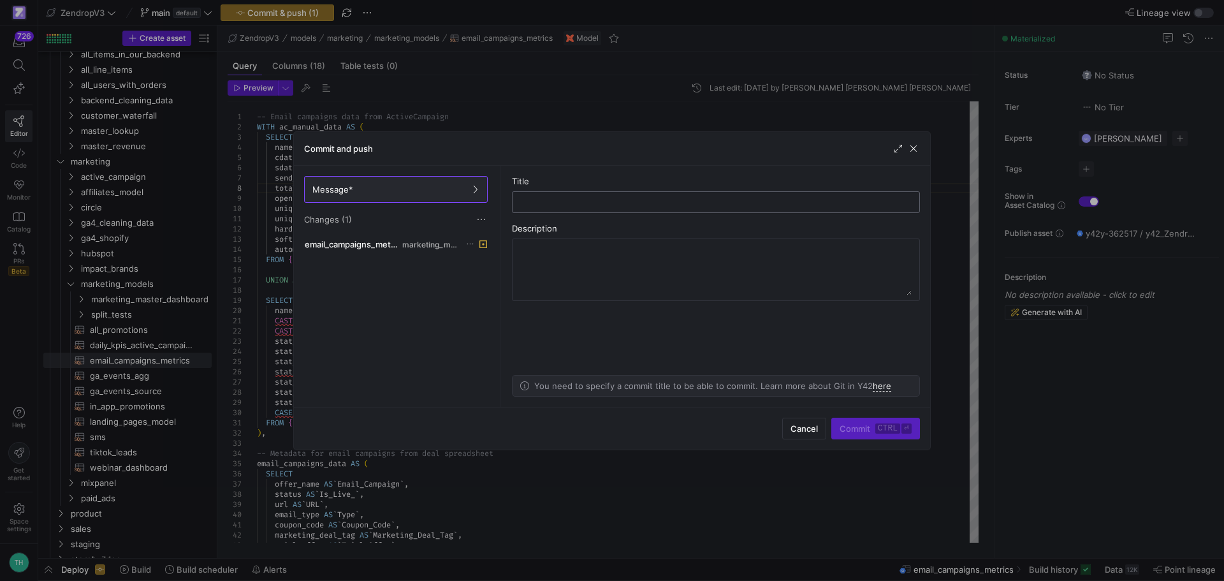
click at [615, 197] on input "text" at bounding box center [716, 202] width 386 height 10
type input "add hubspot marketing email metrics"
click at [867, 436] on span "submit" at bounding box center [875, 428] width 87 height 20
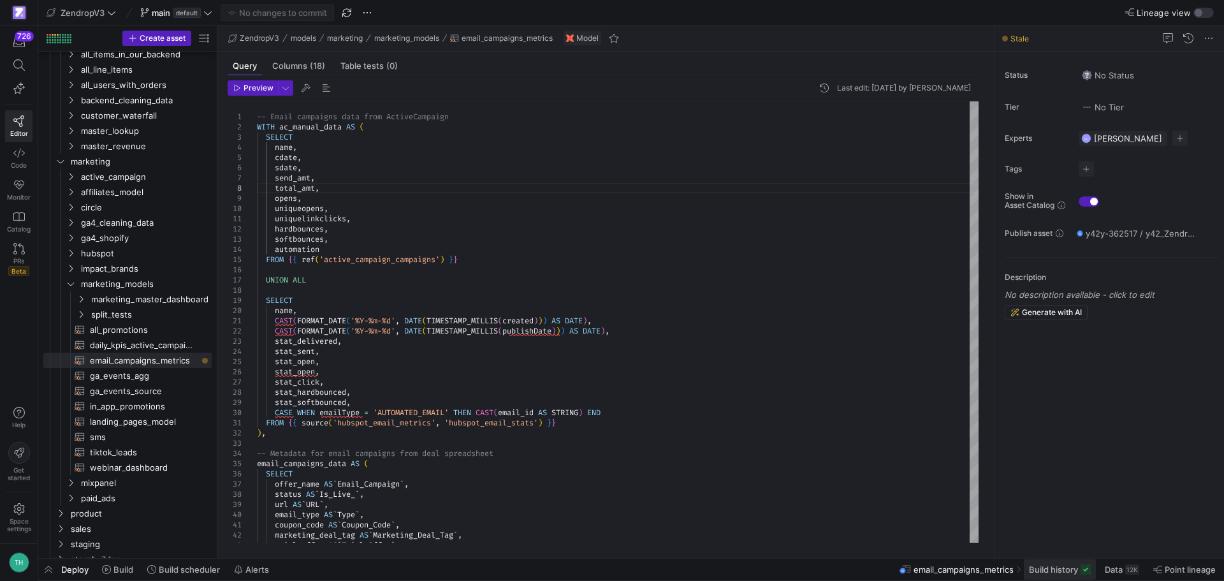
click at [1056, 563] on span at bounding box center [1060, 569] width 72 height 20
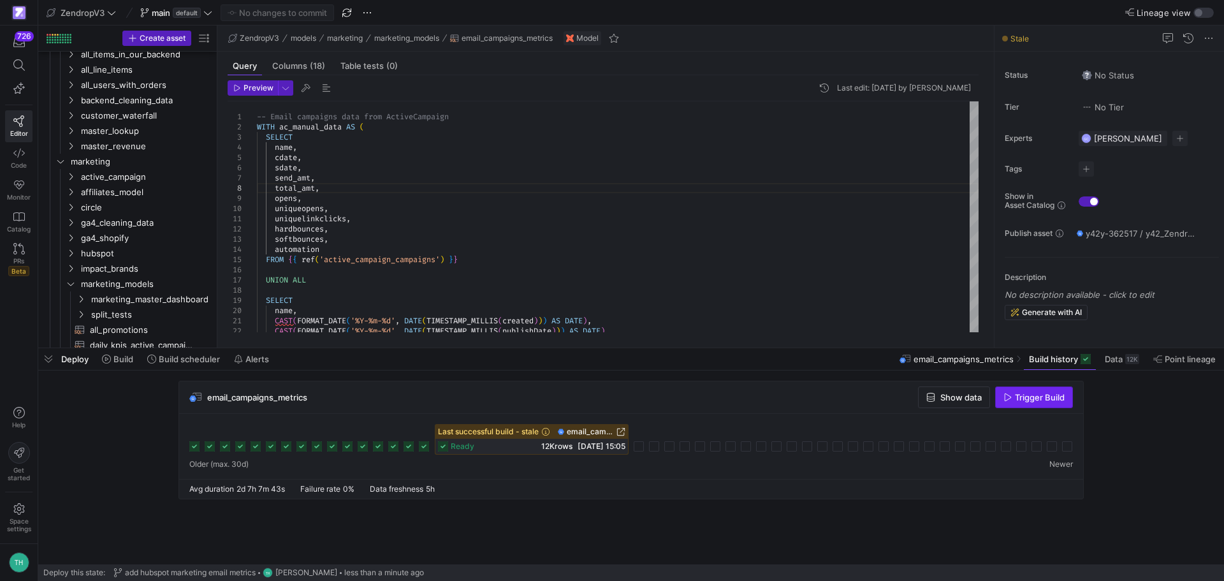
click at [1039, 391] on span "button" at bounding box center [1034, 397] width 77 height 20
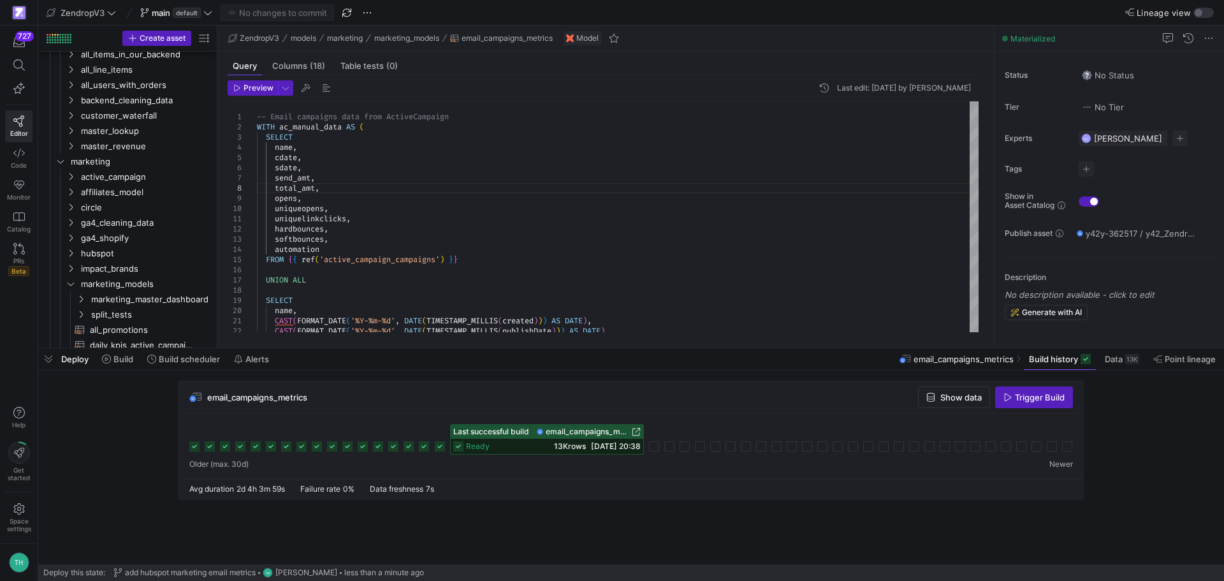
click at [82, 444] on div "email_campaigns_metrics Show data Trigger Build Last successful build email_cam…" at bounding box center [628, 444] width 1181 height 126
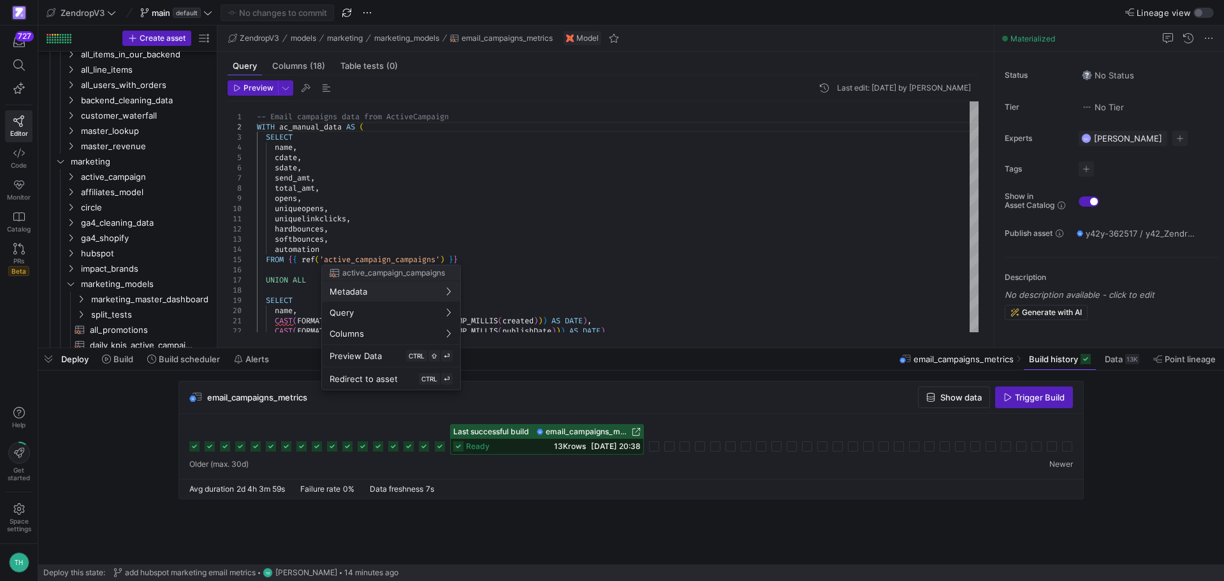
click at [272, 133] on div at bounding box center [612, 290] width 1224 height 581
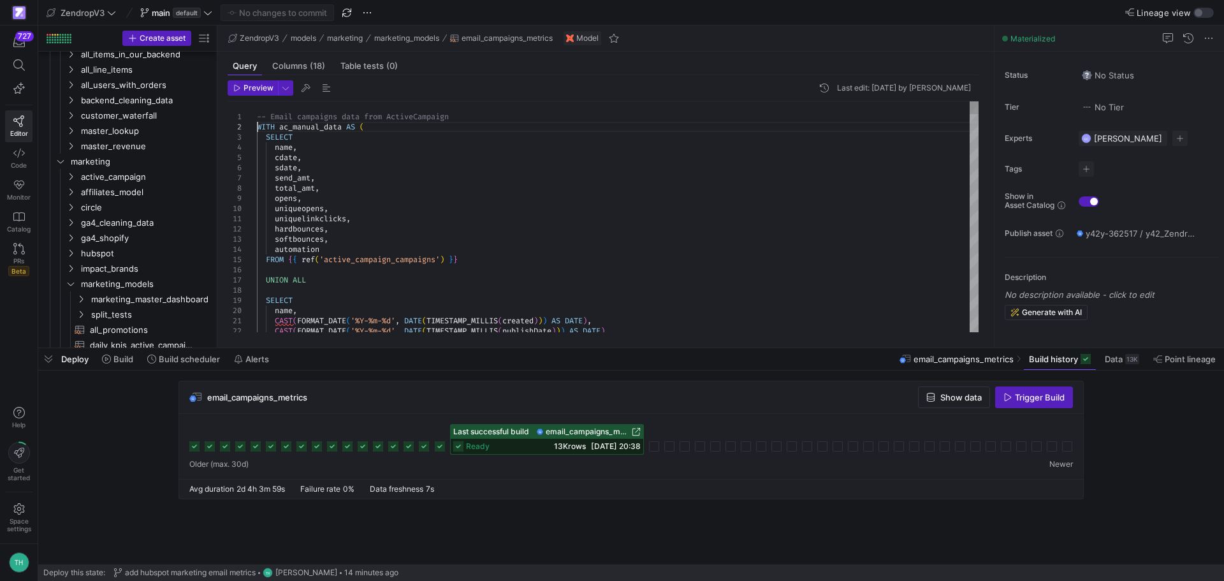
scroll to position [20, 109]
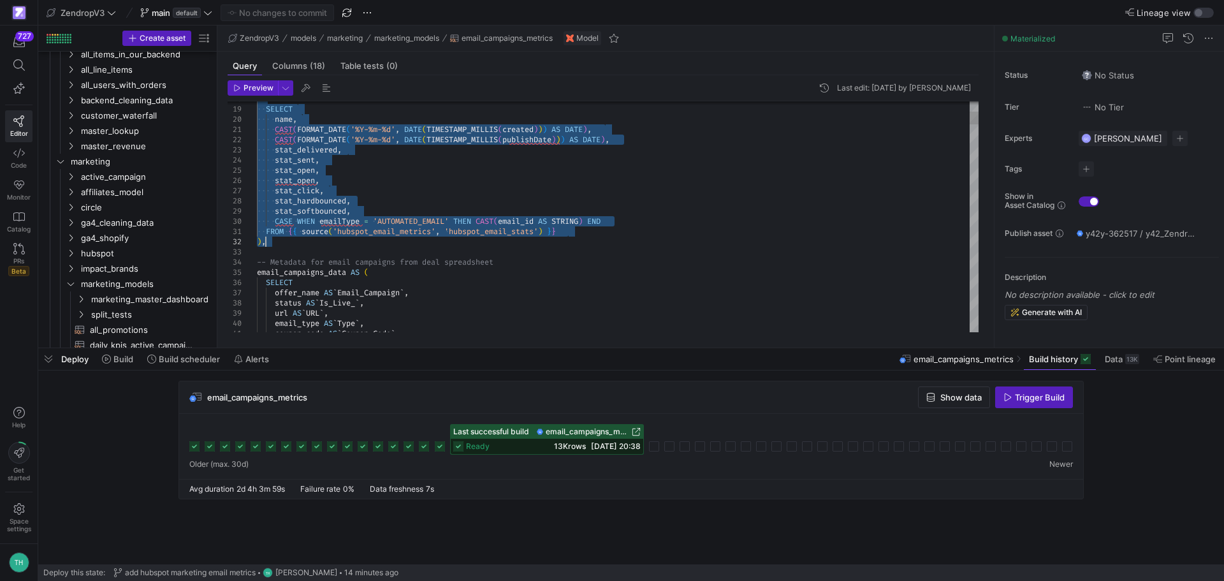
drag, startPoint x: 259, startPoint y: 127, endPoint x: 366, endPoint y: 243, distance: 157.9
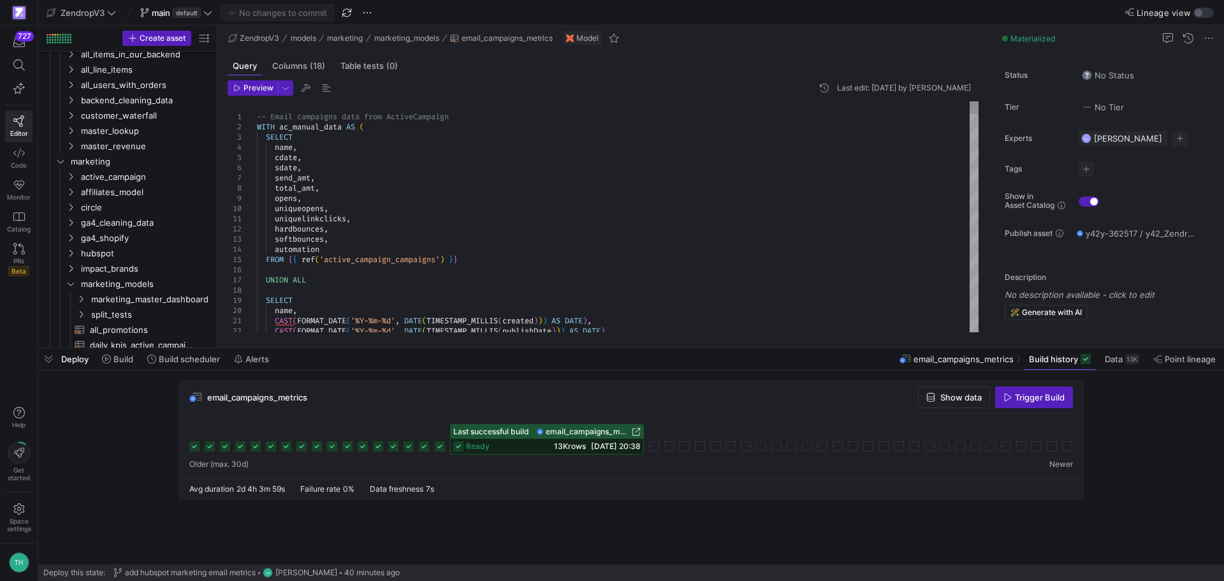
click at [1072, 360] on span "Build history" at bounding box center [1053, 359] width 49 height 10
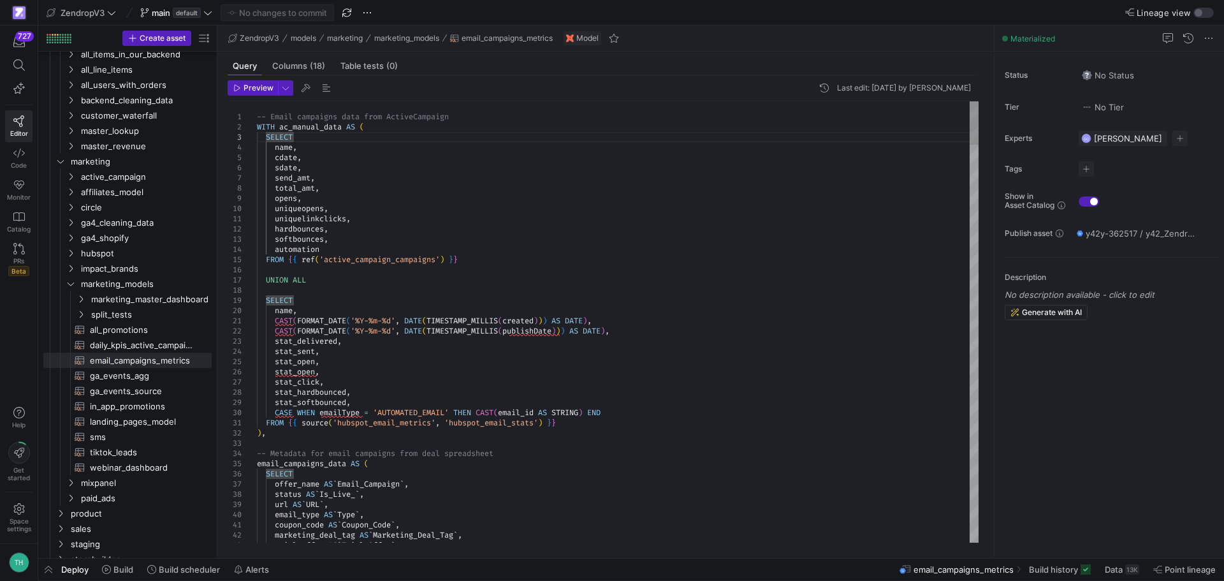
type textarea "FROM {{ source('hubspot_email_metrics', 'hubspot_email_stats') }} ), -- Metadat…"
click at [1065, 573] on span "Build history" at bounding box center [1053, 569] width 49 height 10
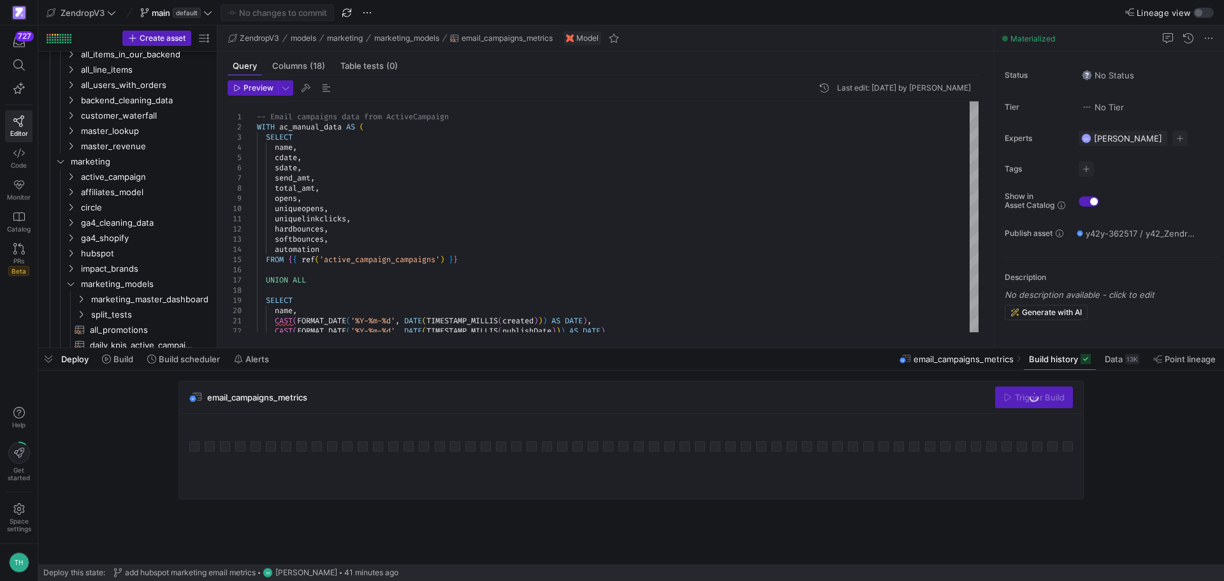
drag, startPoint x: 484, startPoint y: 349, endPoint x: 466, endPoint y: 201, distance: 148.4
click at [476, 346] on div at bounding box center [631, 348] width 1186 height 5
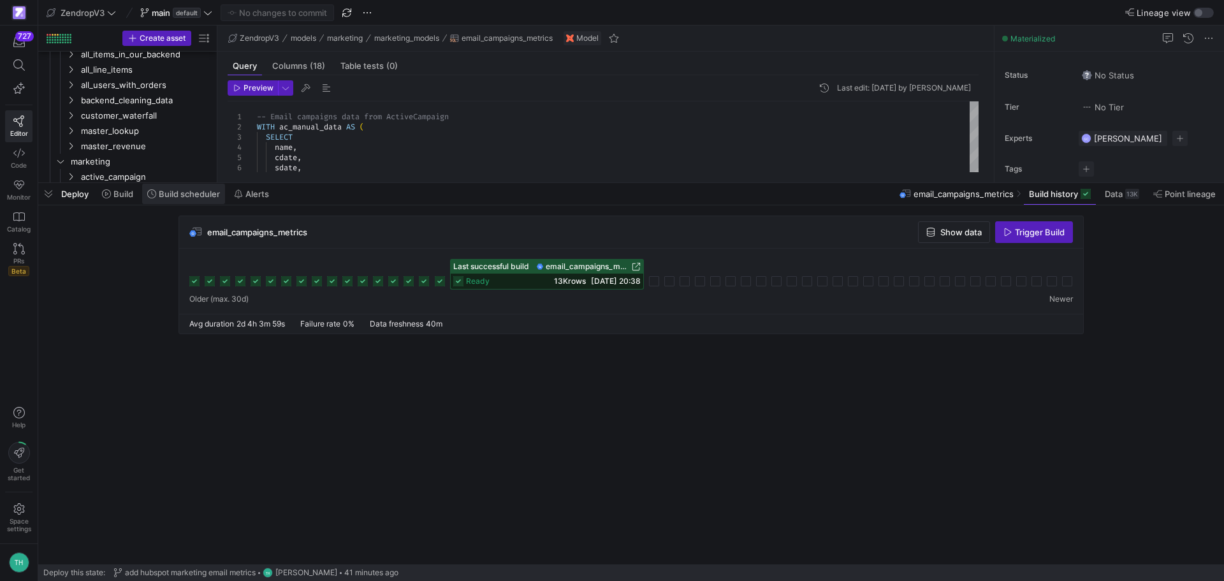
click at [156, 193] on icon at bounding box center [151, 193] width 9 height 9
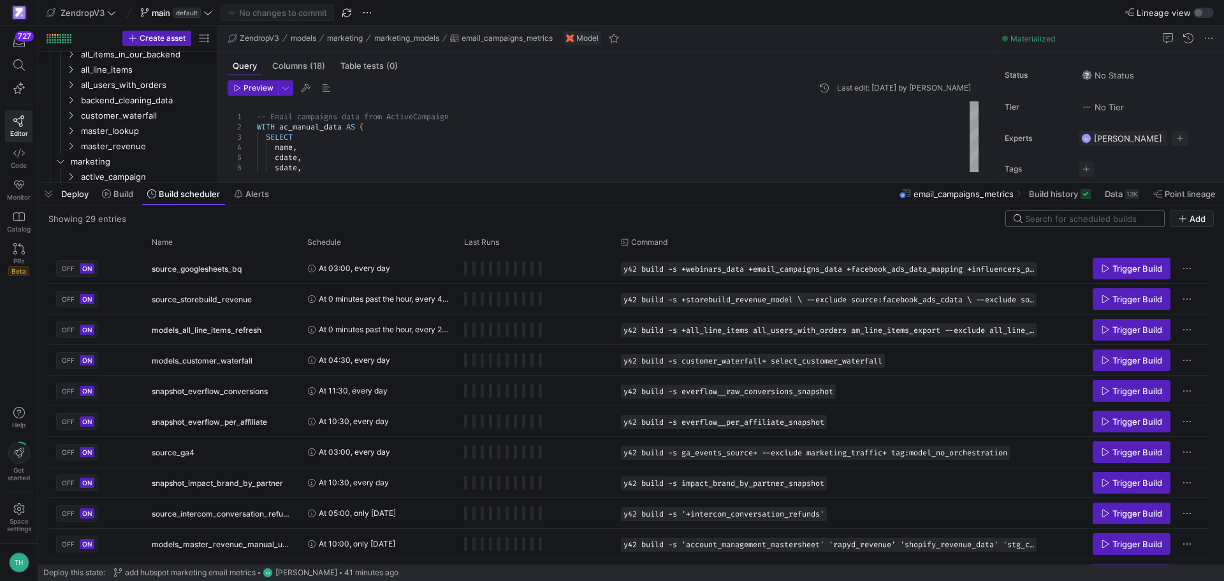
click at [1058, 219] on input at bounding box center [1090, 219] width 131 height 10
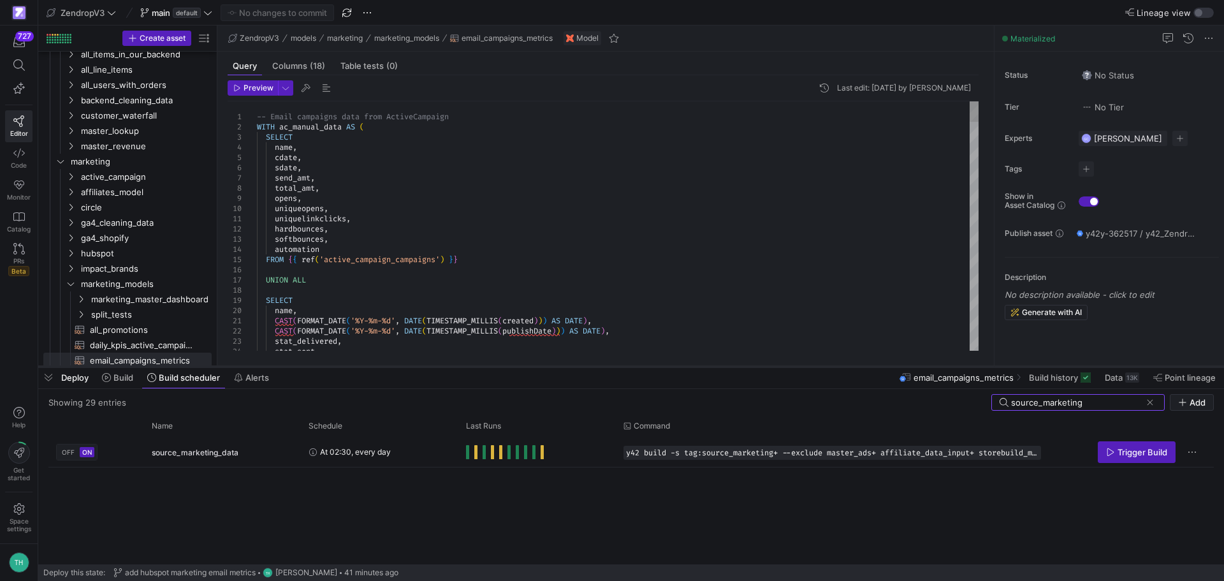
drag, startPoint x: 430, startPoint y: 182, endPoint x: 411, endPoint y: 366, distance: 184.6
click at [411, 366] on div at bounding box center [631, 366] width 1186 height 5
type input "source_marketing"
click at [24, 61] on icon at bounding box center [18, 64] width 11 height 11
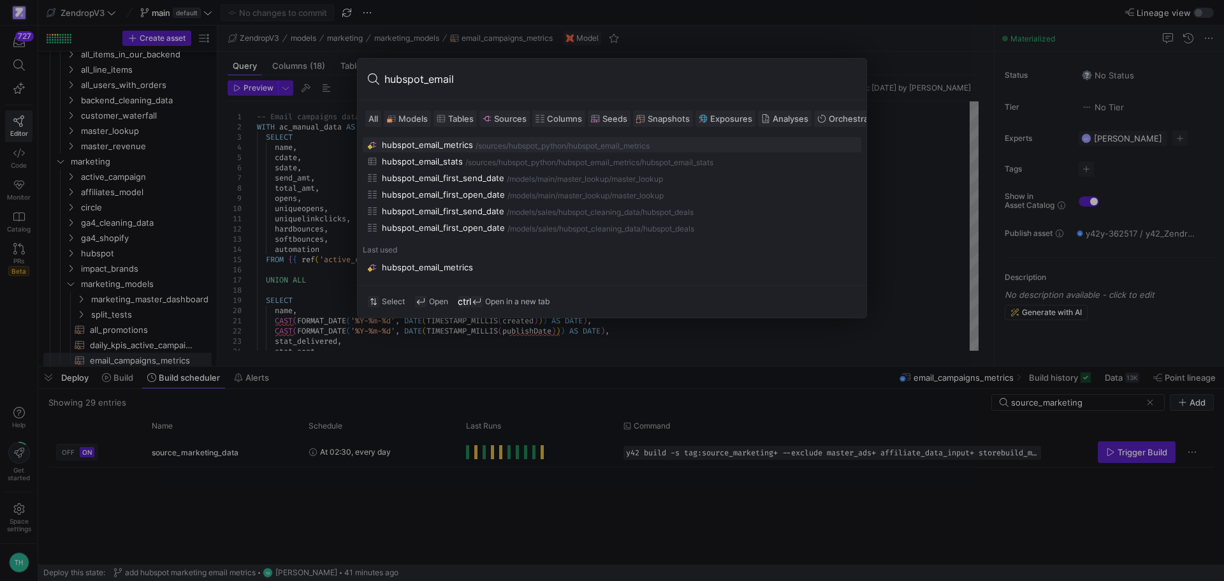
type input "hubspot_email"
click at [400, 147] on div "hubspot_email_metrics" at bounding box center [427, 145] width 91 height 10
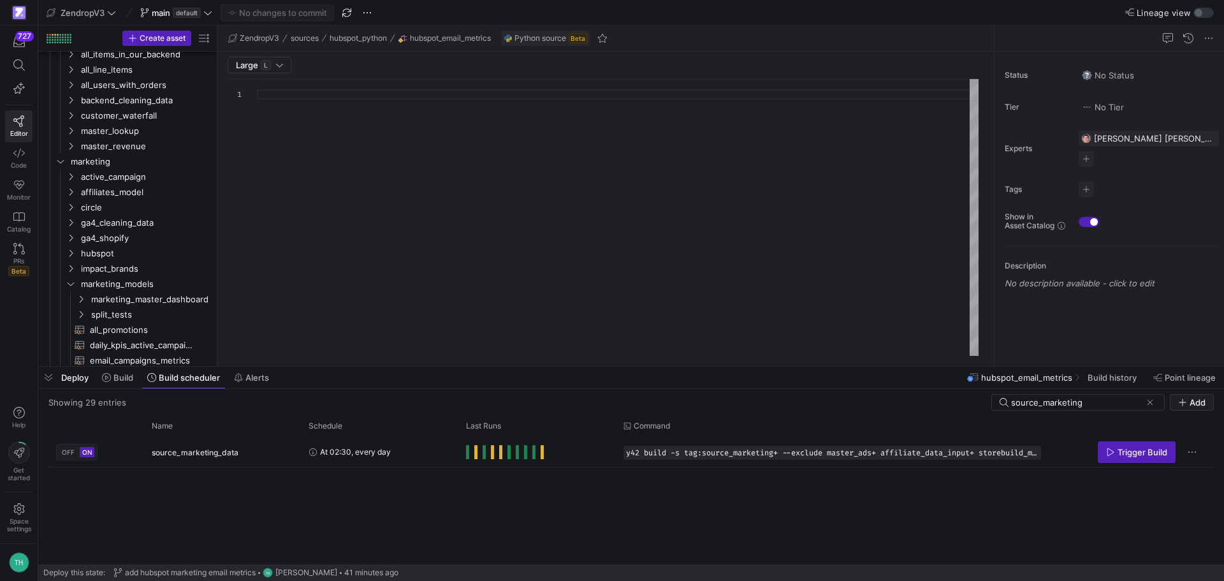
type textarea "import logging import time import json import re import requests import pandas …"
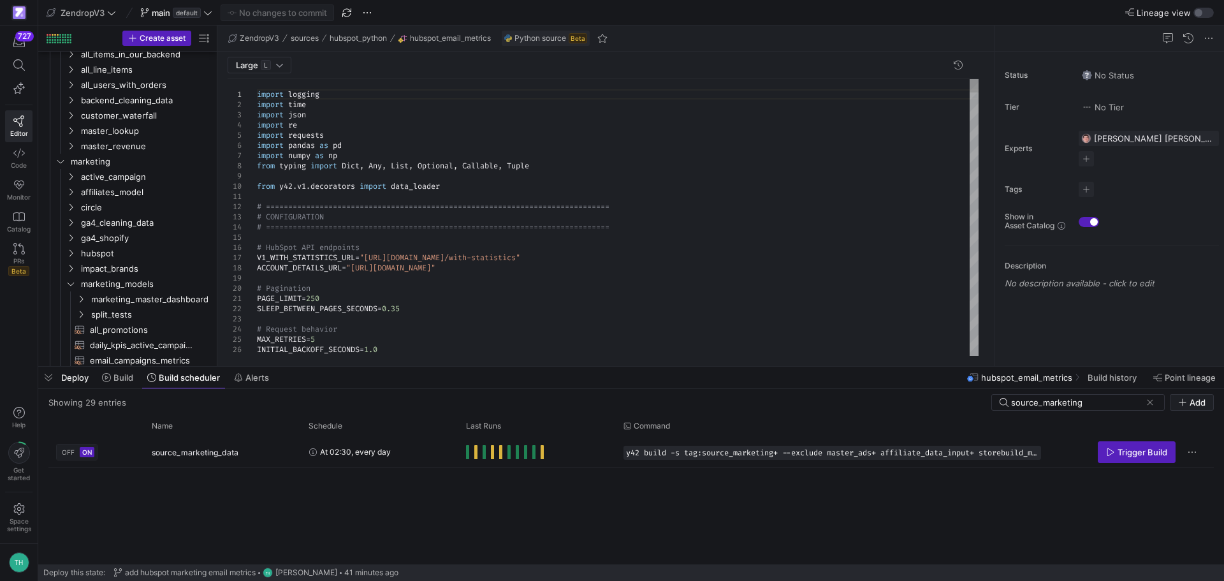
scroll to position [757, 0]
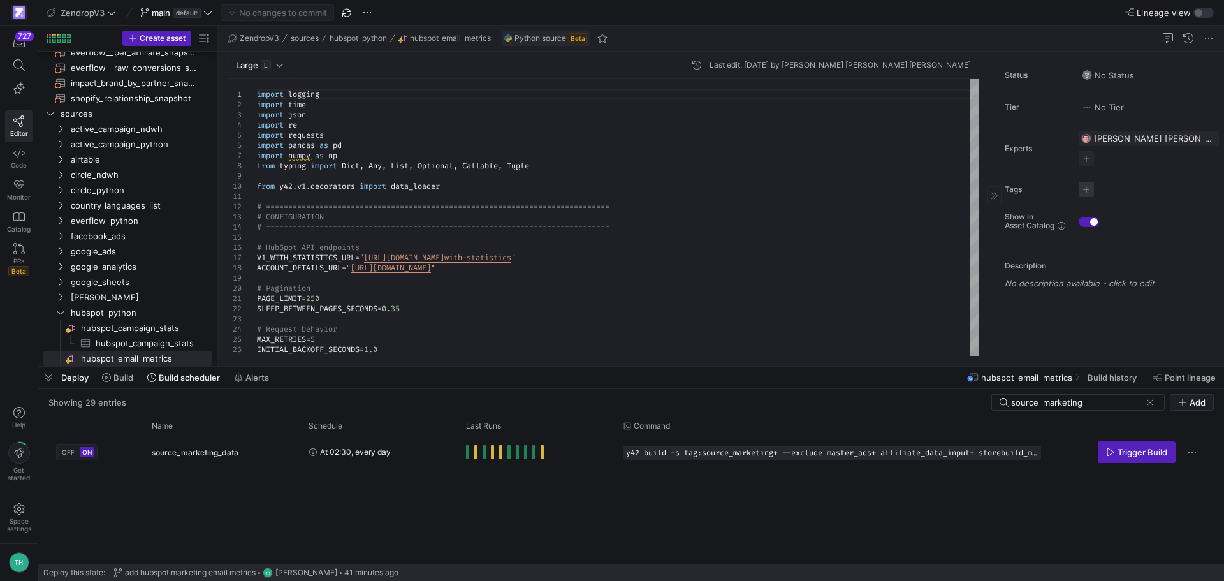
click at [1088, 193] on span "button" at bounding box center [1086, 189] width 15 height 15
type input "mark"
click at [1039, 233] on span "source_marketing" at bounding box center [1020, 229] width 71 height 10
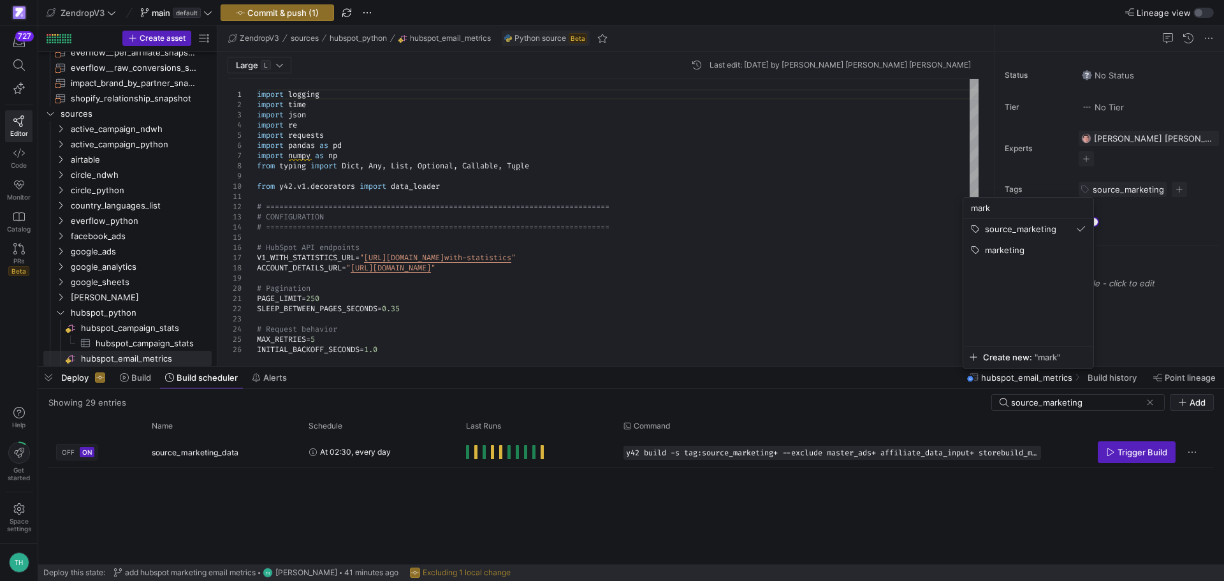
click at [838, 246] on div at bounding box center [612, 290] width 1224 height 581
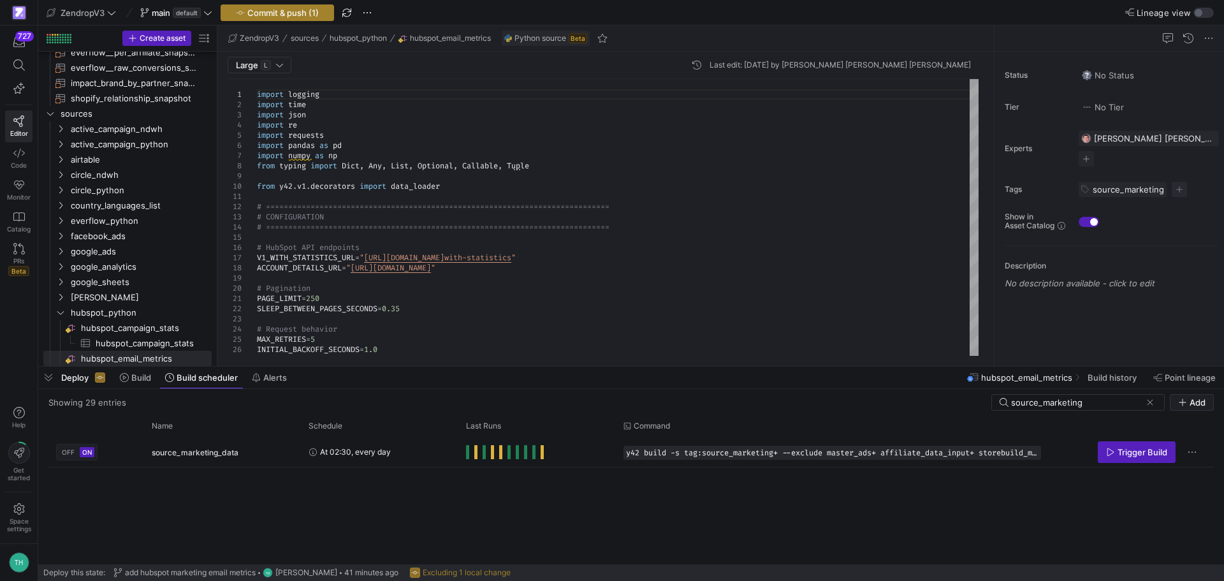
click at [285, 13] on span "Commit & push (1)" at bounding box center [282, 13] width 71 height 10
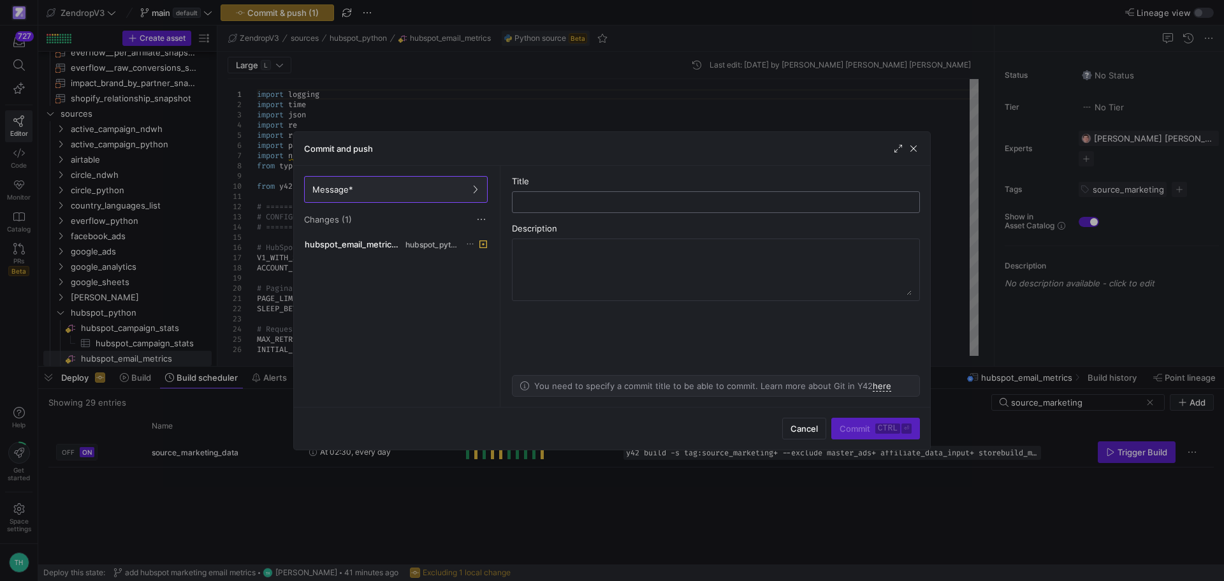
click at [573, 198] on input "text" at bounding box center [716, 202] width 386 height 10
click at [619, 200] on input "add hubspot metrics to orchestration" at bounding box center [716, 202] width 386 height 10
type input "add hubspot metrics to marketing source orchestration"
click at [848, 423] on span "Commit ctrl ⏎" at bounding box center [876, 428] width 72 height 10
